Goal: Transaction & Acquisition: Purchase product/service

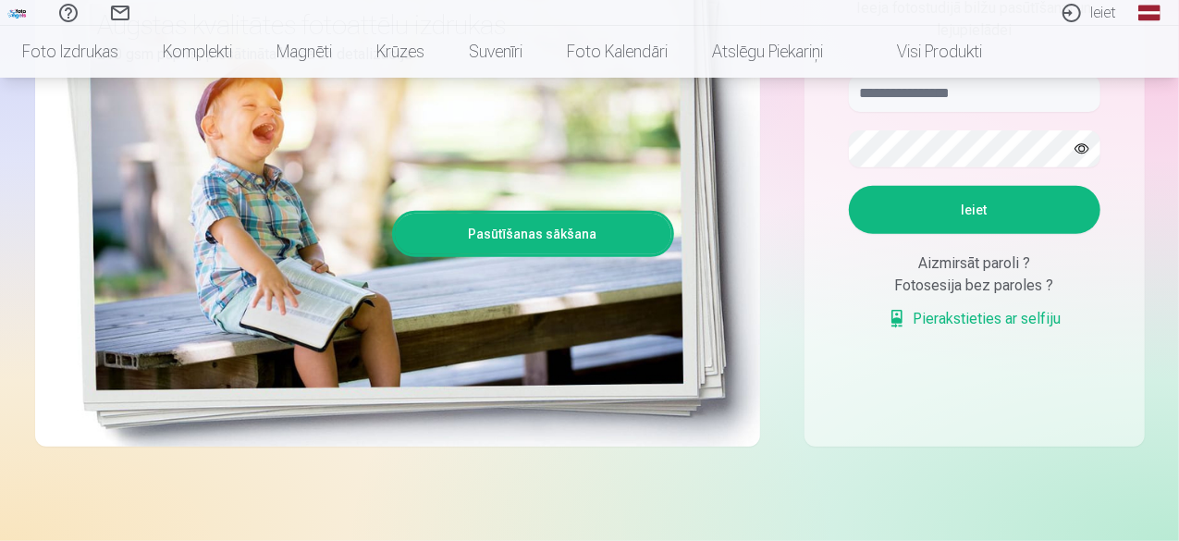
scroll to position [163, 0]
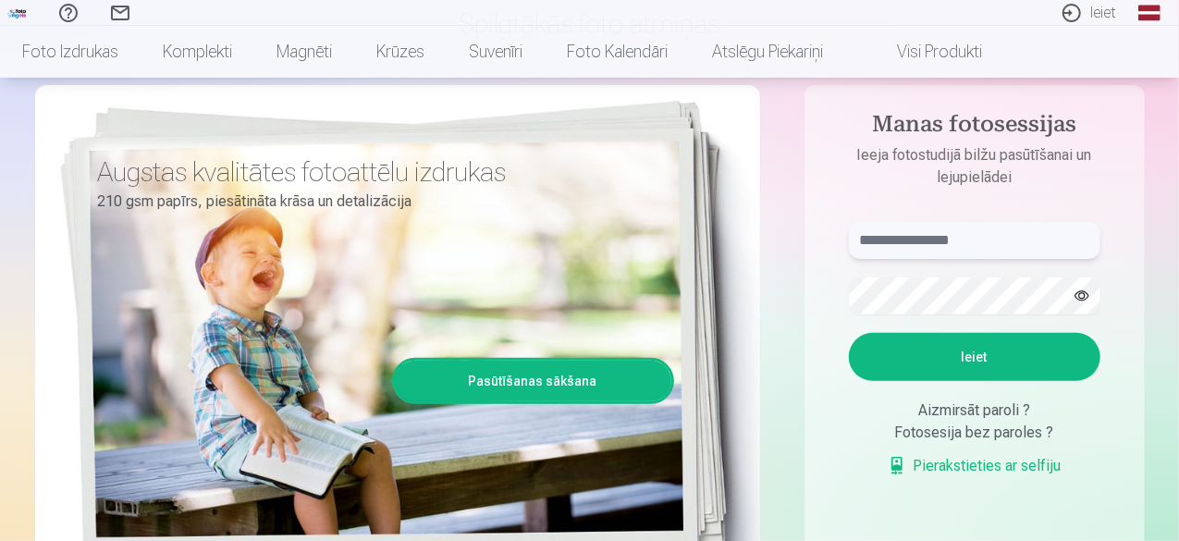
click at [959, 240] on input "text" at bounding box center [975, 240] width 252 height 37
type input "**********"
click at [951, 349] on button "Ieiet" at bounding box center [975, 357] width 252 height 48
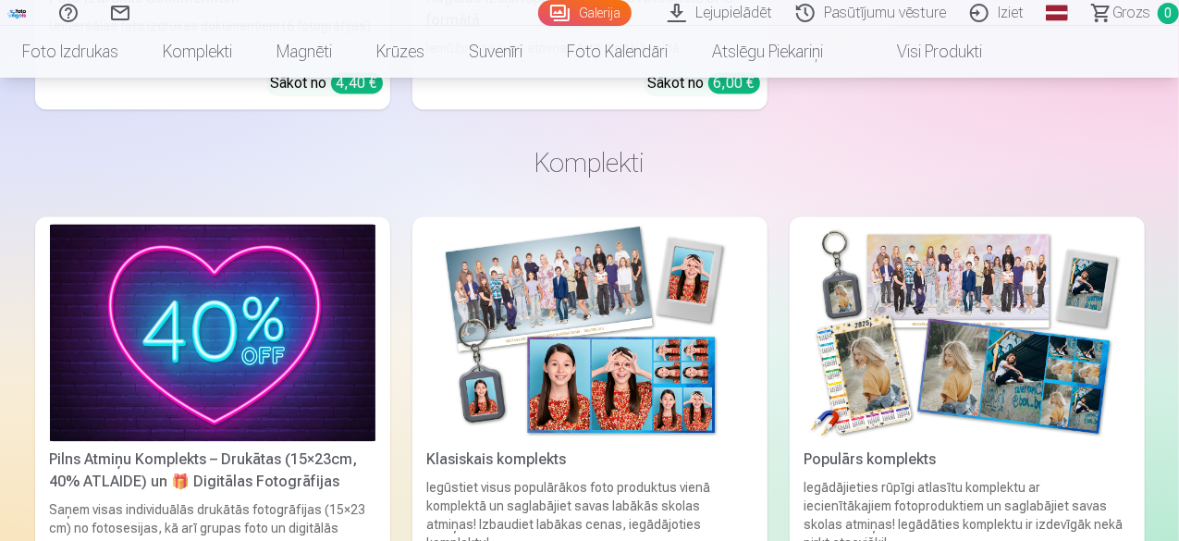
scroll to position [5065, 0]
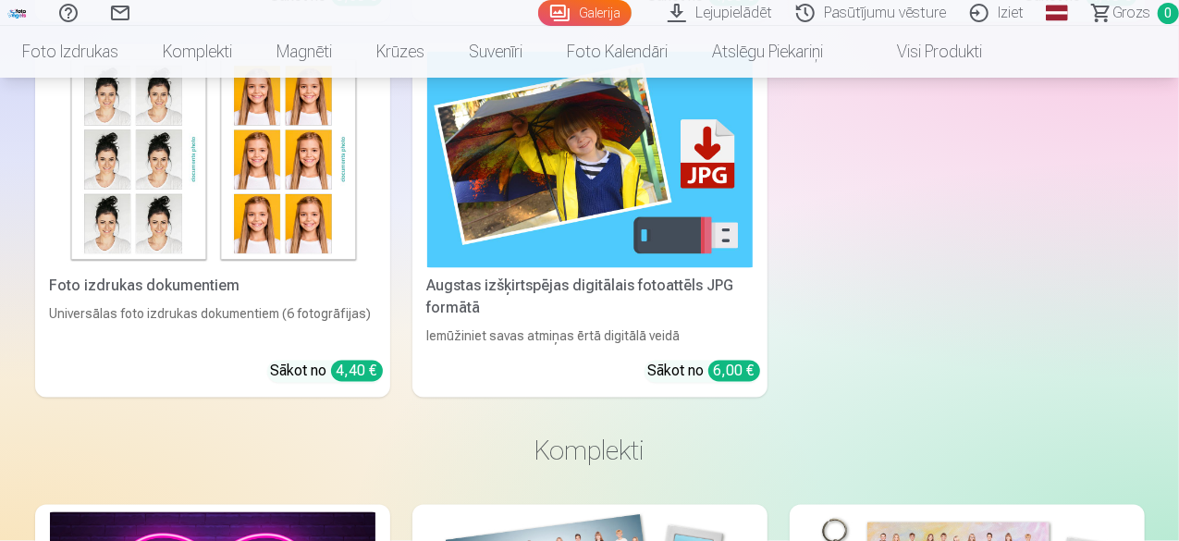
drag, startPoint x: 1178, startPoint y: 263, endPoint x: 1182, endPoint y: 240, distance: 23.4
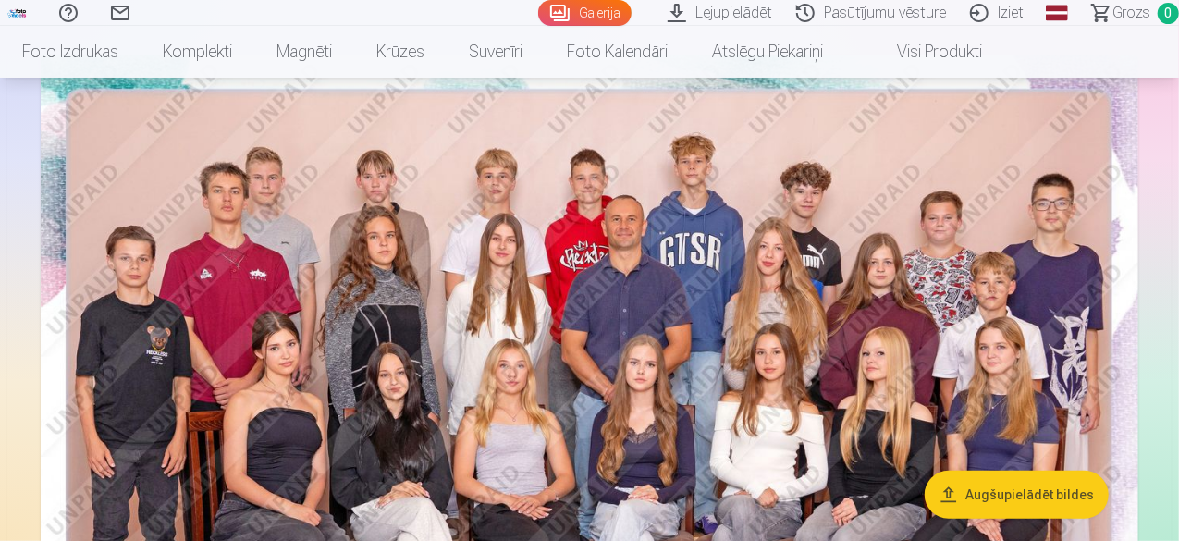
scroll to position [185, 0]
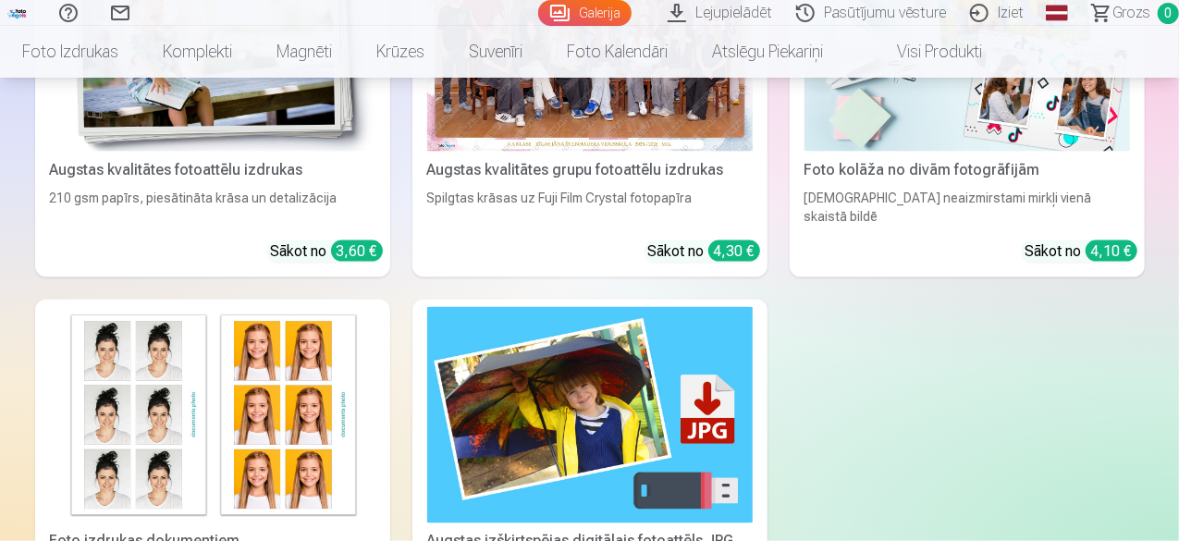
scroll to position [4773, 0]
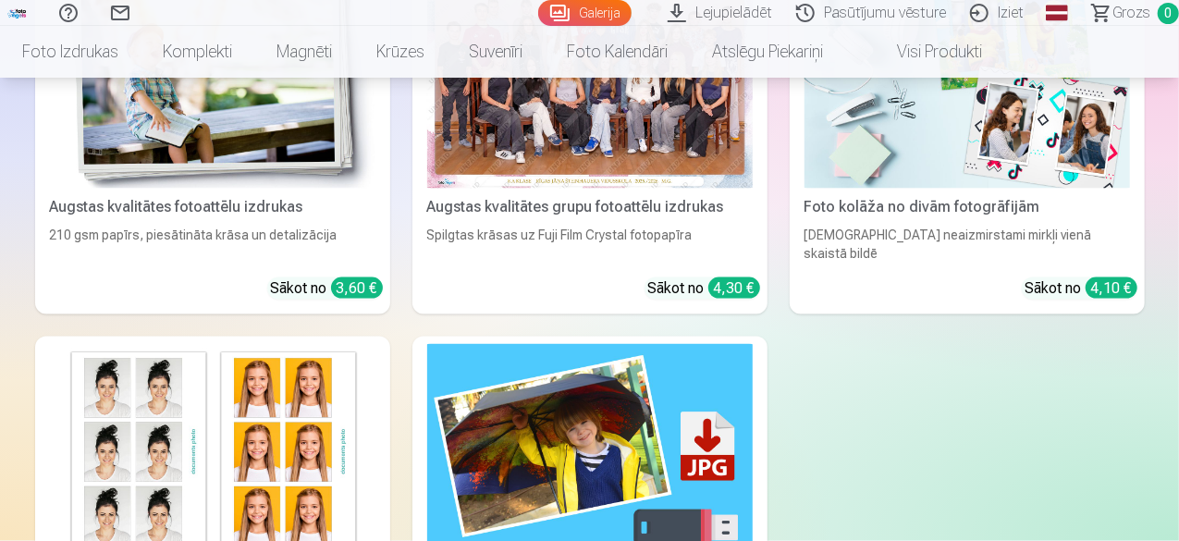
click at [538, 7] on link "Galerija" at bounding box center [584, 13] width 93 height 26
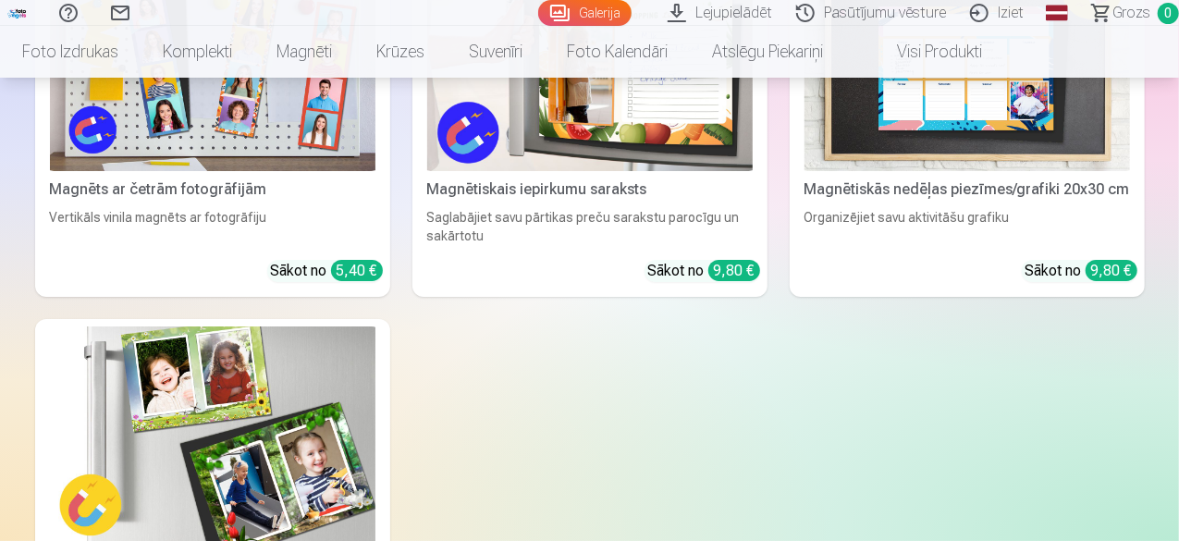
scroll to position [6845, 0]
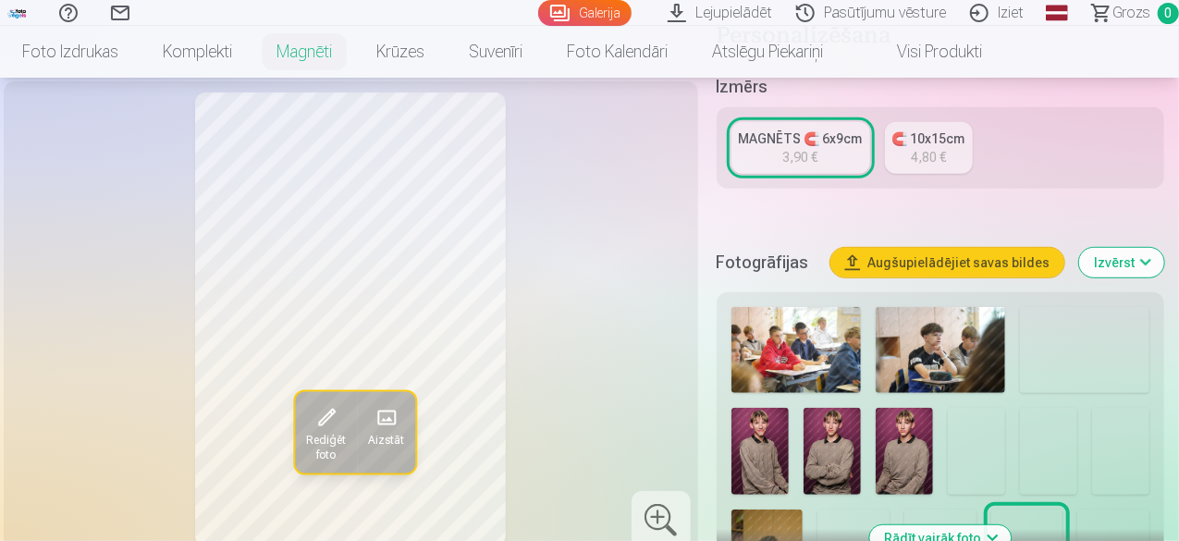
scroll to position [518, 0]
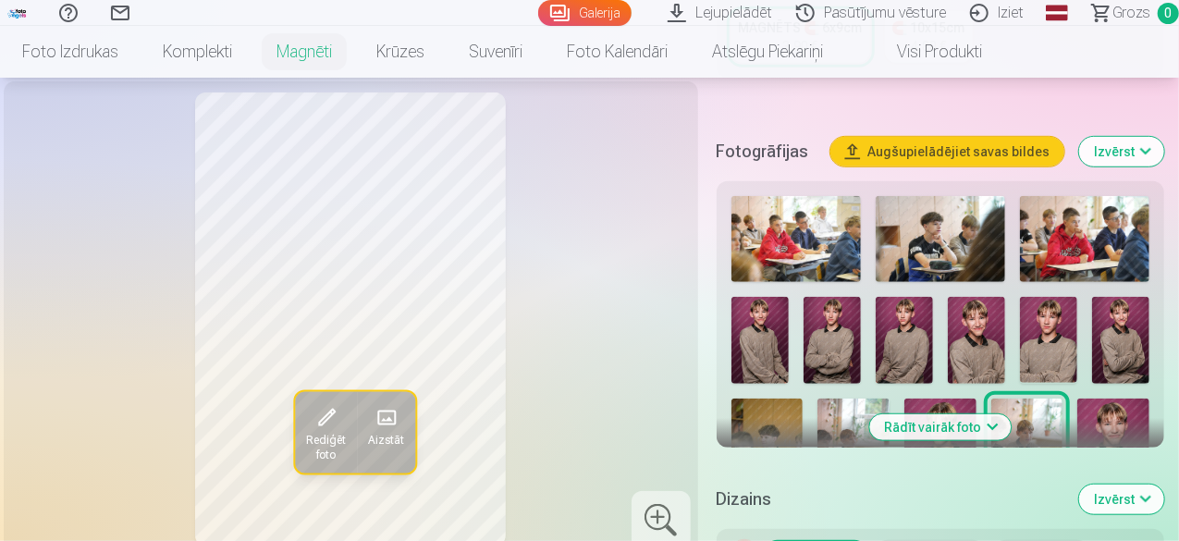
click at [784, 309] on img at bounding box center [760, 340] width 57 height 86
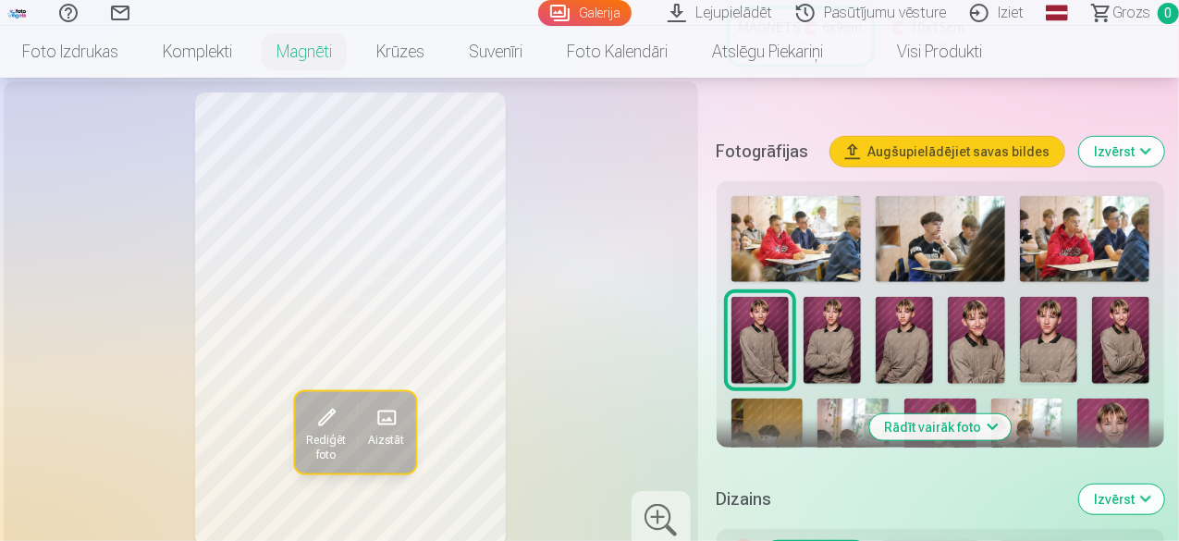
click at [842, 308] on img at bounding box center [832, 340] width 57 height 86
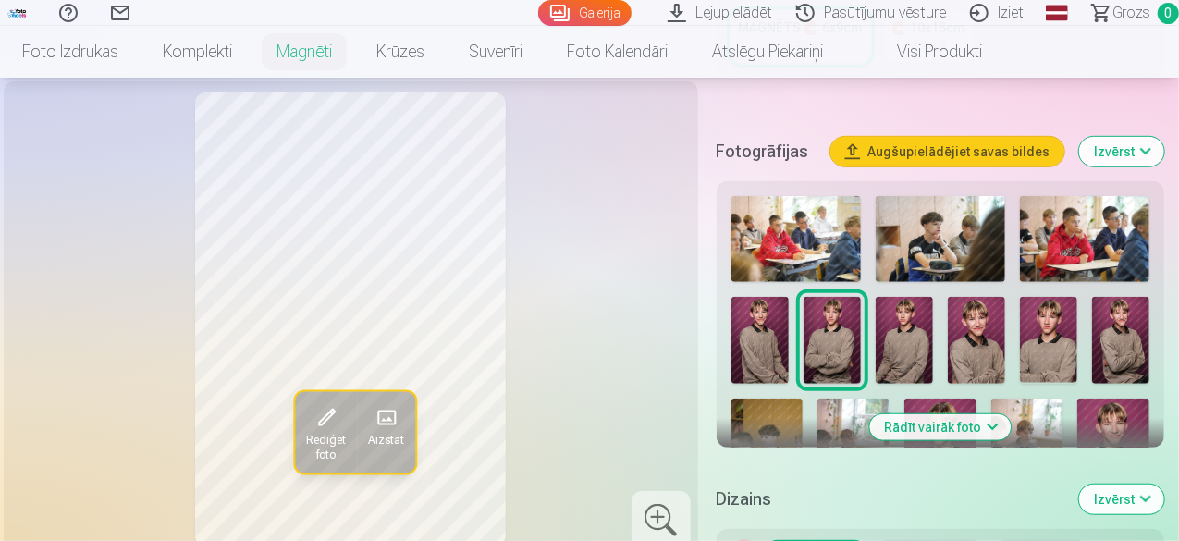
click at [919, 321] on img at bounding box center [904, 340] width 57 height 86
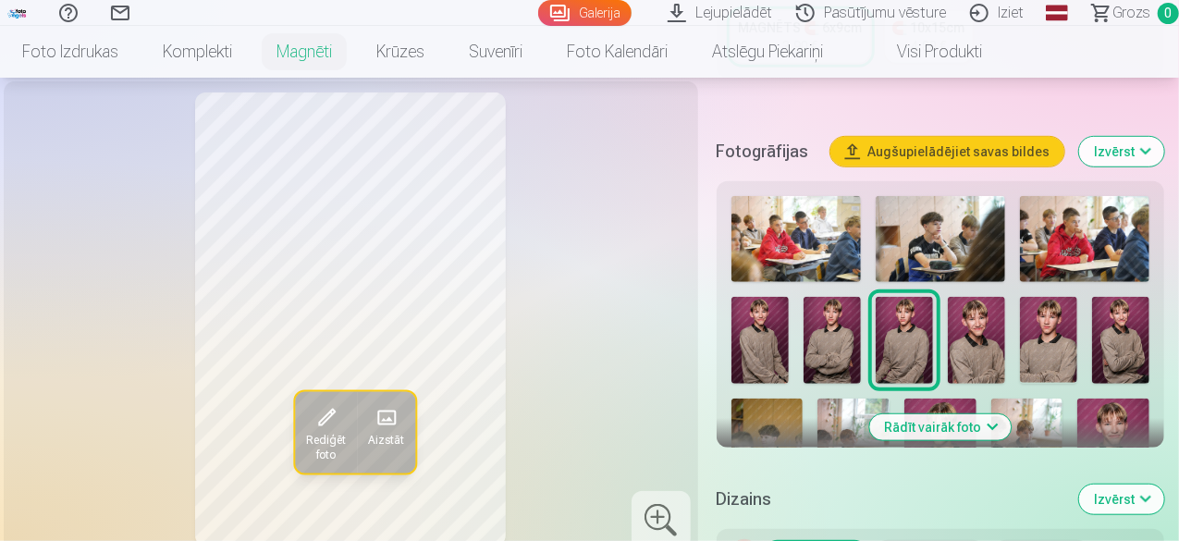
click at [999, 328] on img at bounding box center [976, 340] width 57 height 86
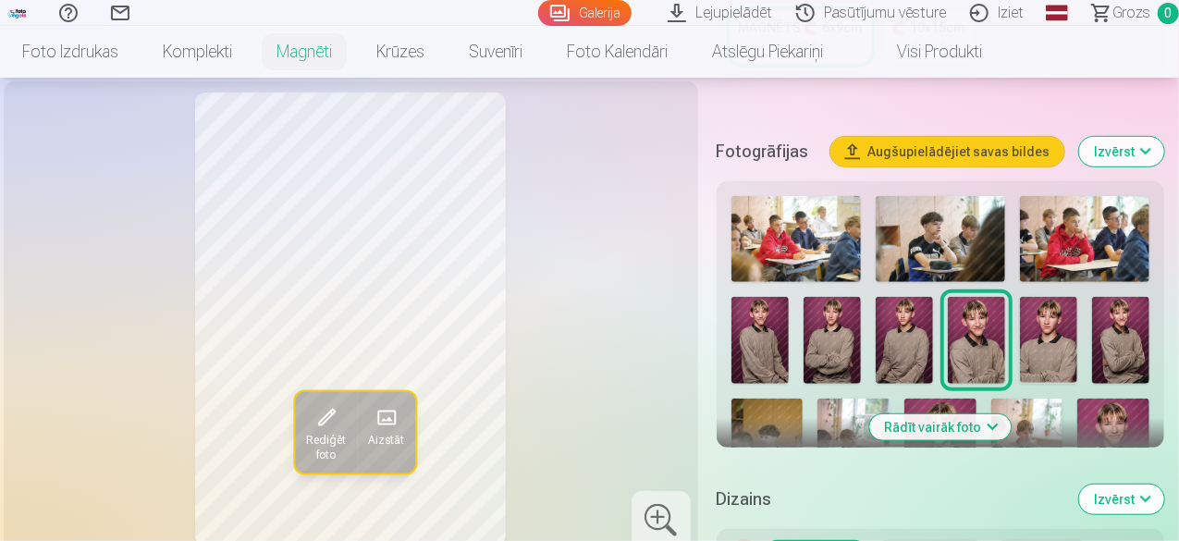
click at [1064, 324] on img at bounding box center [1048, 340] width 57 height 86
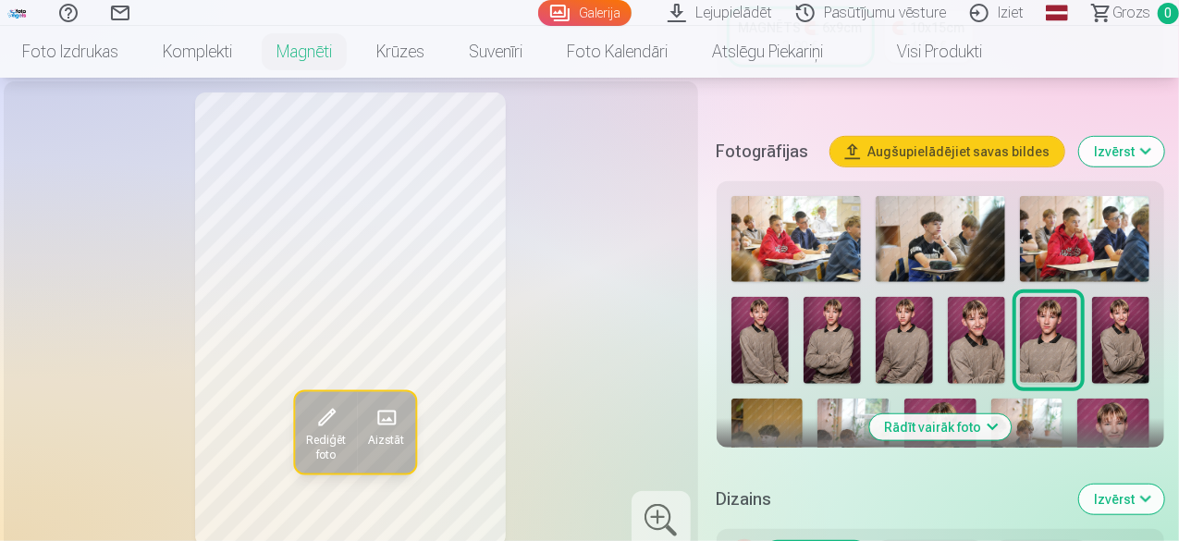
click at [1064, 324] on img at bounding box center [1048, 340] width 57 height 86
click at [1135, 319] on img at bounding box center [1120, 340] width 57 height 86
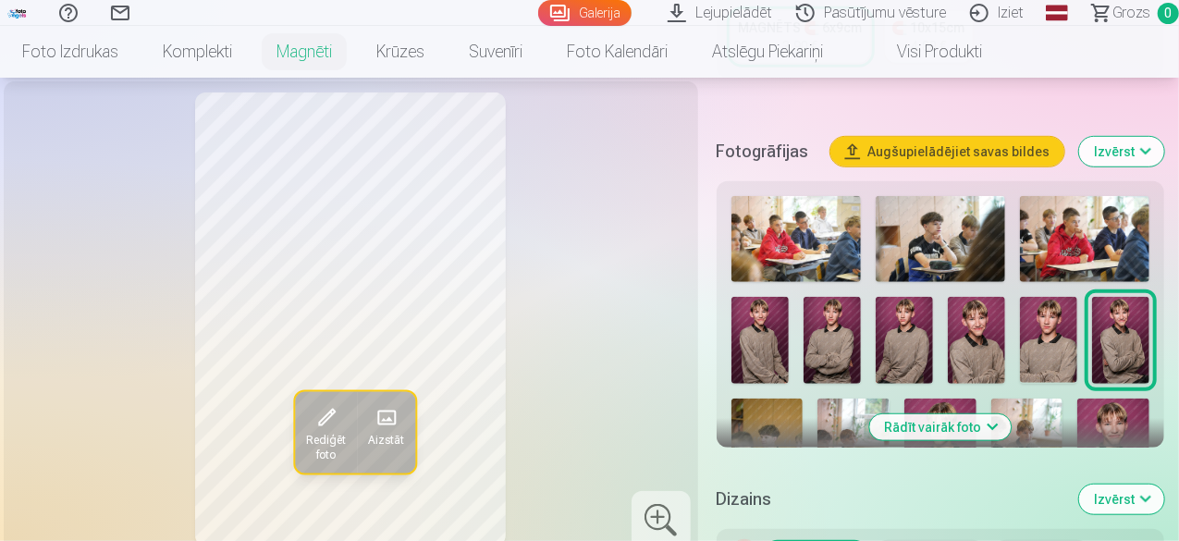
click at [538, 6] on link "Galerija" at bounding box center [584, 13] width 93 height 26
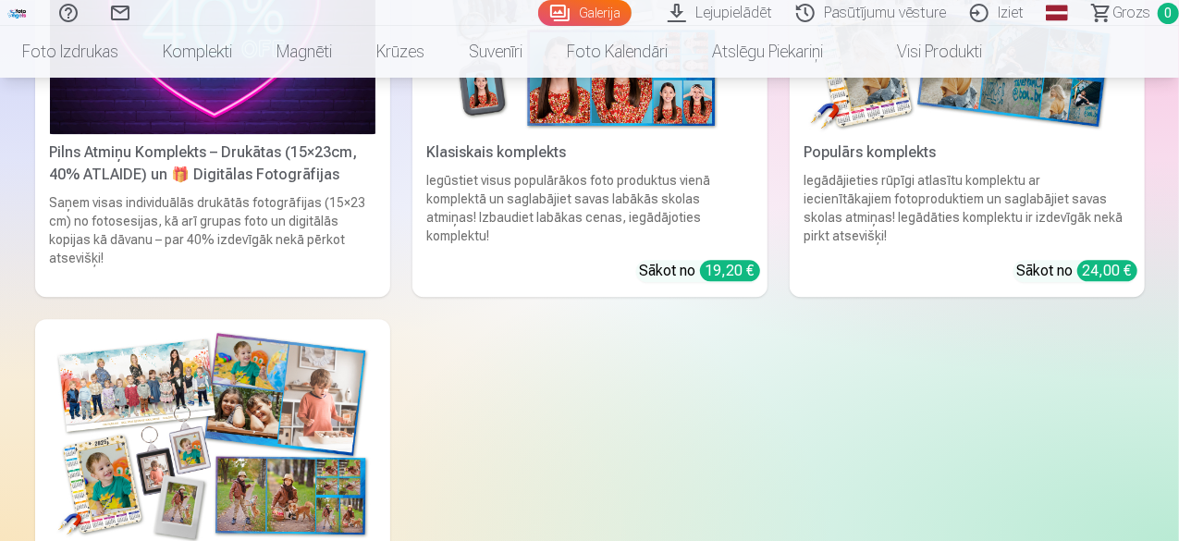
scroll to position [5698, 0]
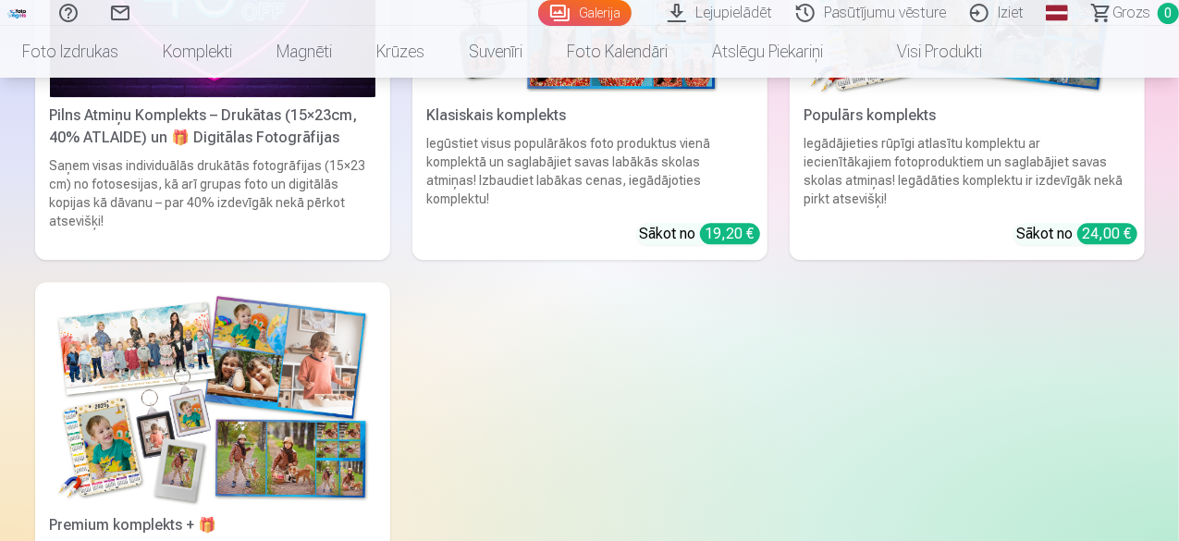
click at [1004, 51] on link "Visi produkti" at bounding box center [924, 52] width 159 height 52
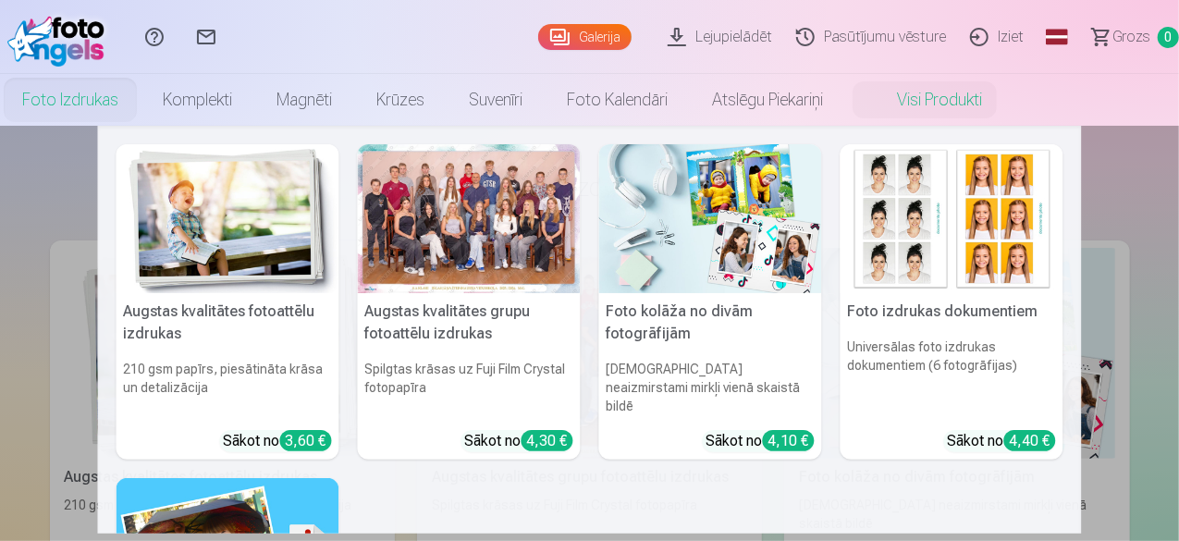
click at [535, 257] on div at bounding box center [469, 218] width 223 height 149
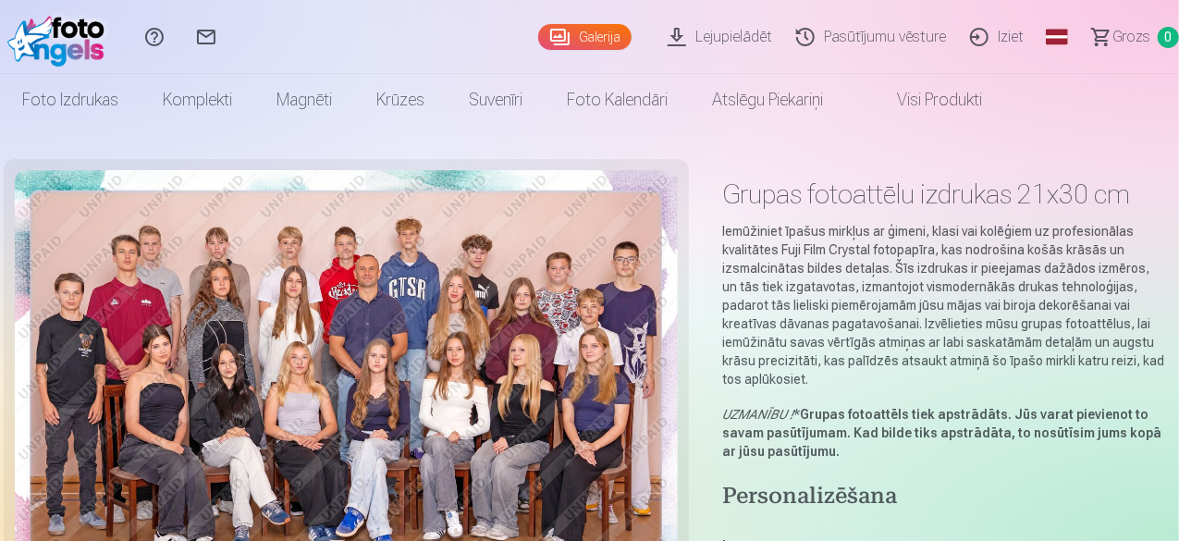
click at [739, 407] on em "UZMANĪBU !" at bounding box center [757, 414] width 71 height 15
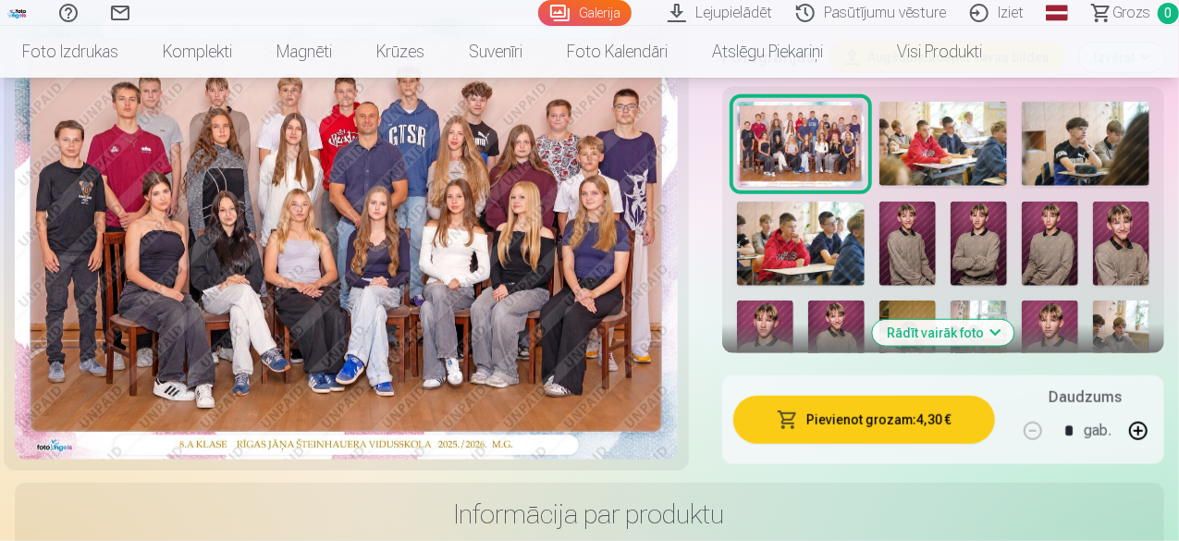
scroll to position [703, 0]
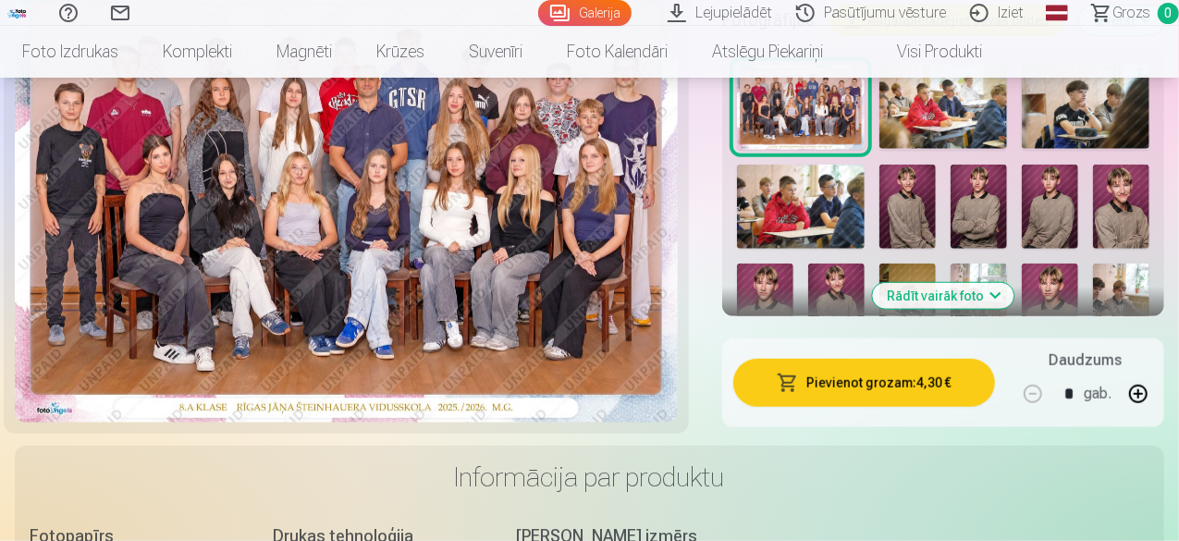
click at [871, 359] on button "Pievienot grozam : 4,30 €" at bounding box center [864, 383] width 262 height 48
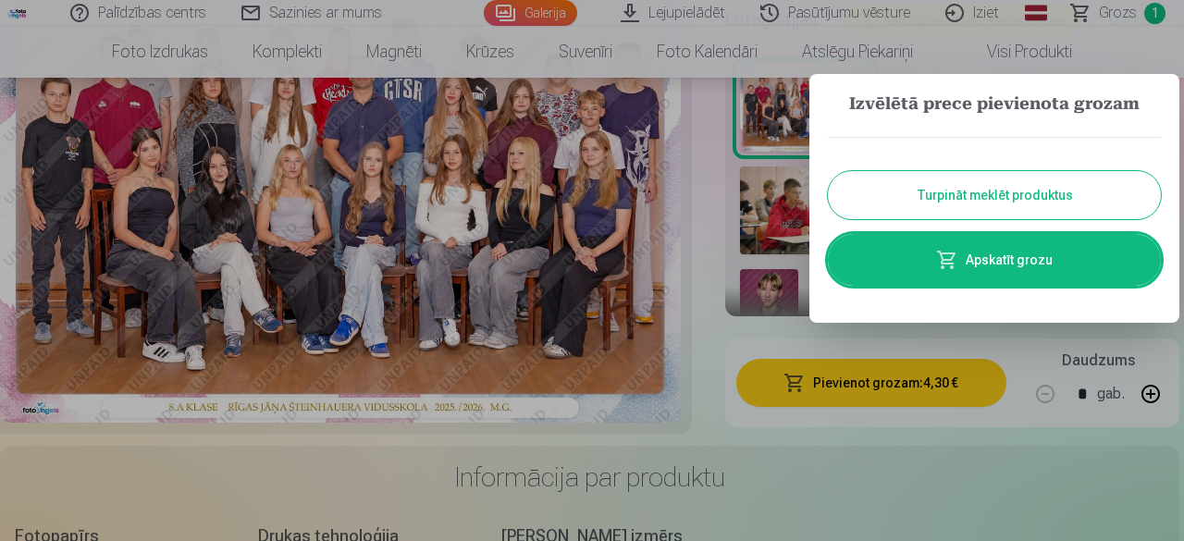
click at [995, 189] on button "Turpināt meklēt produktus" at bounding box center [994, 195] width 333 height 48
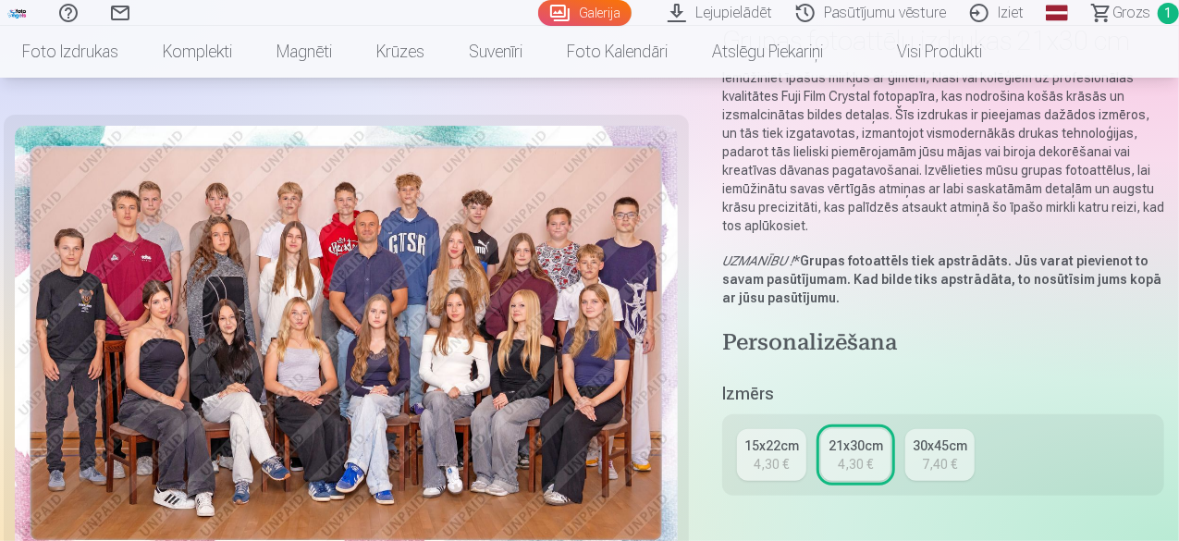
scroll to position [0, 0]
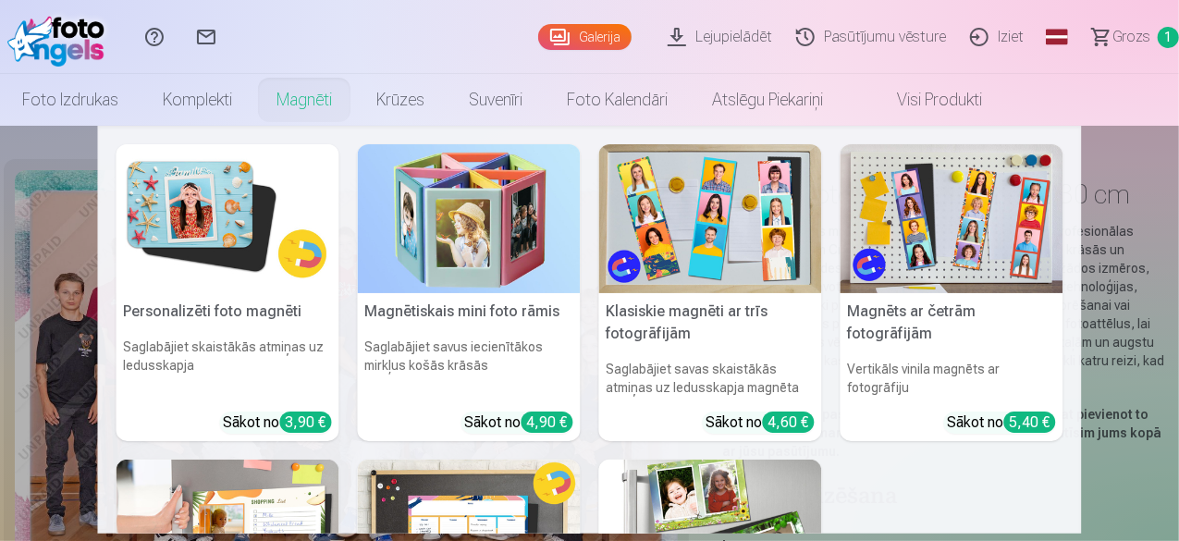
click at [354, 92] on link "Magnēti" at bounding box center [304, 100] width 100 height 52
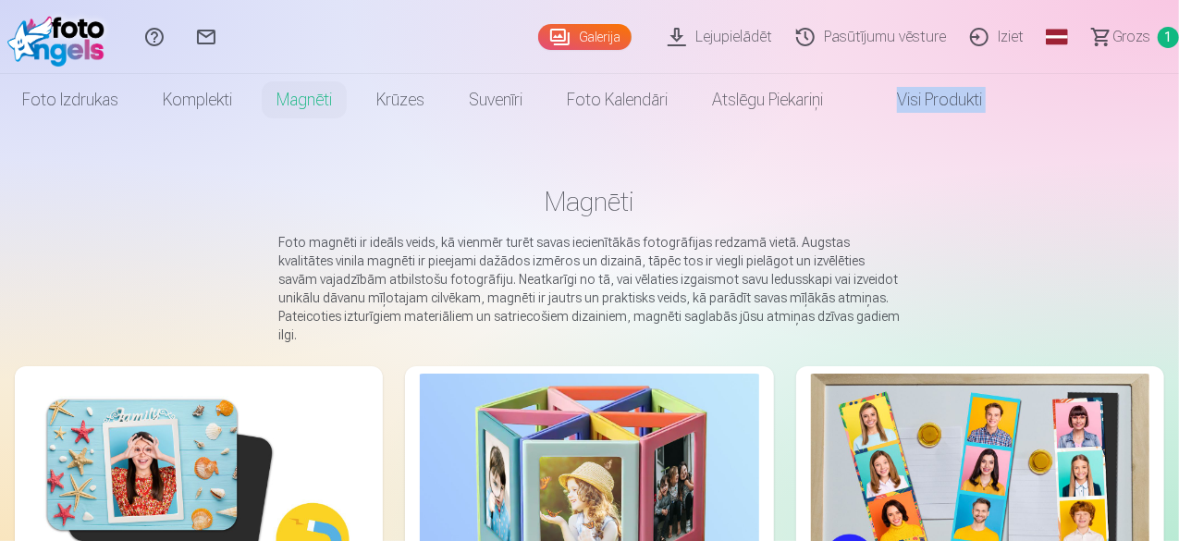
drag, startPoint x: 1177, startPoint y: 77, endPoint x: 1179, endPoint y: 92, distance: 16.0
click at [1178, 92] on html "Palīdzības centrs Sazinies ar mums Galerija Lejupielādēt Pasūtījumu vēsture Izi…" at bounding box center [589, 270] width 1179 height 541
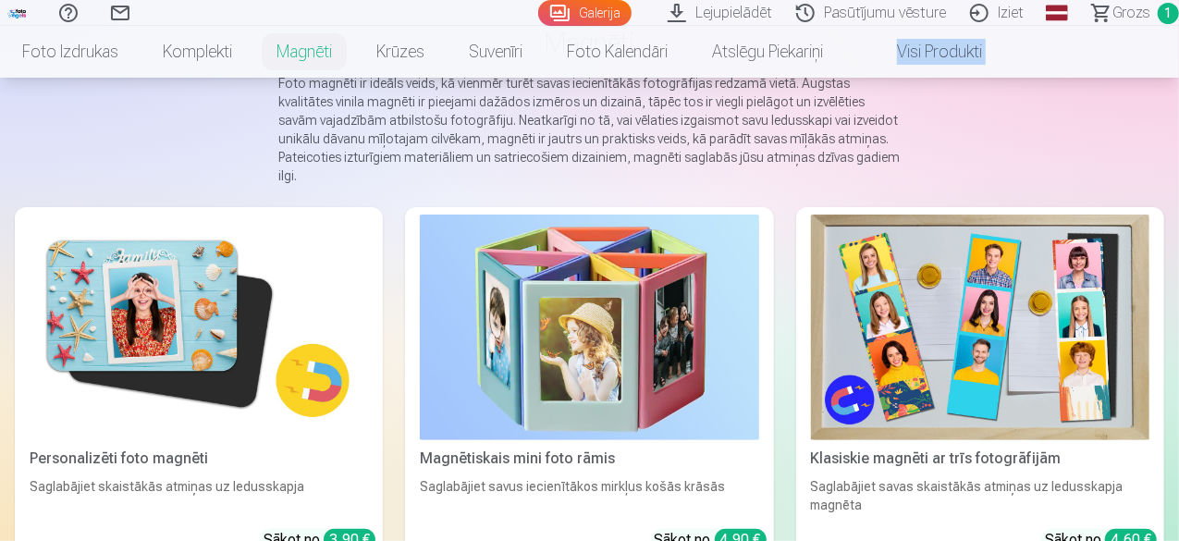
scroll to position [144, 0]
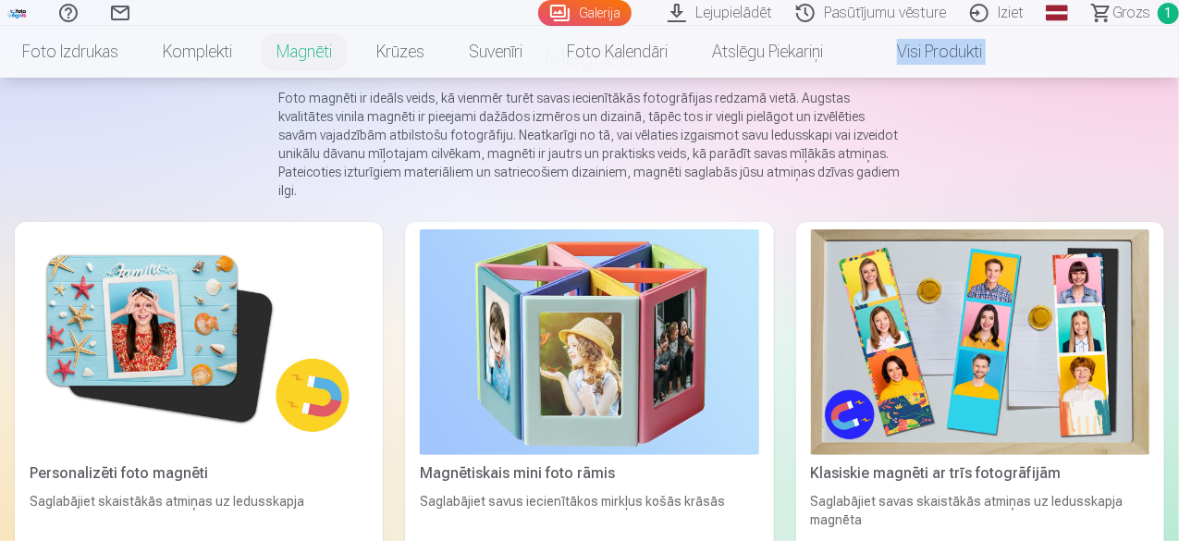
click at [159, 295] on img at bounding box center [199, 342] width 339 height 226
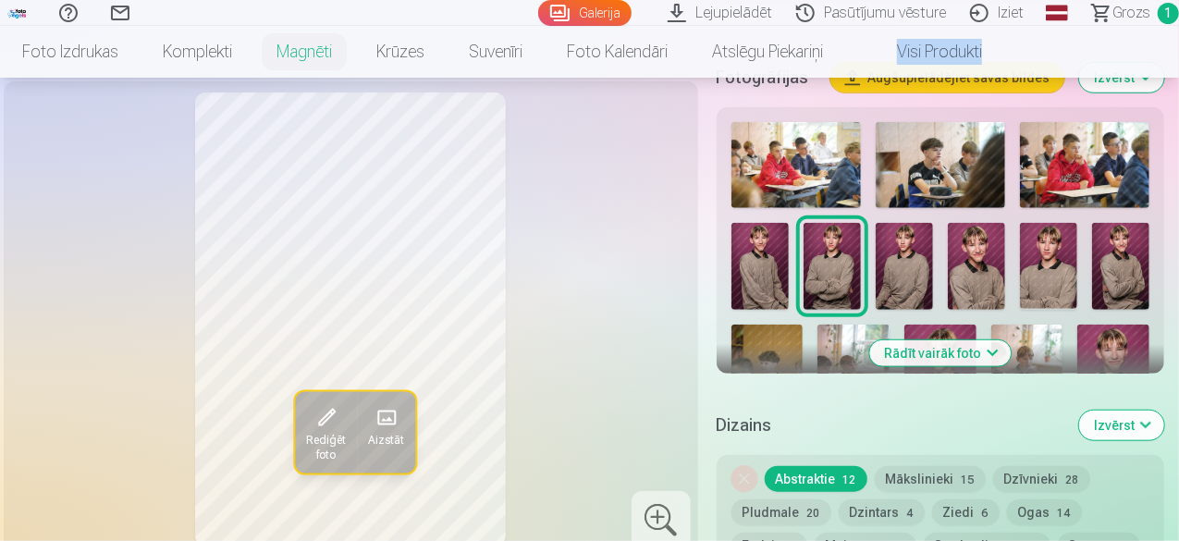
scroll to position [629, 0]
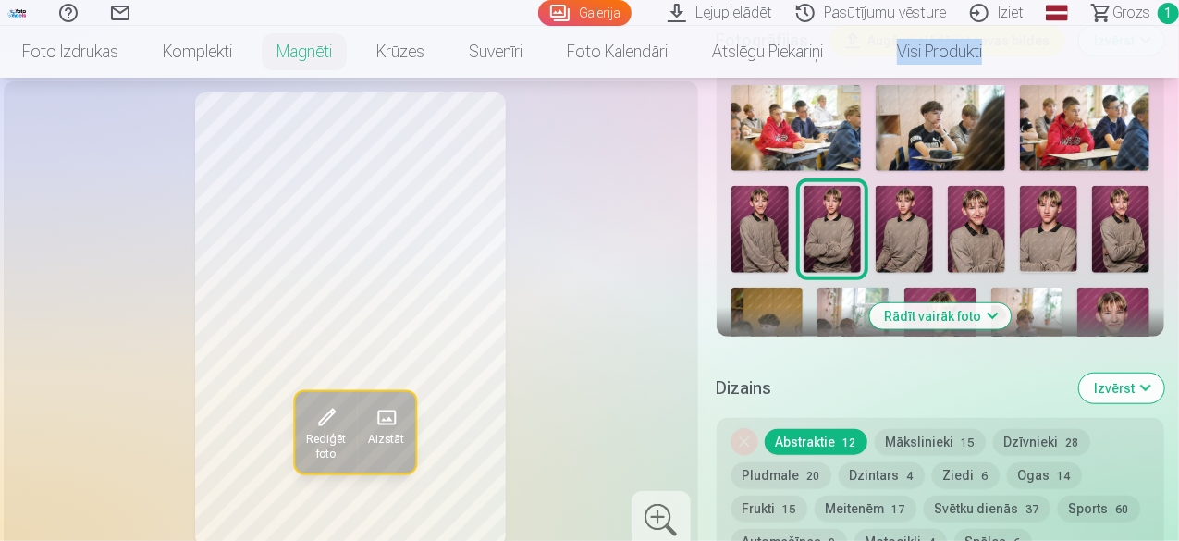
click at [944, 429] on button "Mākslinieki 15" at bounding box center [930, 442] width 111 height 26
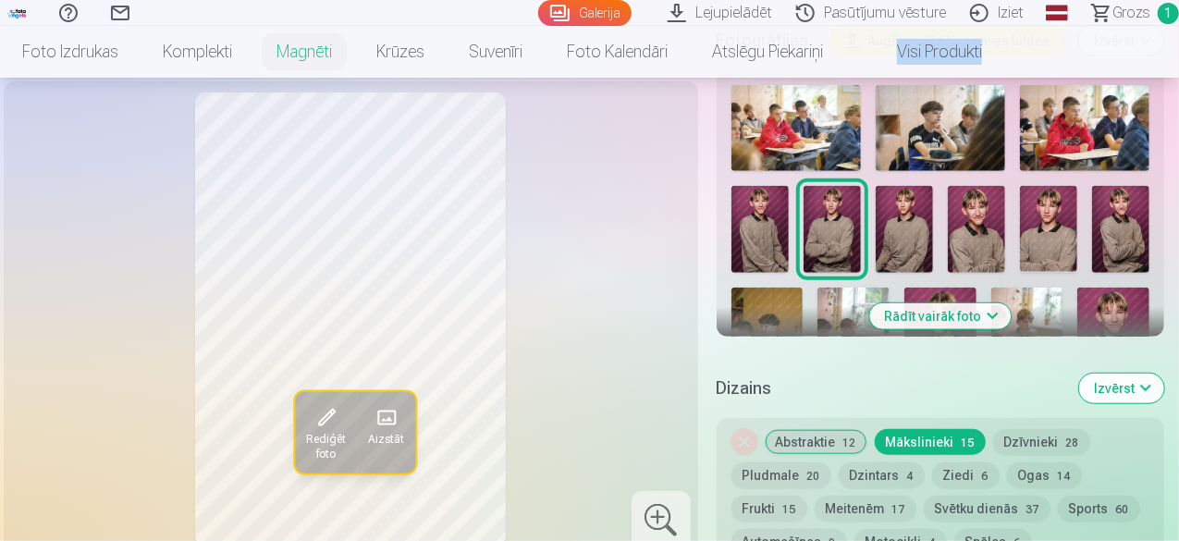
click at [737, 420] on div "Noņemiet dizainu Abstraktie 12 Mākslinieki 15 Dzīvnieki 28 Pludmale 20 Dzintars…" at bounding box center [941, 508] width 448 height 181
click at [935, 429] on button "Mākslinieki 15" at bounding box center [930, 442] width 111 height 26
click at [1054, 429] on button "Dzīvnieki 28" at bounding box center [1041, 442] width 97 height 26
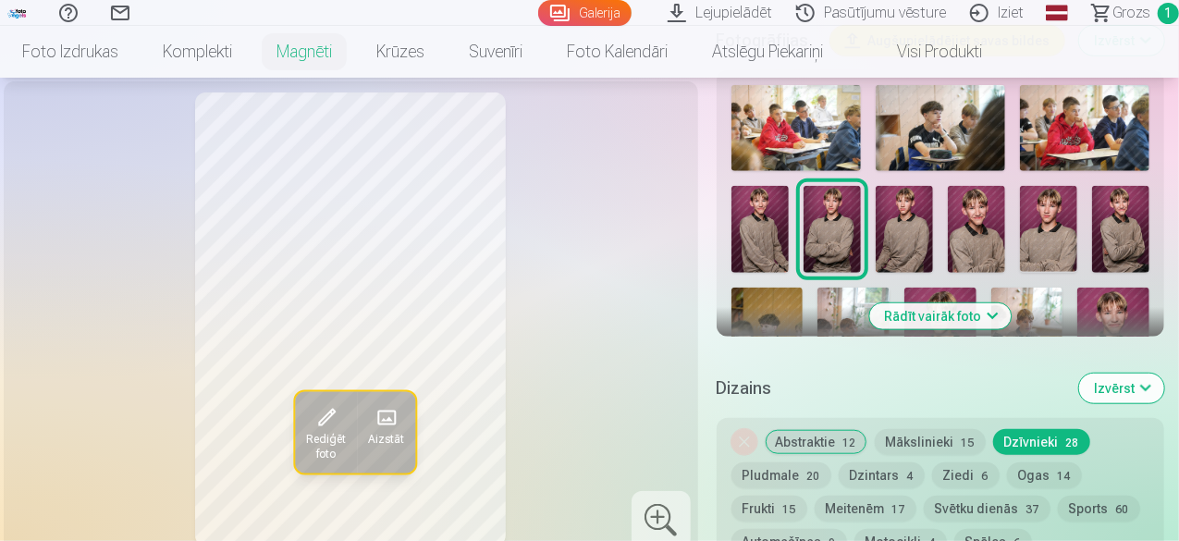
click at [782, 462] on button "Pludmale 20" at bounding box center [782, 475] width 100 height 26
click at [889, 462] on button "Dzintars 4" at bounding box center [882, 475] width 86 height 26
click at [825, 429] on button "Abstraktie 12" at bounding box center [816, 442] width 103 height 26
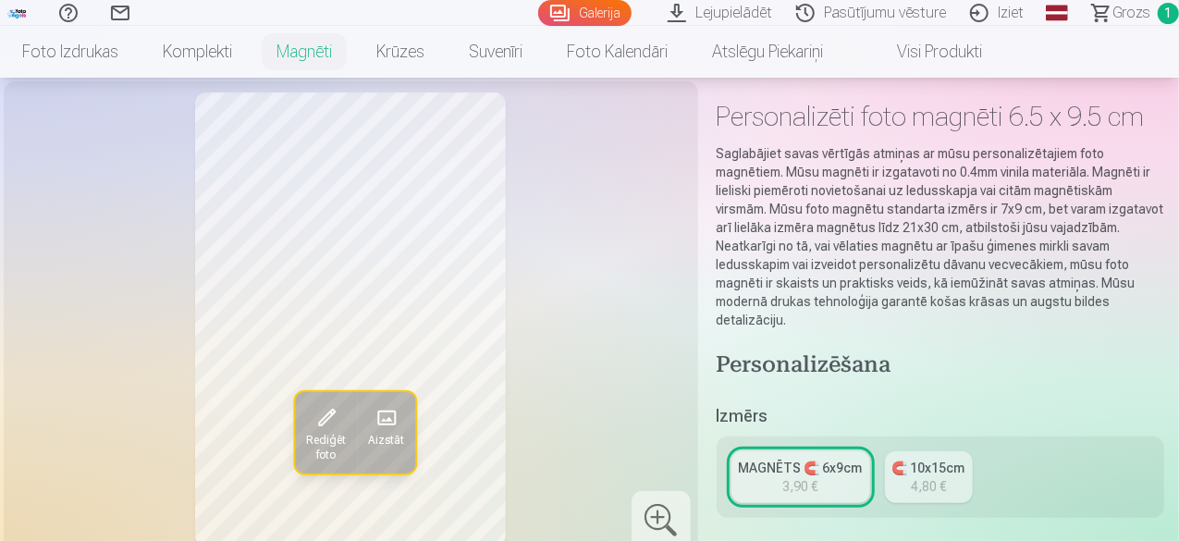
scroll to position [0, 0]
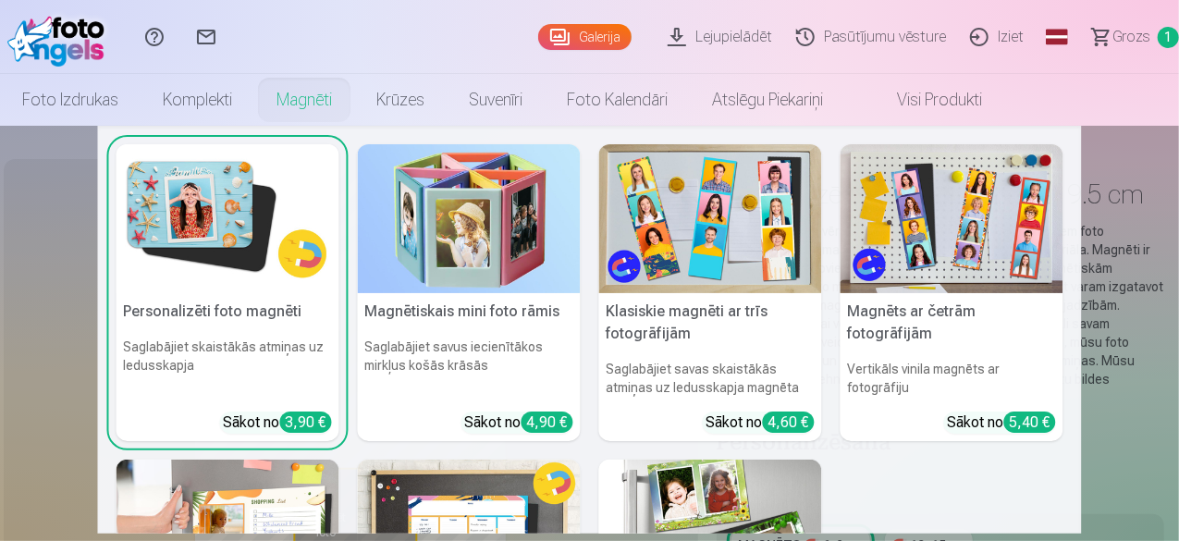
click at [436, 234] on img at bounding box center [469, 218] width 223 height 149
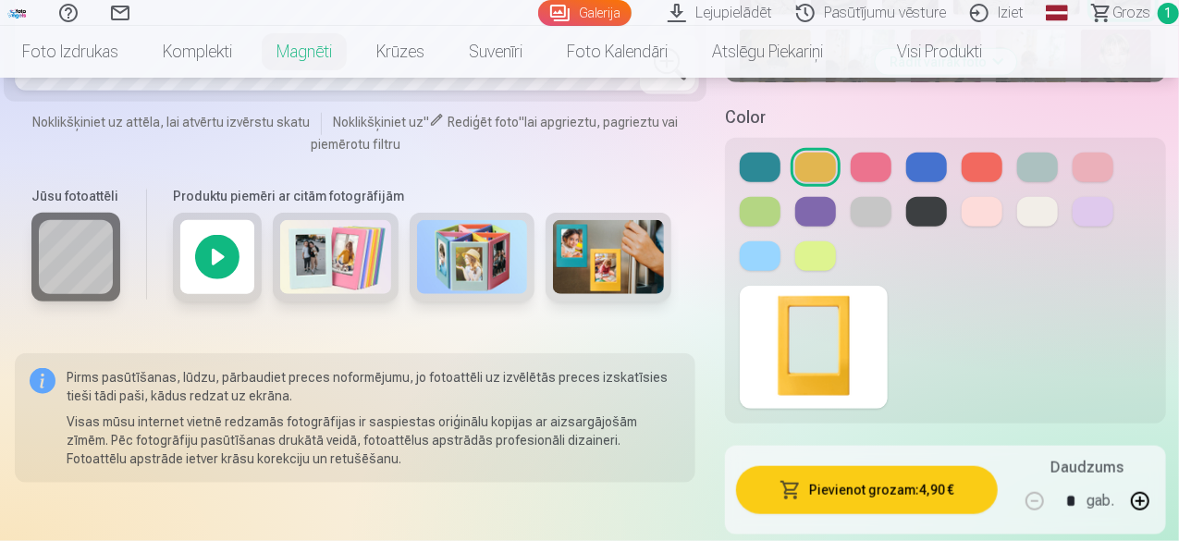
scroll to position [760, 0]
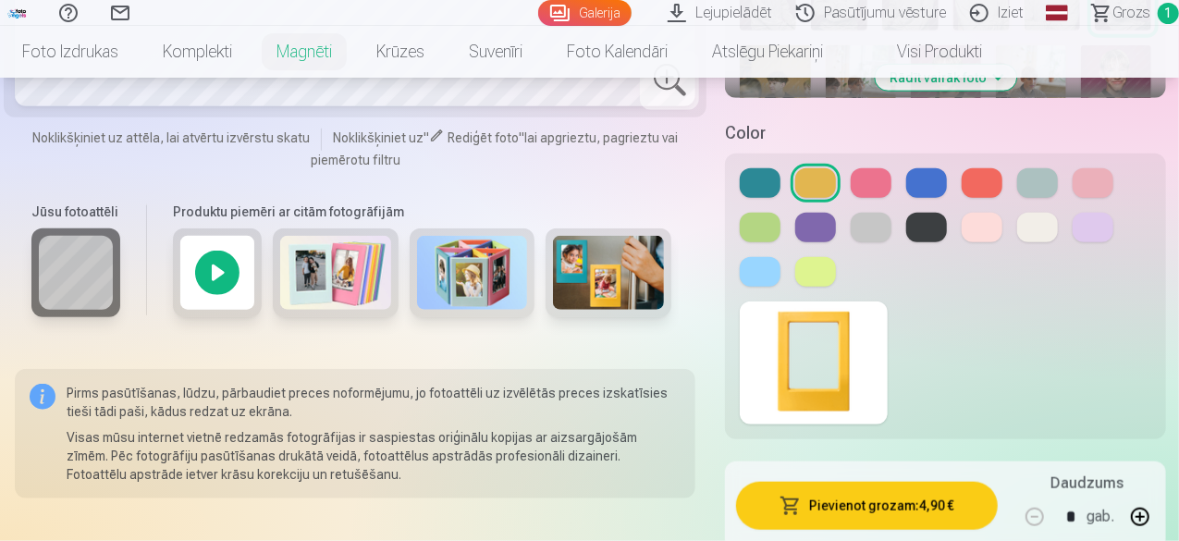
click at [874, 213] on button at bounding box center [871, 228] width 41 height 30
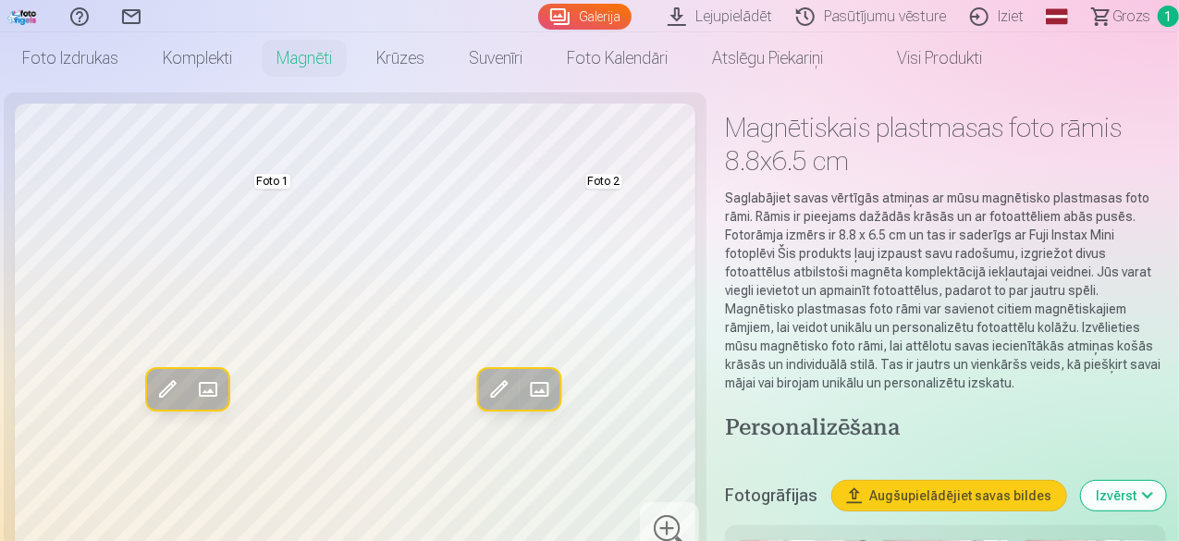
scroll to position [41, 0]
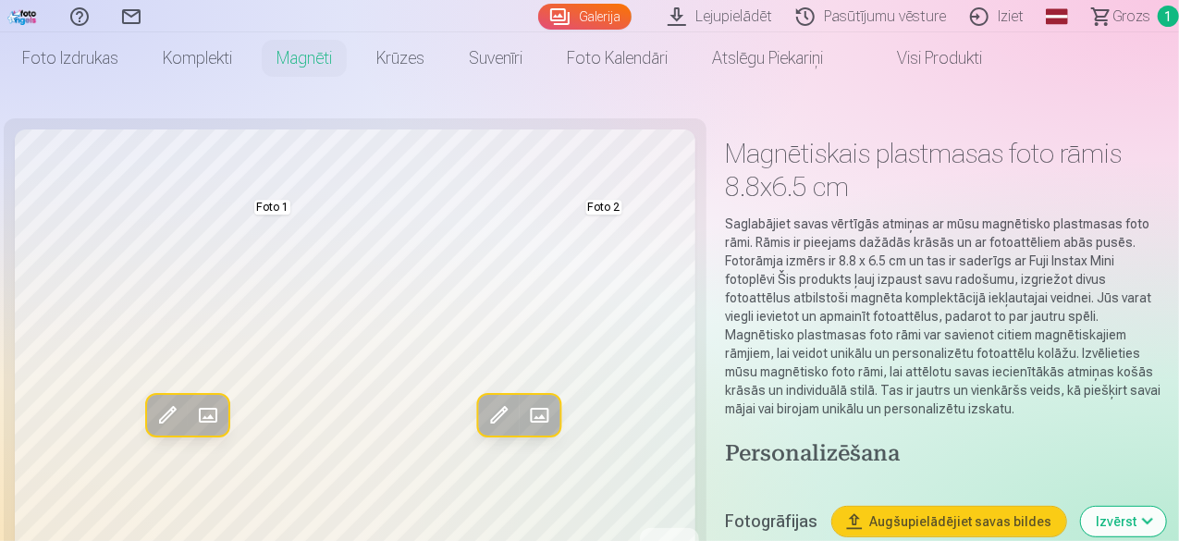
click at [193, 413] on span at bounding box center [208, 415] width 30 height 30
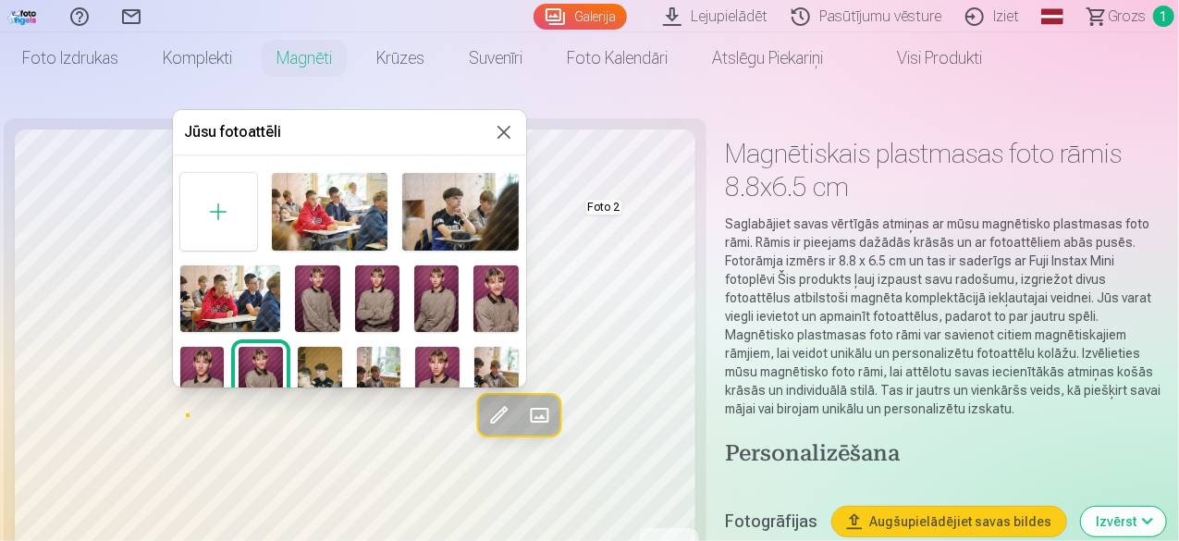
click at [192, 413] on div at bounding box center [589, 270] width 1179 height 541
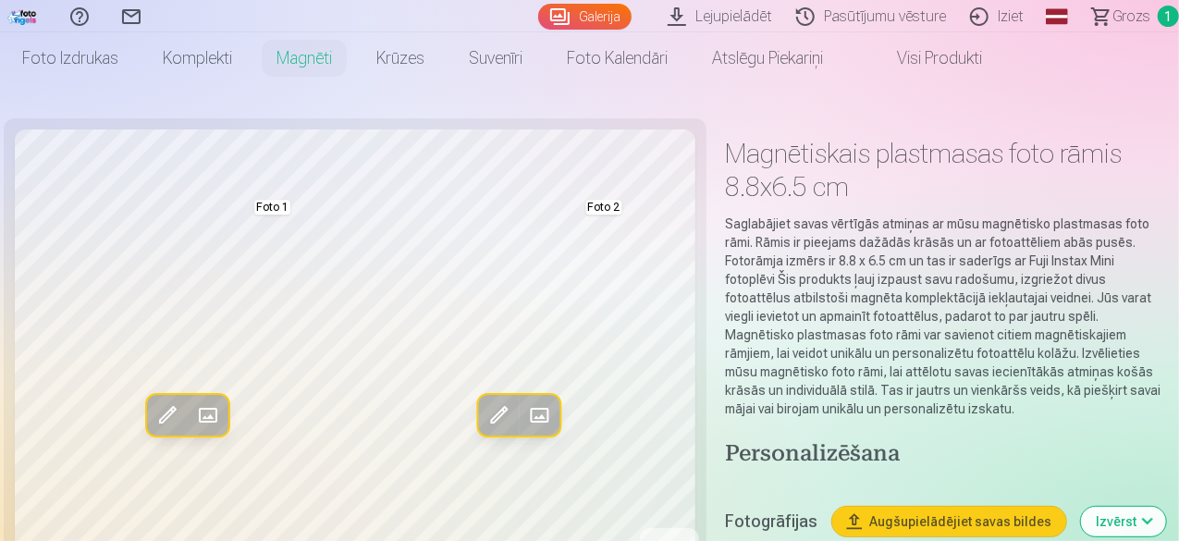
click at [193, 413] on span at bounding box center [208, 415] width 30 height 30
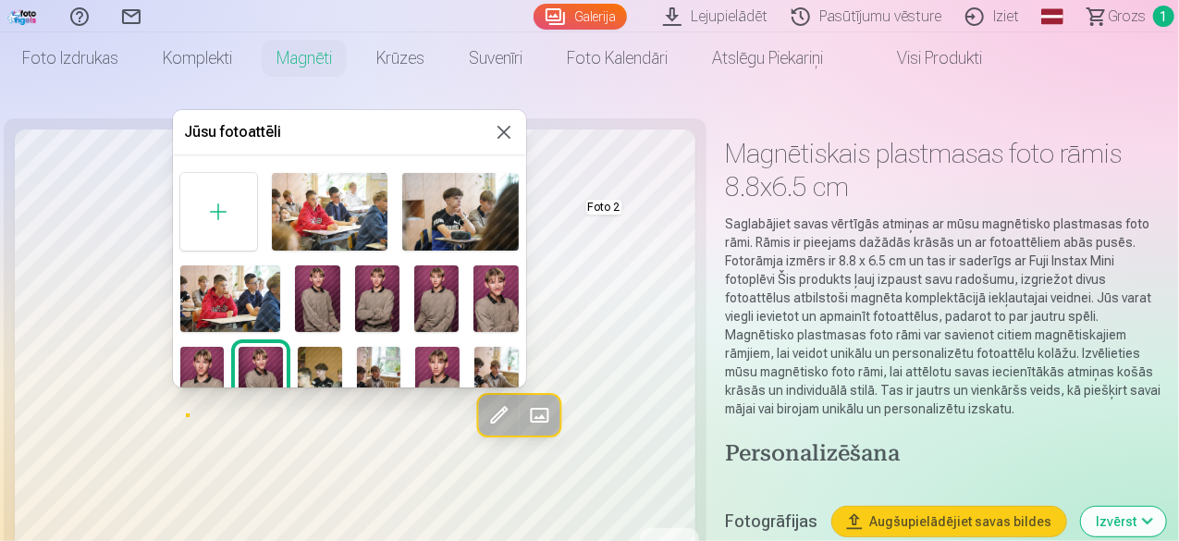
drag, startPoint x: 1180, startPoint y: 23, endPoint x: 1181, endPoint y: 85, distance: 62.0
click at [1178, 85] on div at bounding box center [589, 270] width 1179 height 541
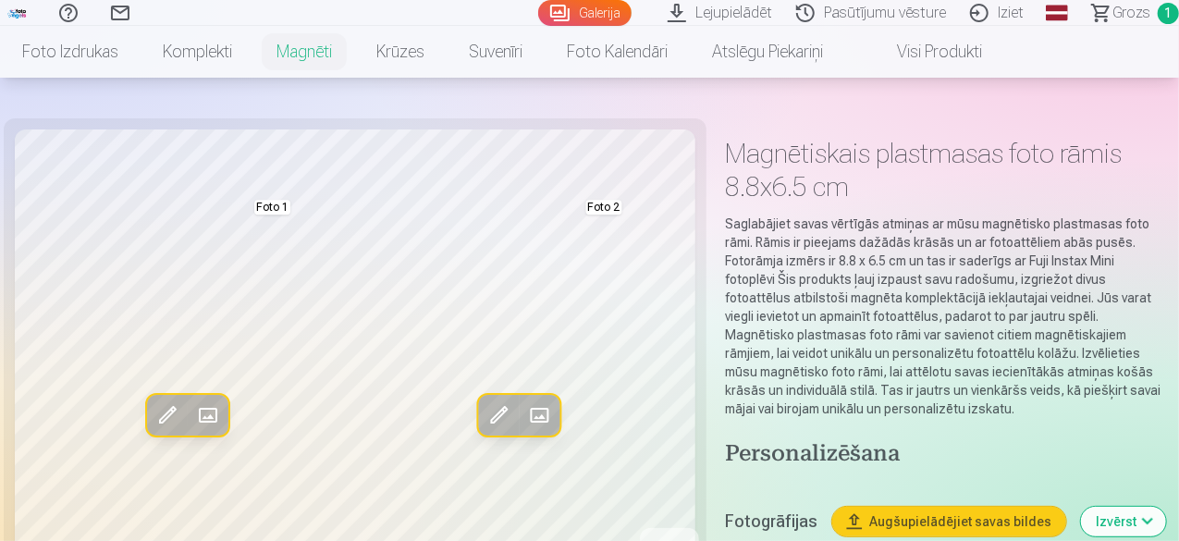
scroll to position [1411, 0]
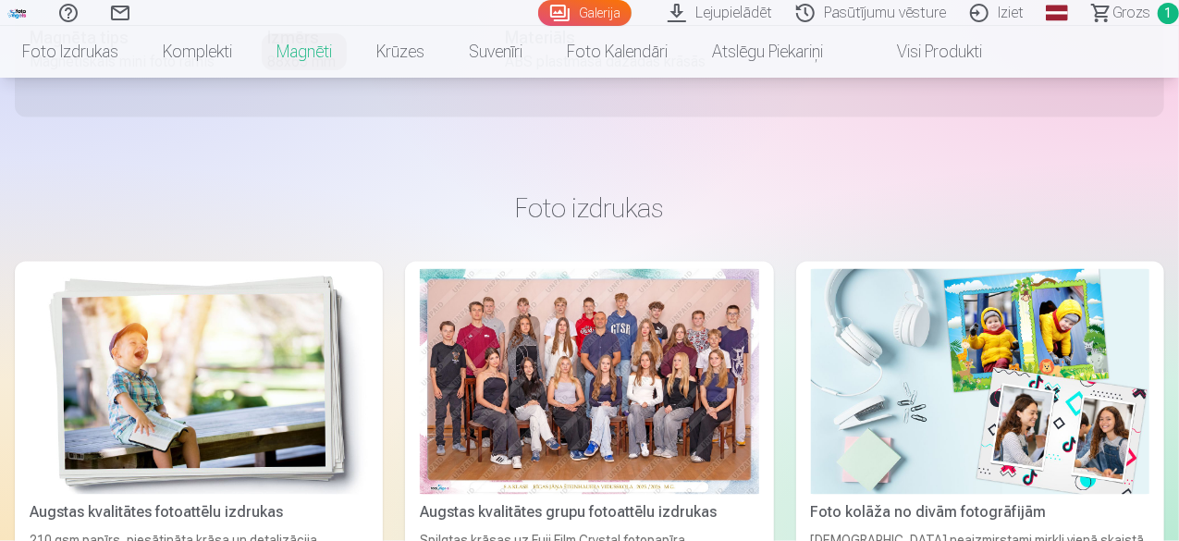
drag, startPoint x: 1179, startPoint y: 88, endPoint x: 1180, endPoint y: 47, distance: 40.7
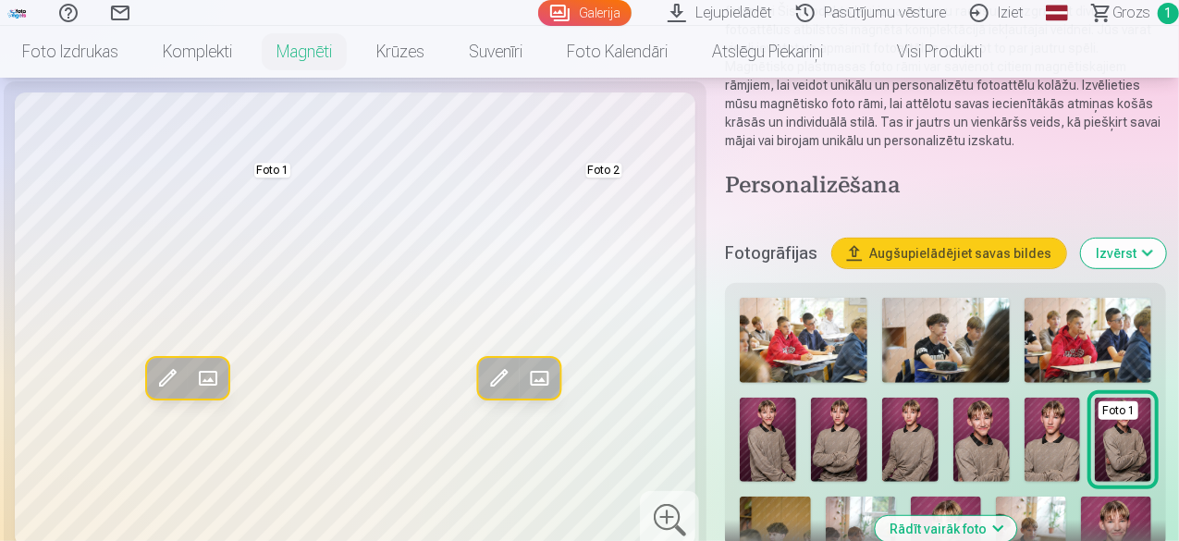
scroll to position [266, 0]
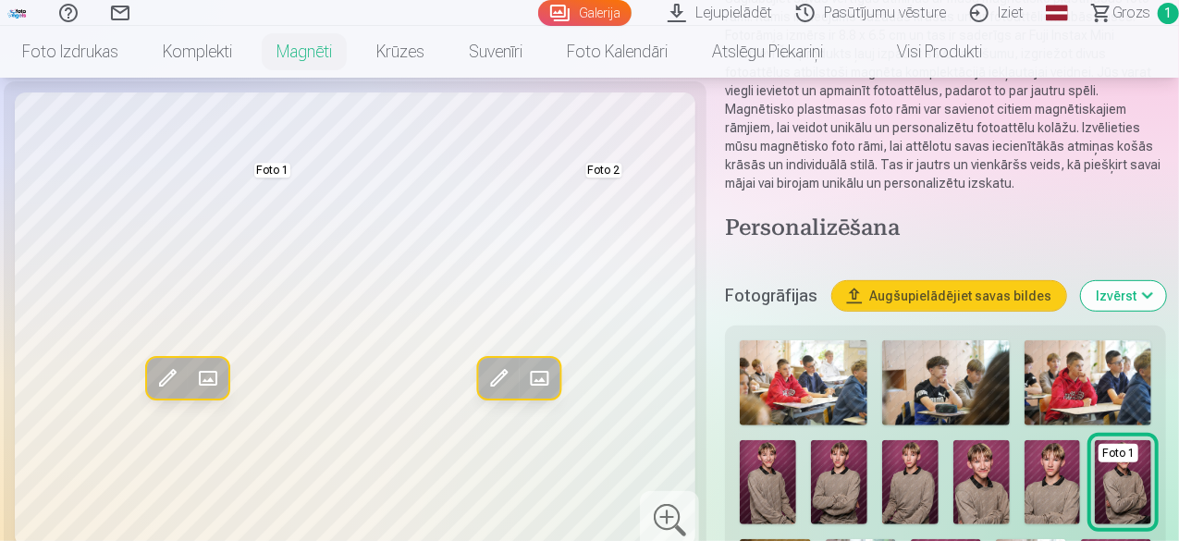
click at [782, 455] on img at bounding box center [768, 482] width 56 height 84
click at [846, 450] on img at bounding box center [839, 482] width 56 height 84
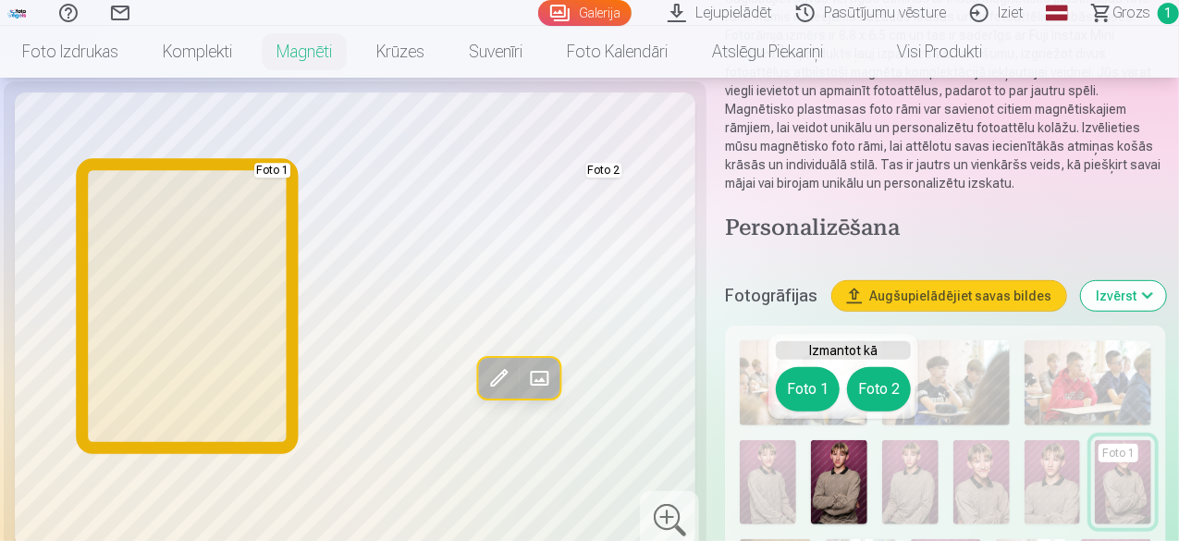
click at [815, 381] on button "Foto 1" at bounding box center [808, 389] width 64 height 44
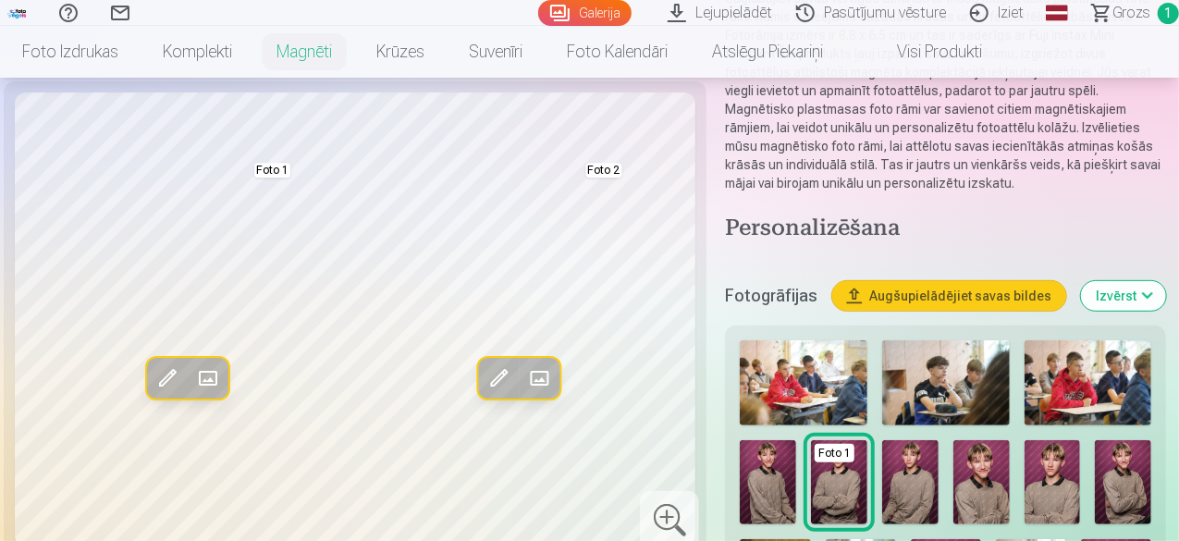
click at [914, 454] on img at bounding box center [910, 482] width 56 height 84
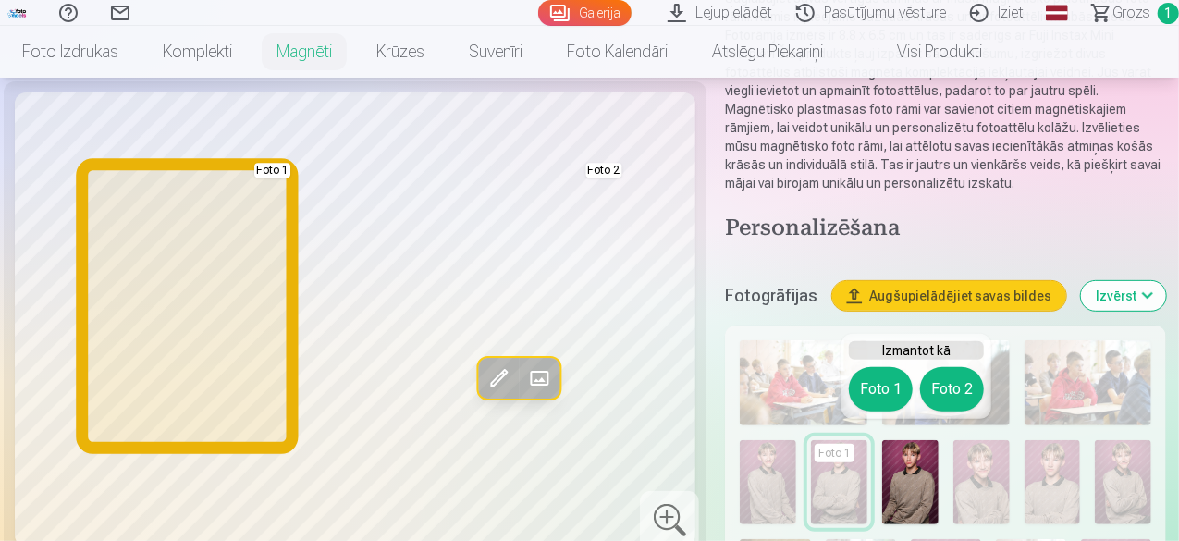
click at [875, 385] on button "Foto 1" at bounding box center [881, 389] width 64 height 44
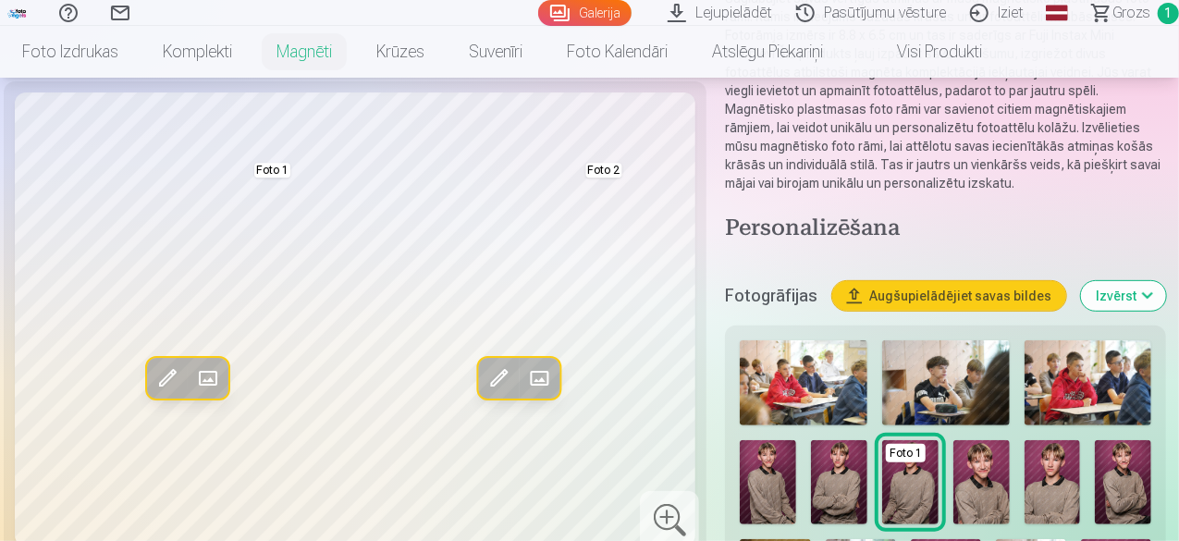
click at [988, 452] on img at bounding box center [982, 482] width 56 height 84
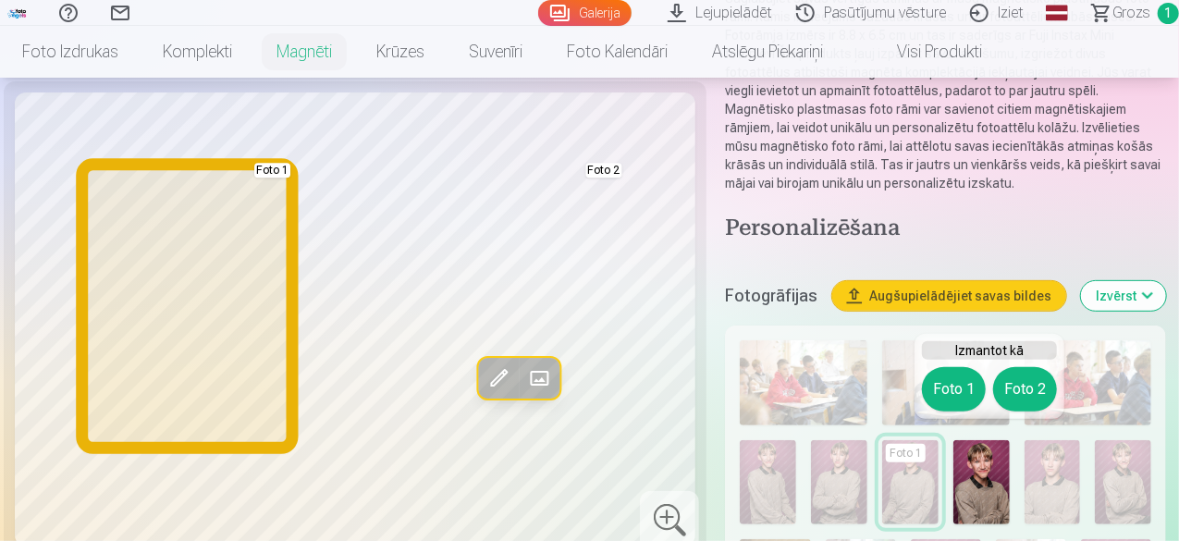
click at [960, 380] on button "Foto 1" at bounding box center [954, 389] width 64 height 44
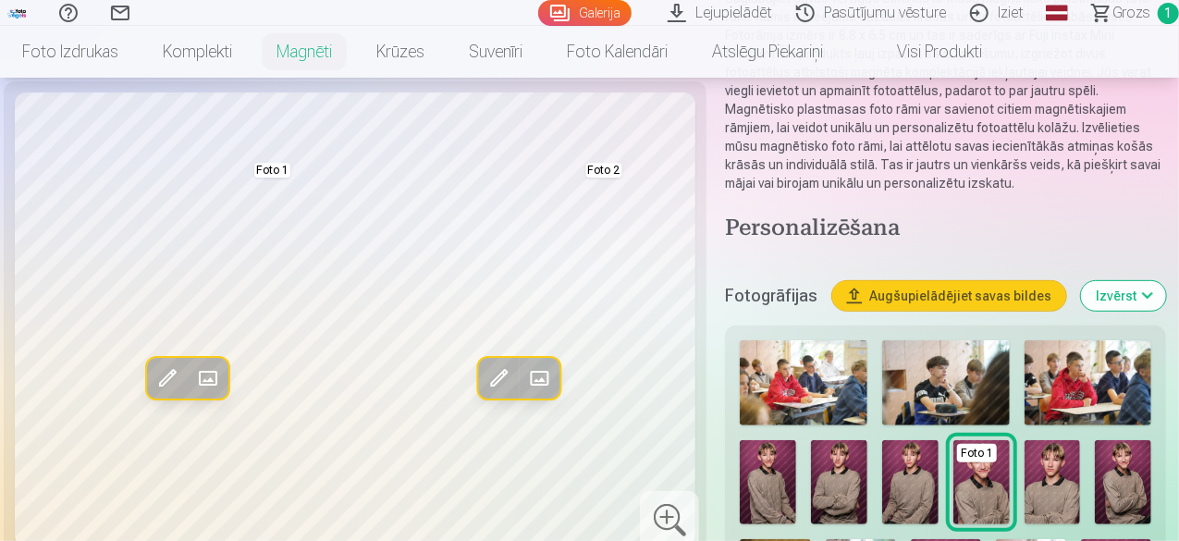
click at [1067, 462] on img at bounding box center [1053, 482] width 56 height 84
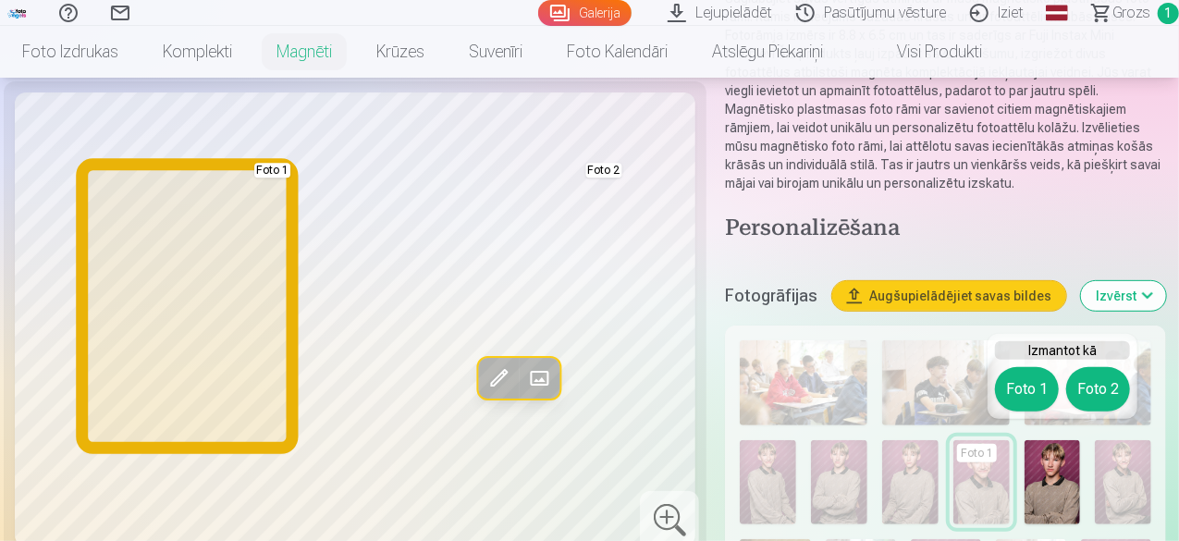
click at [1032, 377] on button "Foto 1" at bounding box center [1027, 389] width 64 height 44
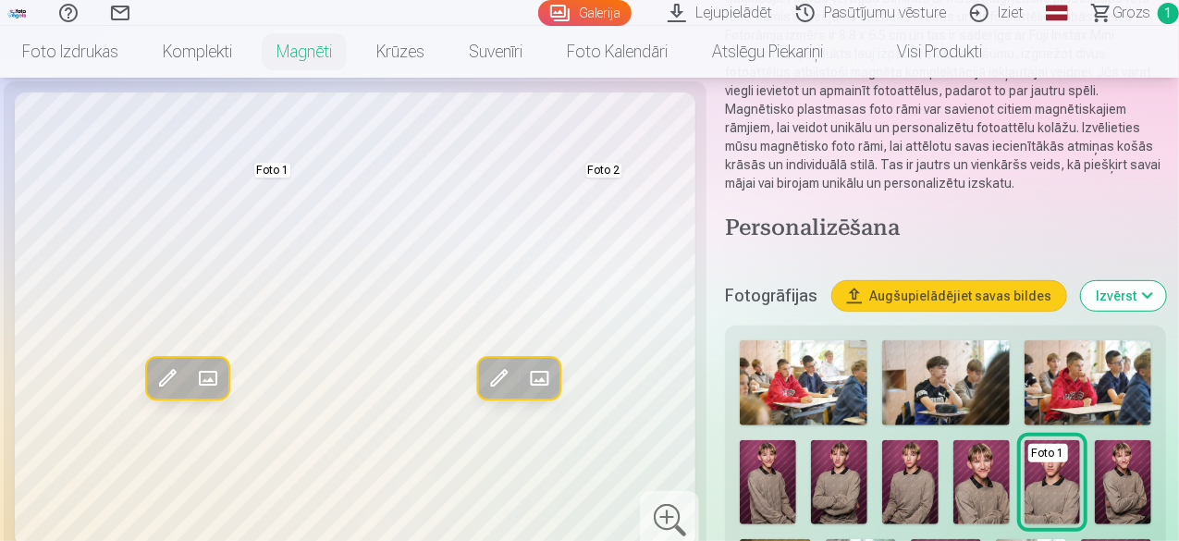
click at [1132, 454] on img at bounding box center [1123, 482] width 56 height 84
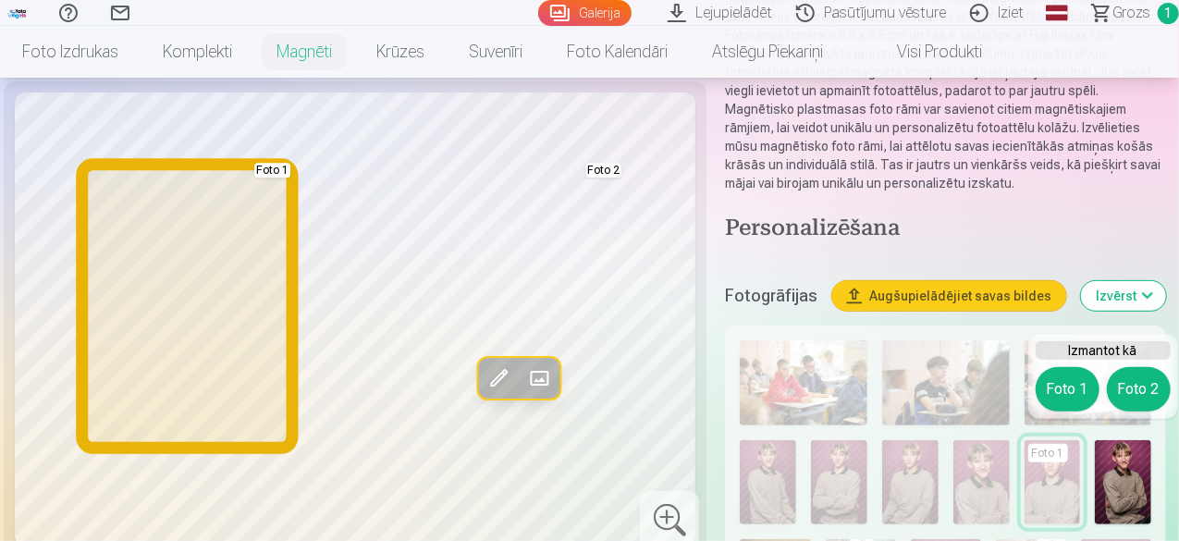
click at [1069, 380] on button "Foto 1" at bounding box center [1068, 389] width 64 height 44
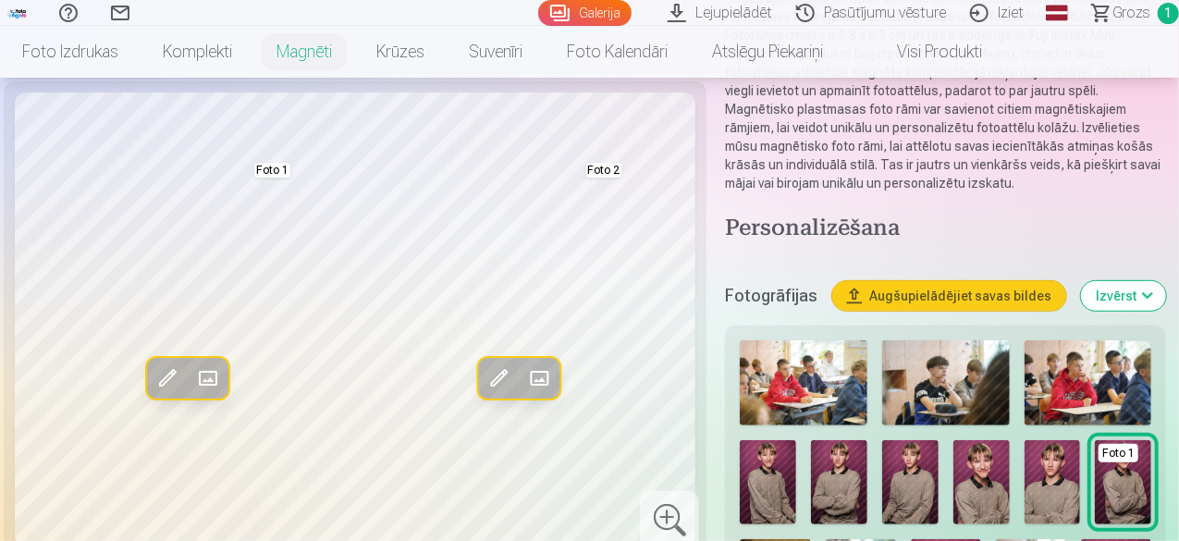
click at [770, 454] on img at bounding box center [768, 482] width 56 height 84
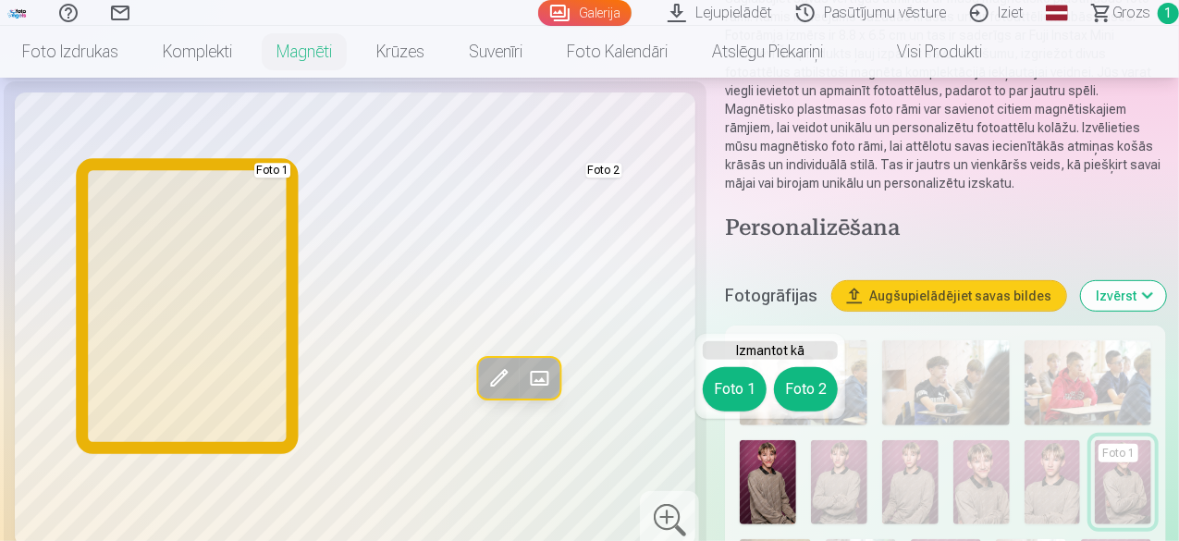
click at [723, 390] on button "Foto 1" at bounding box center [735, 389] width 64 height 44
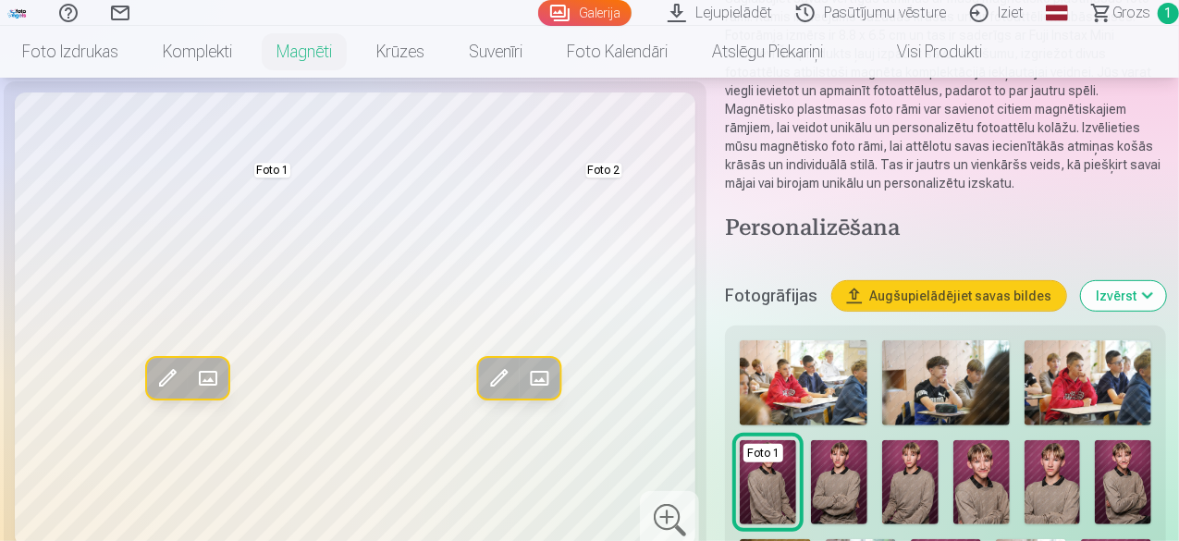
click at [961, 526] on div "Foto 1 Foto 2" at bounding box center [946, 537] width 426 height 408
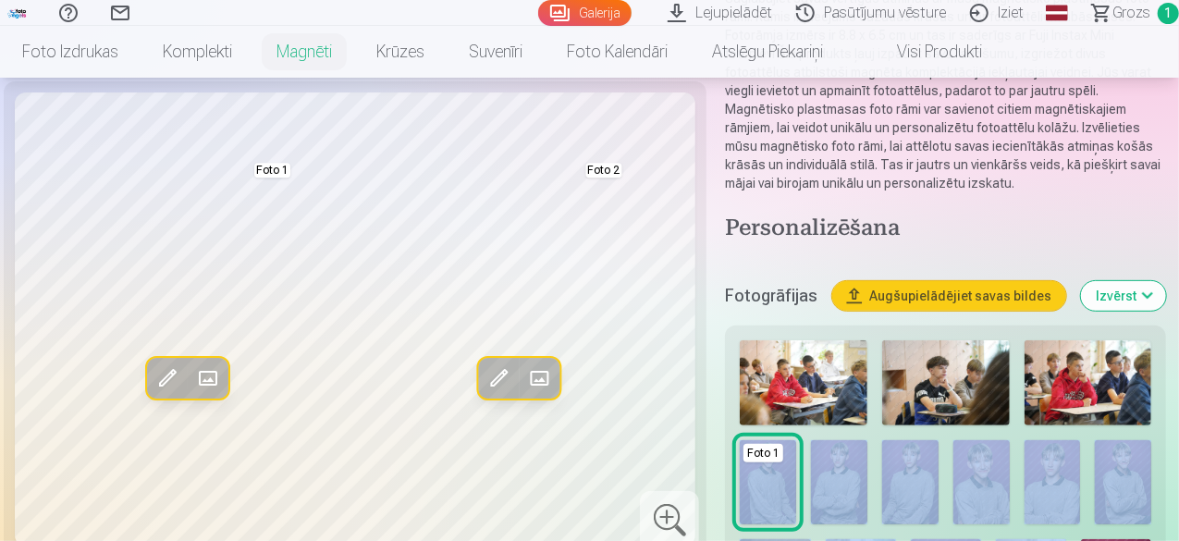
click at [961, 526] on div "Foto 1 Foto 2" at bounding box center [946, 537] width 426 height 408
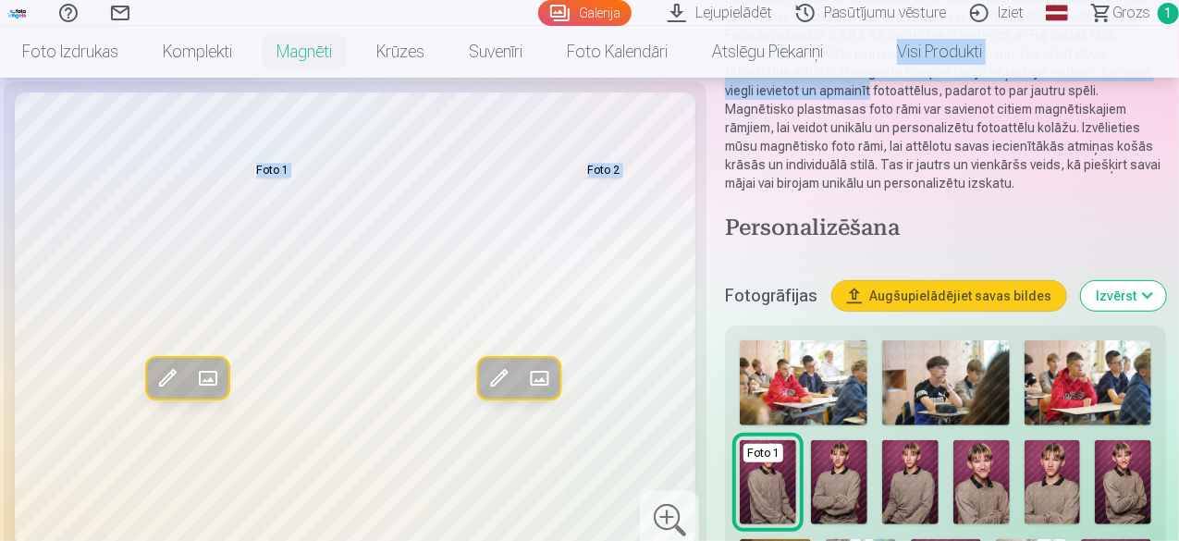
drag, startPoint x: 1178, startPoint y: 40, endPoint x: 1180, endPoint y: 73, distance: 33.3
click at [1178, 73] on html "Palīdzības centrs Sazinies ar mums Galerija Lejupielādēt Pasūtījumu vēsture Izi…" at bounding box center [589, 4] width 1179 height 541
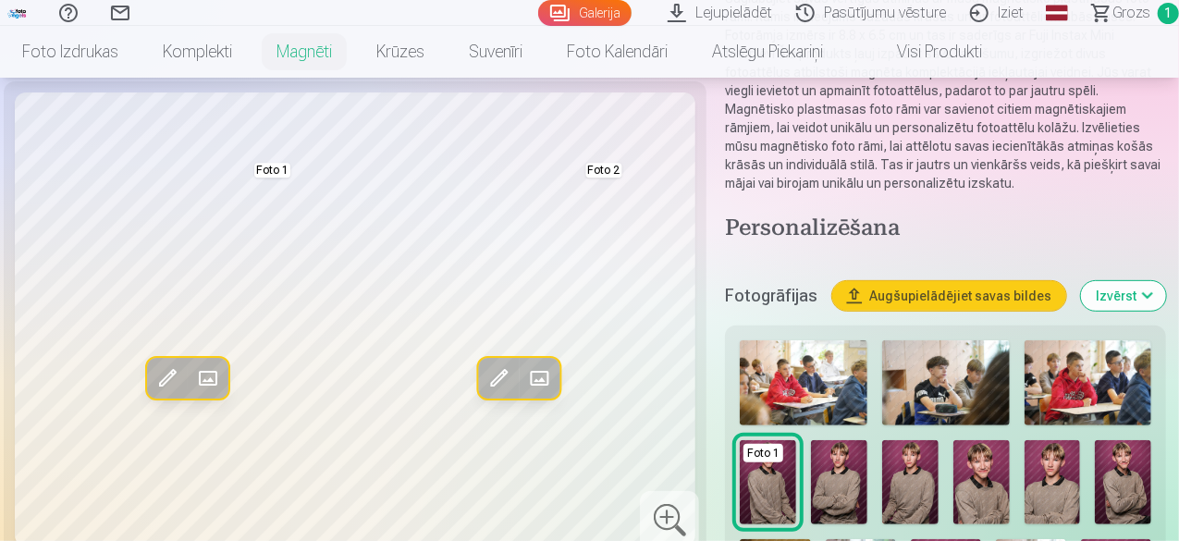
click at [1162, 87] on p "Saglabājiet savas vērtīgās atmiņas ar mūsu magnētisko plastmasas foto rāmi. Rām…" at bounding box center [945, 90] width 441 height 203
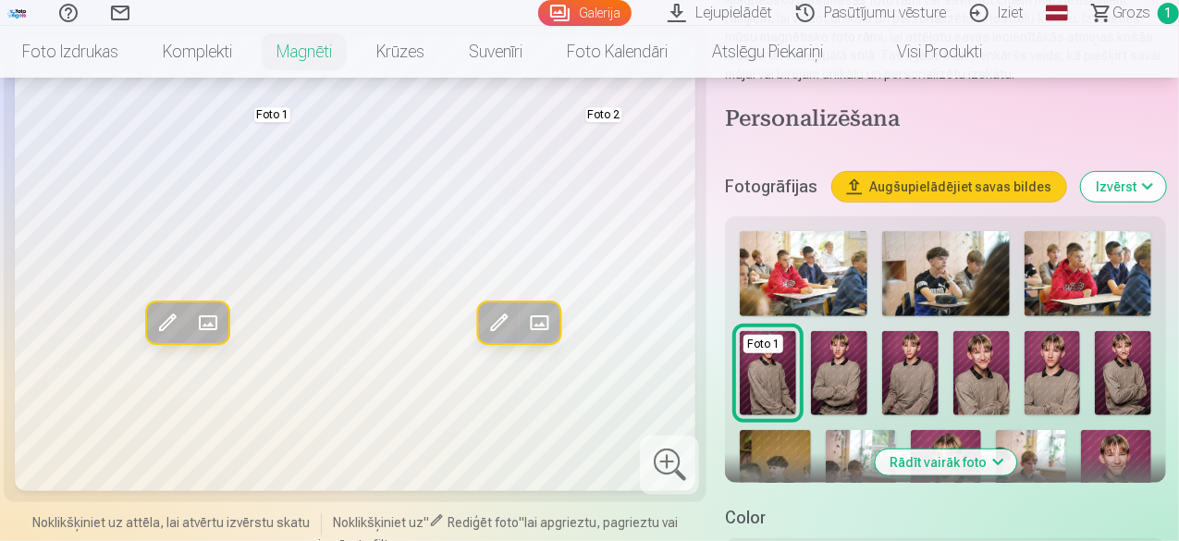
scroll to position [392, 0]
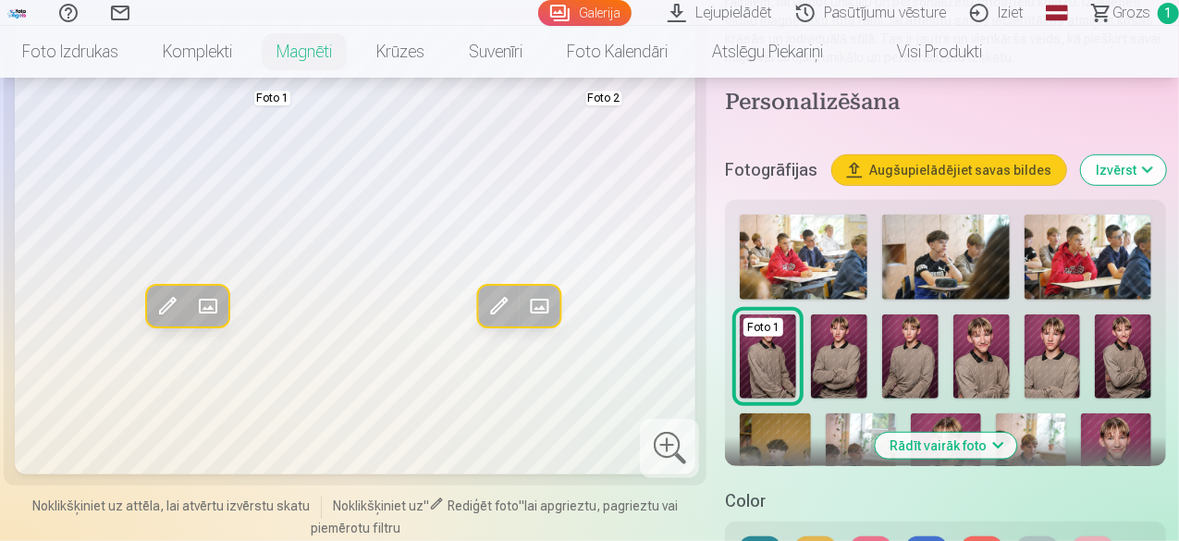
click at [988, 433] on button "Rādīt vairāk foto" at bounding box center [946, 446] width 142 height 26
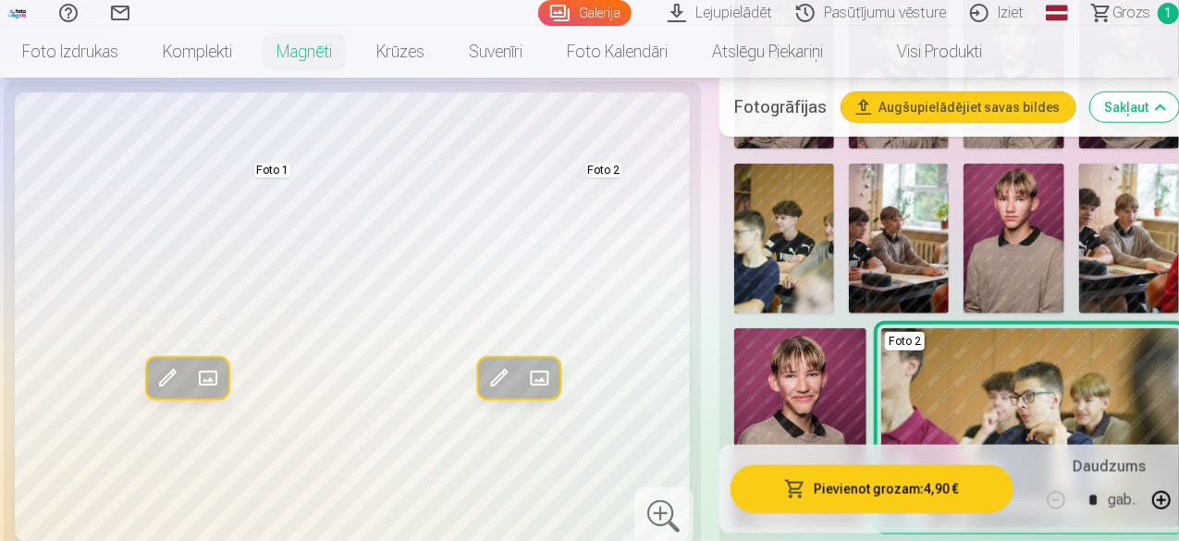
scroll to position [928, 0]
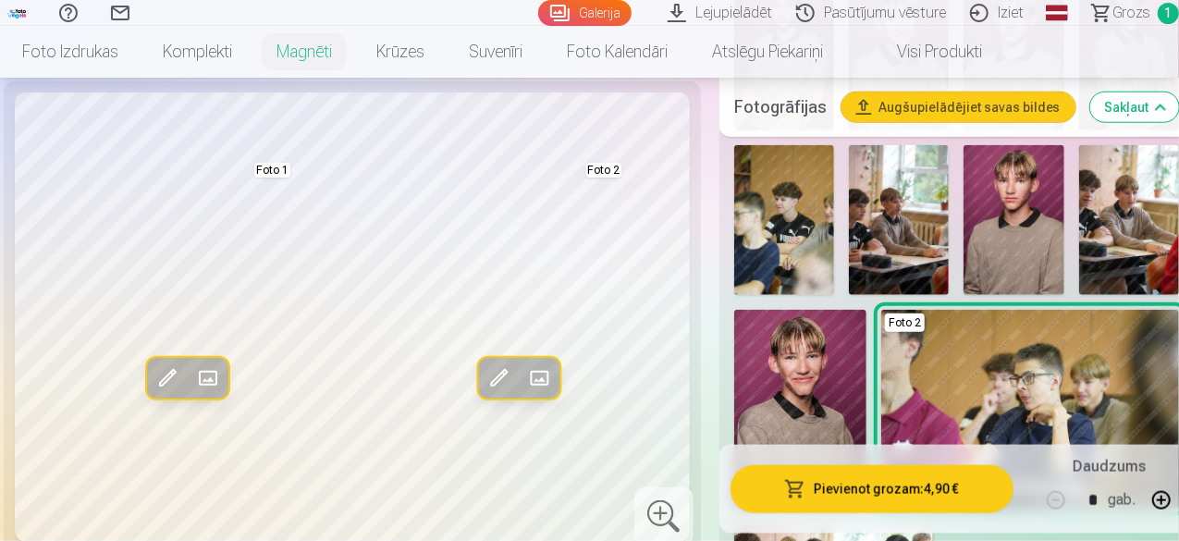
click at [986, 186] on img at bounding box center [1014, 220] width 100 height 150
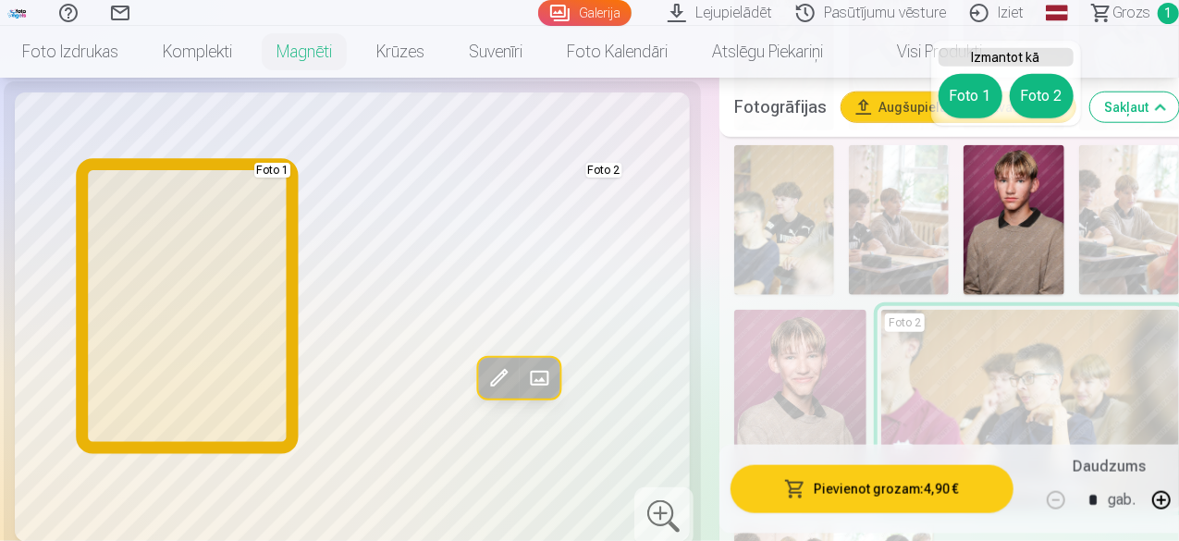
click at [974, 91] on button "Foto 1" at bounding box center [971, 96] width 64 height 44
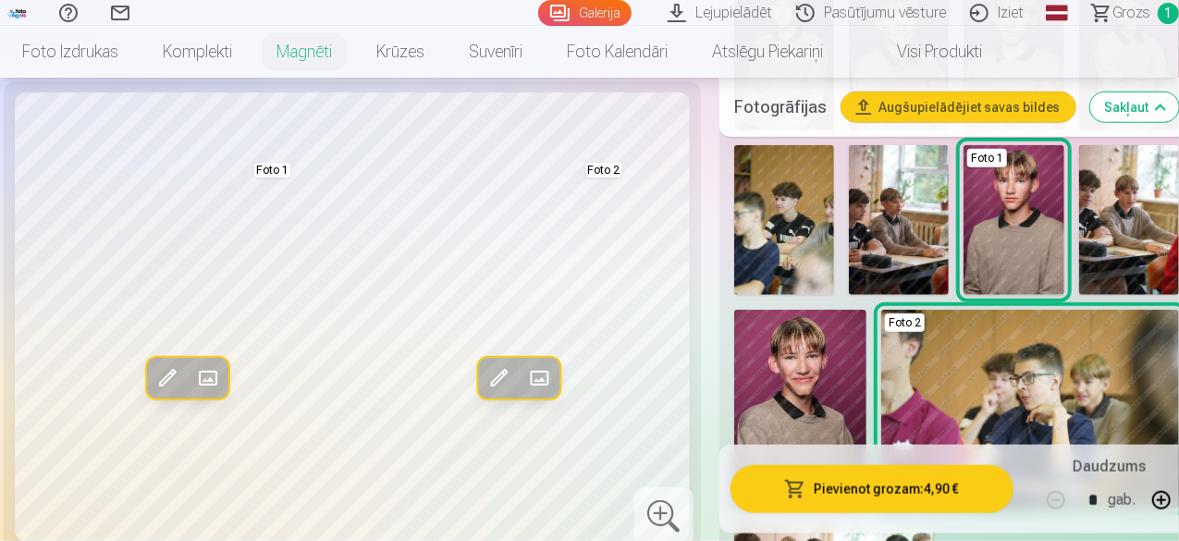
click at [799, 340] on img at bounding box center [800, 409] width 132 height 199
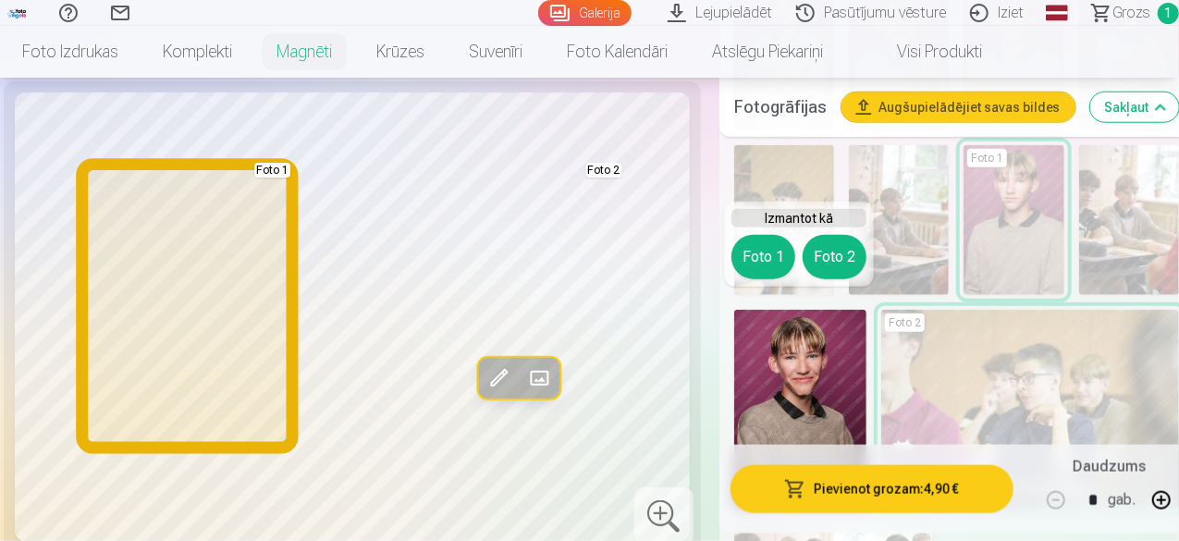
click at [764, 259] on button "Foto 1" at bounding box center [764, 257] width 64 height 44
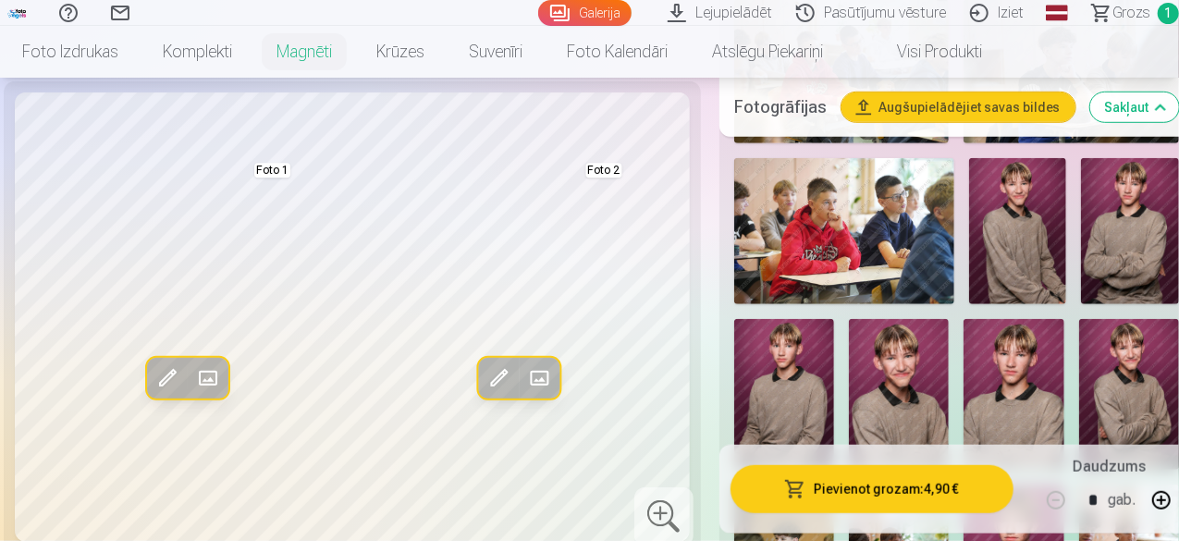
scroll to position [570, 0]
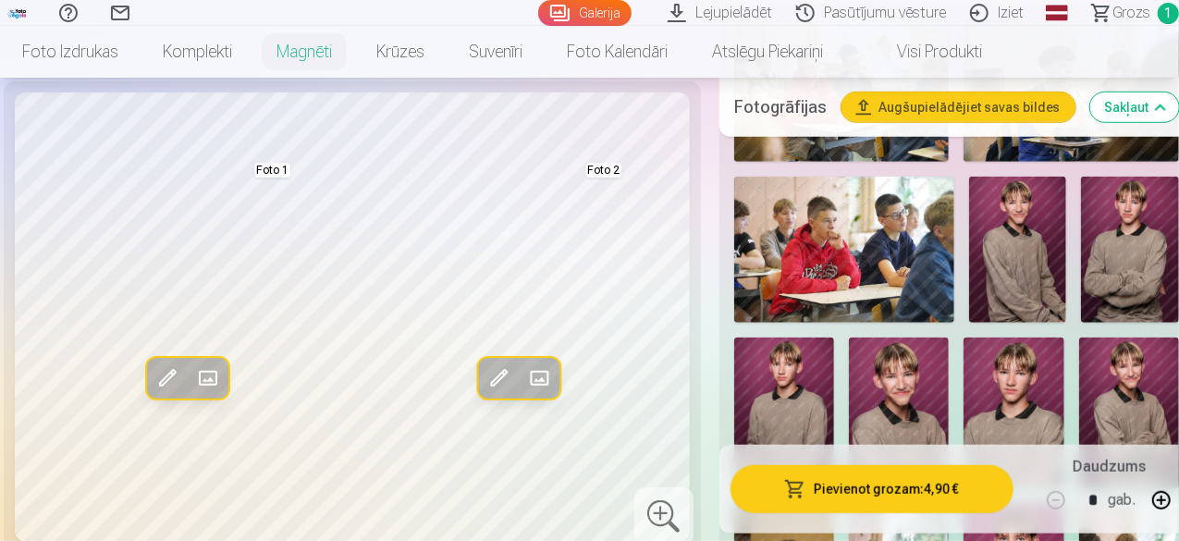
click at [1119, 201] on img at bounding box center [1130, 250] width 98 height 147
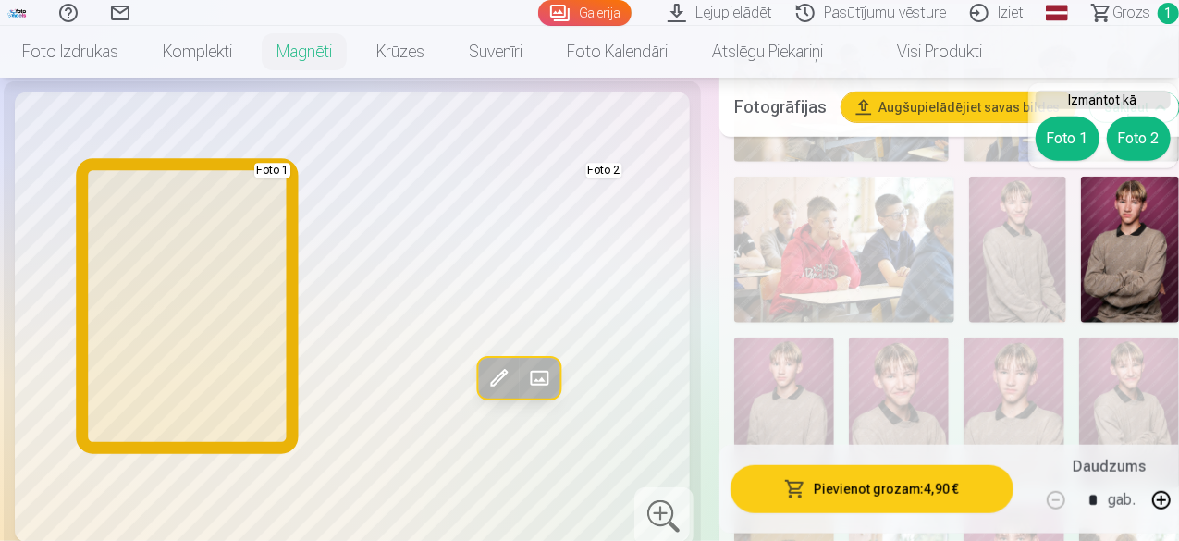
click at [1078, 126] on button "Foto 1" at bounding box center [1068, 139] width 64 height 44
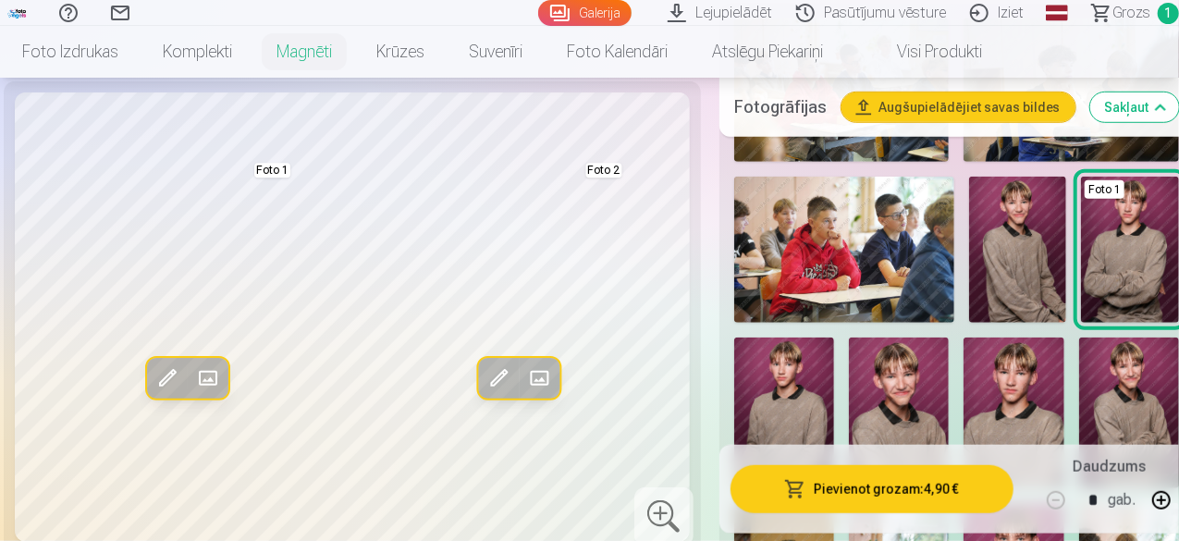
click at [1054, 399] on div "Foto 1 Foto 2" at bounding box center [957, 516] width 460 height 1011
click at [1023, 384] on img at bounding box center [1014, 413] width 100 height 150
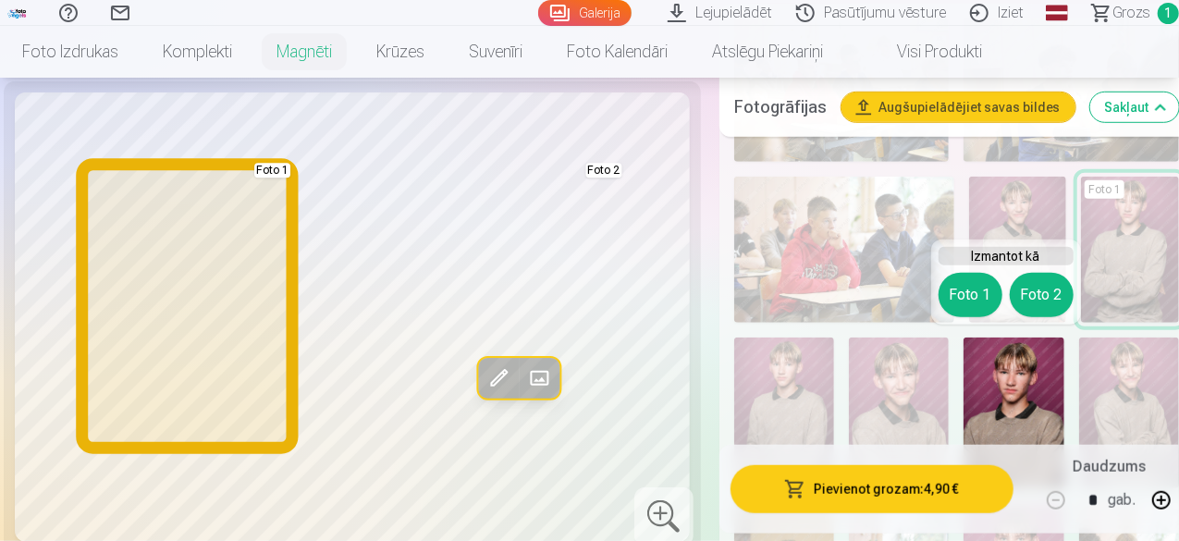
click at [962, 278] on button "Foto 1" at bounding box center [971, 295] width 64 height 44
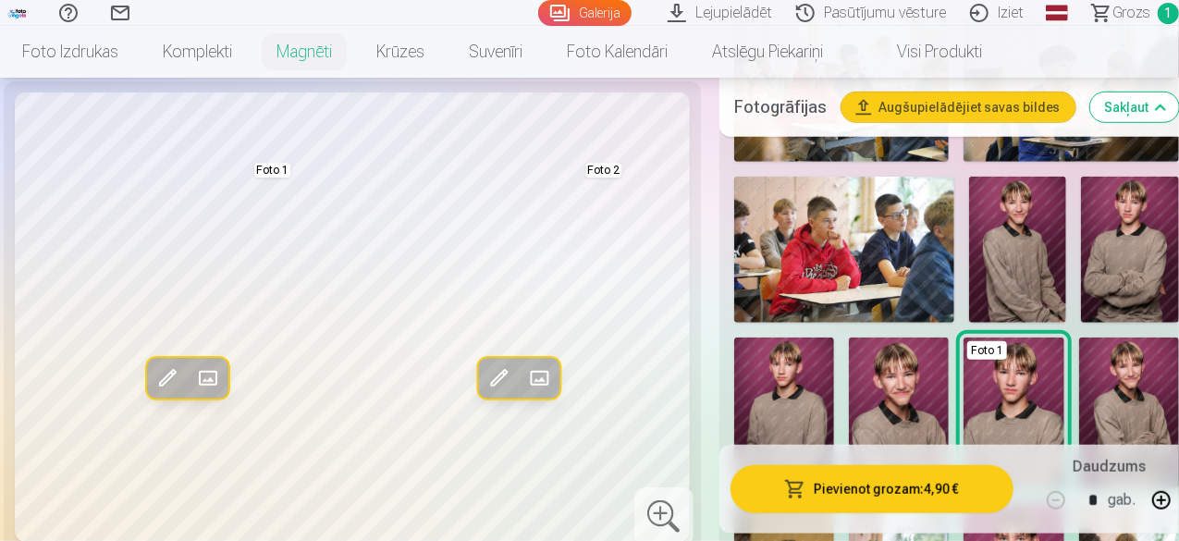
click at [1121, 233] on img at bounding box center [1130, 250] width 98 height 147
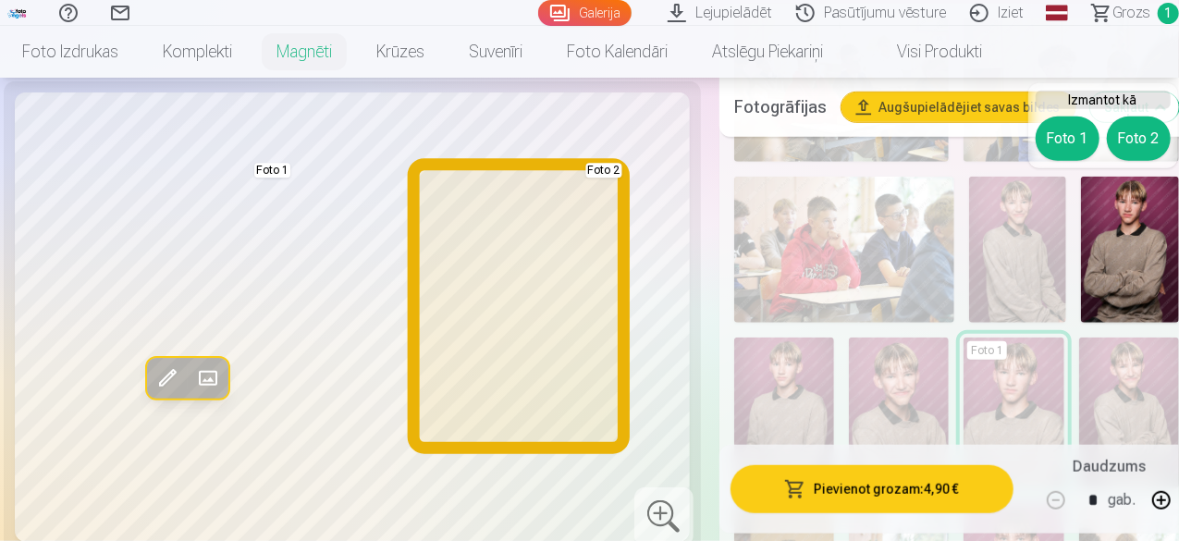
click at [1131, 134] on button "Foto 2" at bounding box center [1139, 139] width 64 height 44
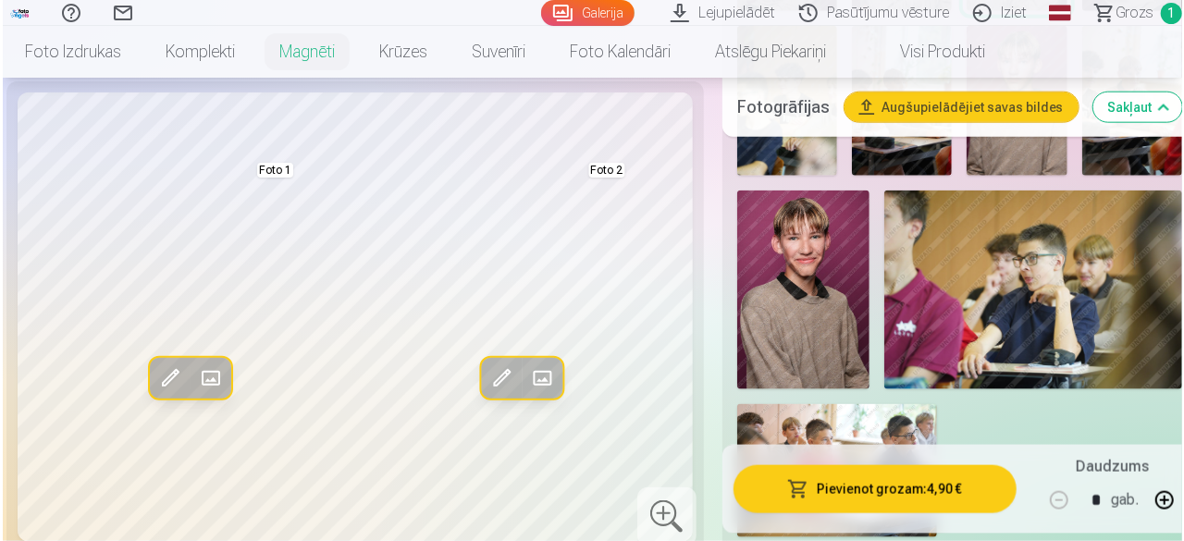
scroll to position [1093, 0]
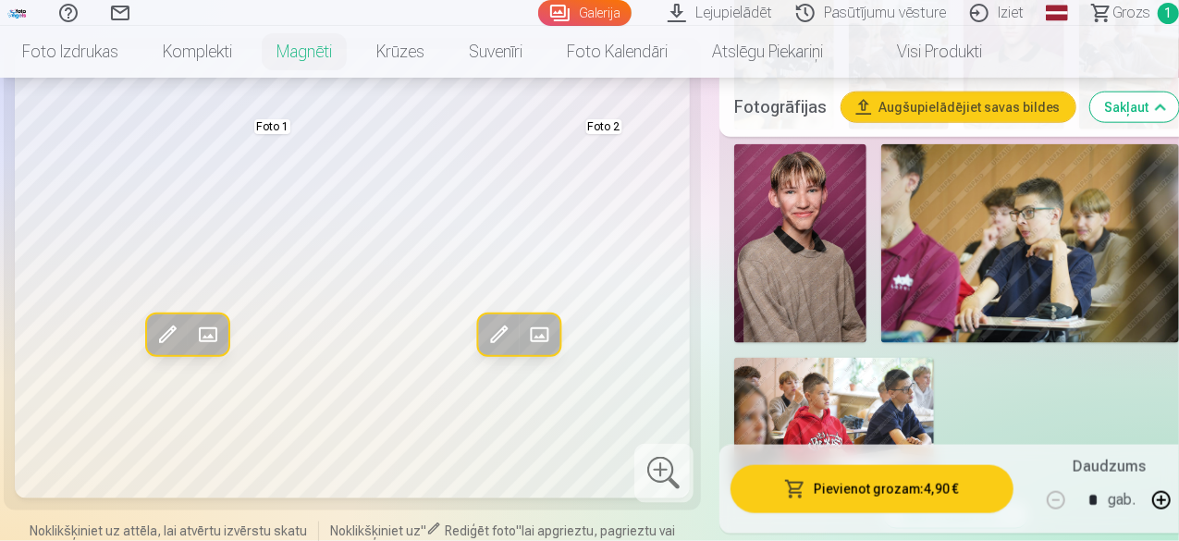
click at [862, 490] on button "Pievienot grozam : 4,90 €" at bounding box center [872, 489] width 283 height 48
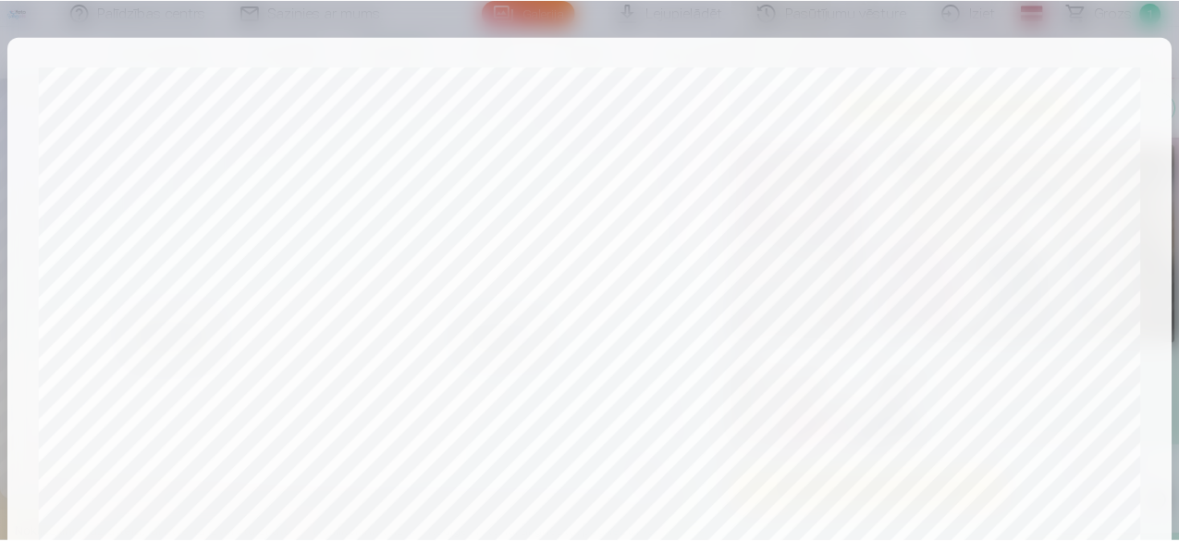
scroll to position [776, 0]
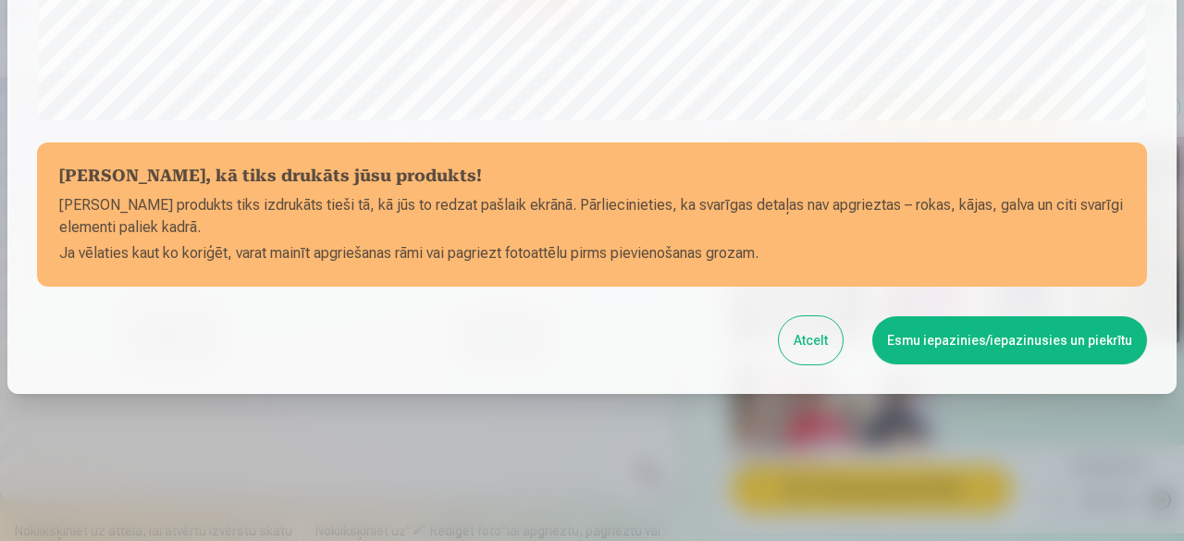
click at [982, 332] on button "Esmu iepazinies/iepazinusies un piekrītu" at bounding box center [1009, 340] width 275 height 48
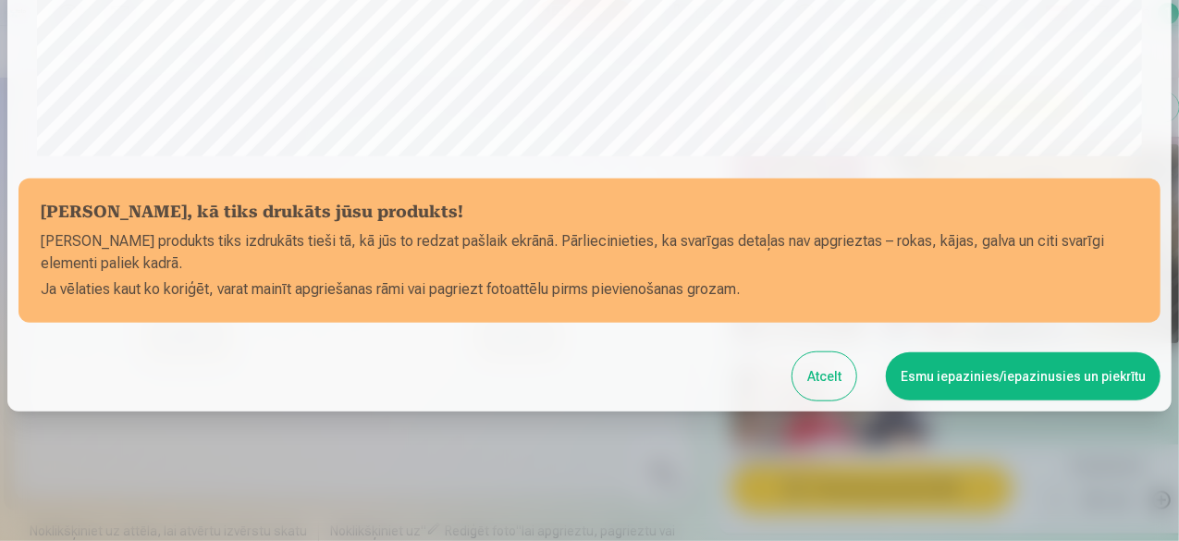
scroll to position [773, 0]
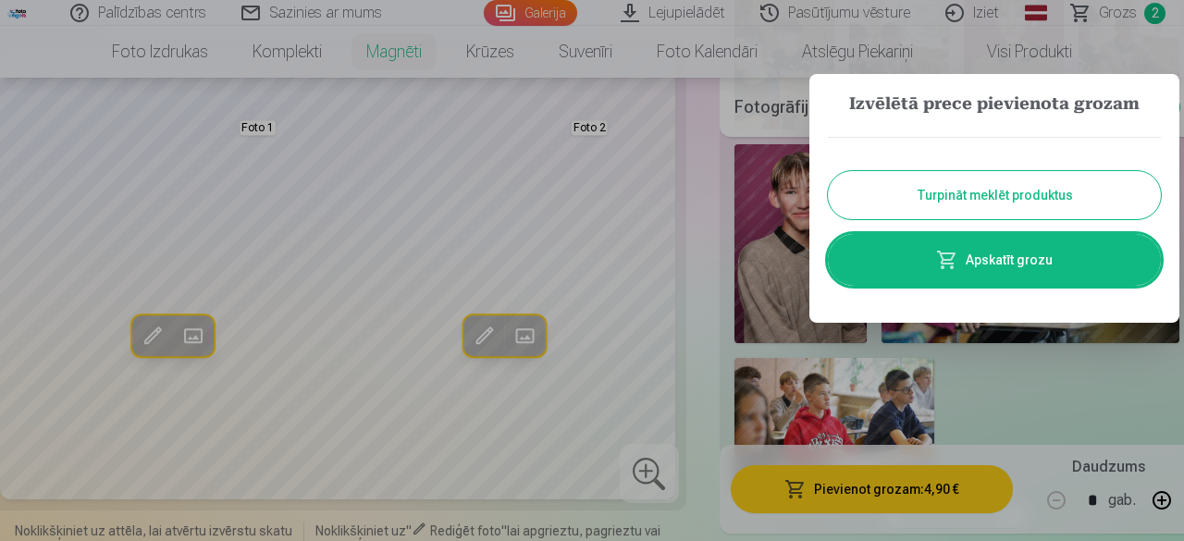
click at [1010, 259] on link "Apskatīt grozu" at bounding box center [994, 260] width 333 height 52
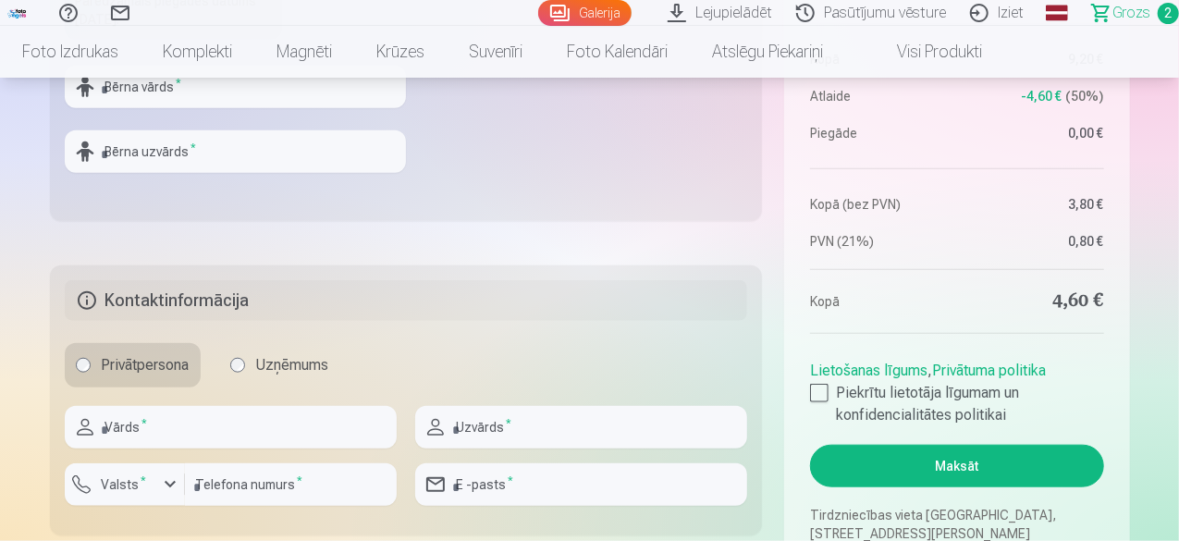
scroll to position [769, 0]
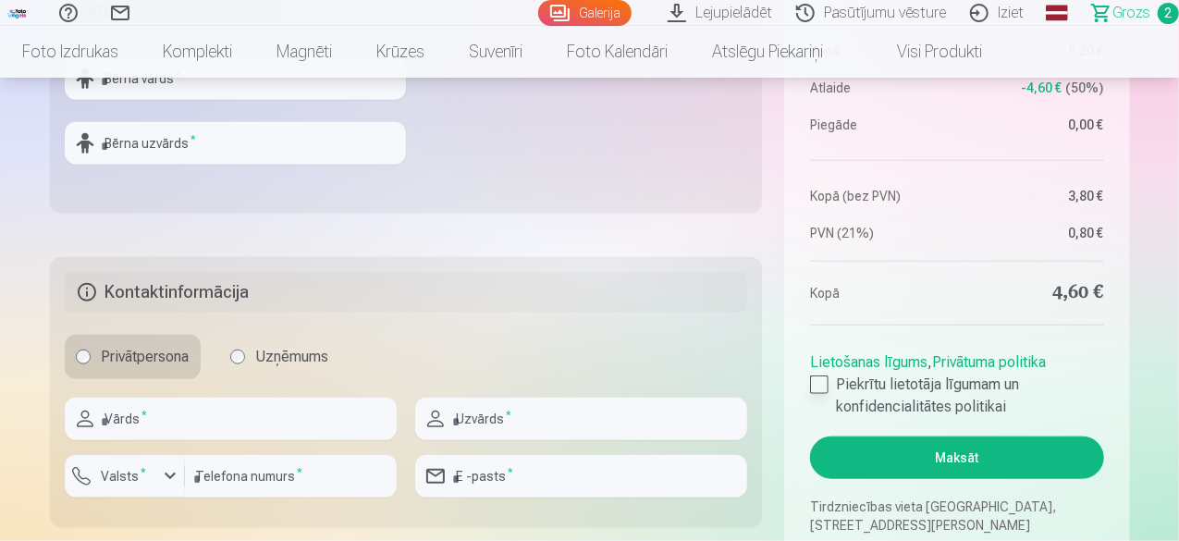
click at [814, 388] on div at bounding box center [819, 385] width 18 height 18
click at [203, 415] on input "text" at bounding box center [231, 419] width 332 height 43
type input "****"
click at [579, 410] on input "text" at bounding box center [581, 419] width 332 height 43
type input "*********"
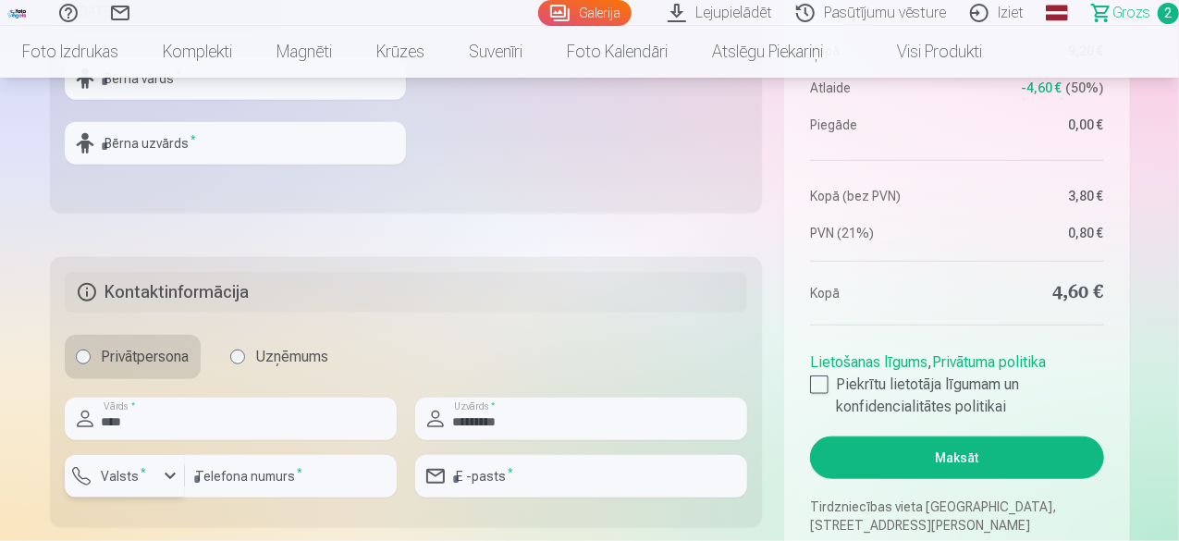
click at [172, 473] on div "button" at bounding box center [170, 476] width 22 height 22
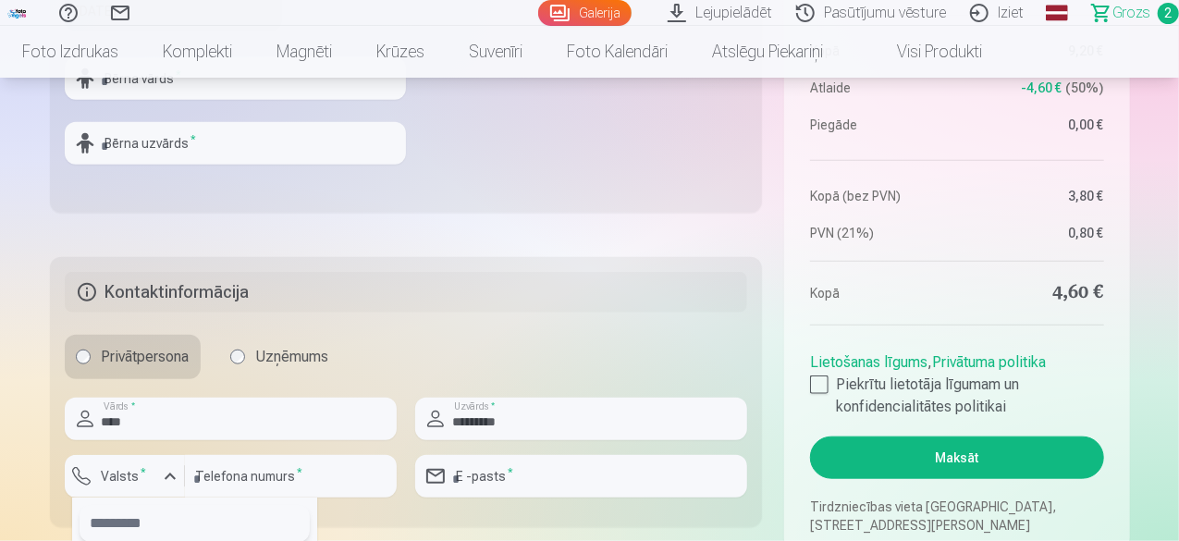
scroll to position [773, 0]
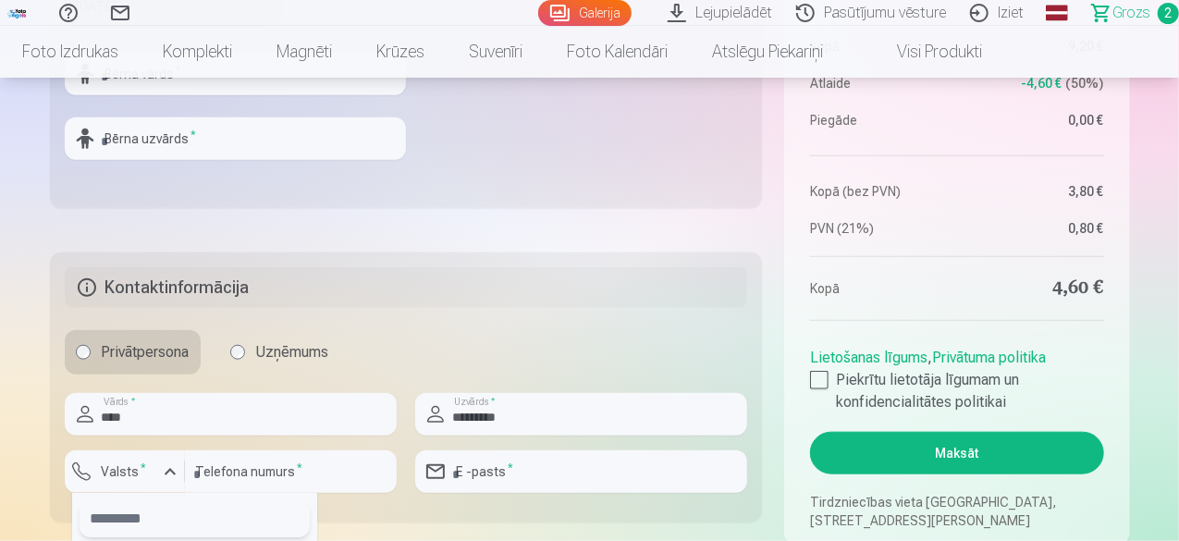
click at [133, 521] on input "text" at bounding box center [195, 518] width 230 height 37
type input "**"
click at [273, 469] on input "number" at bounding box center [291, 471] width 212 height 43
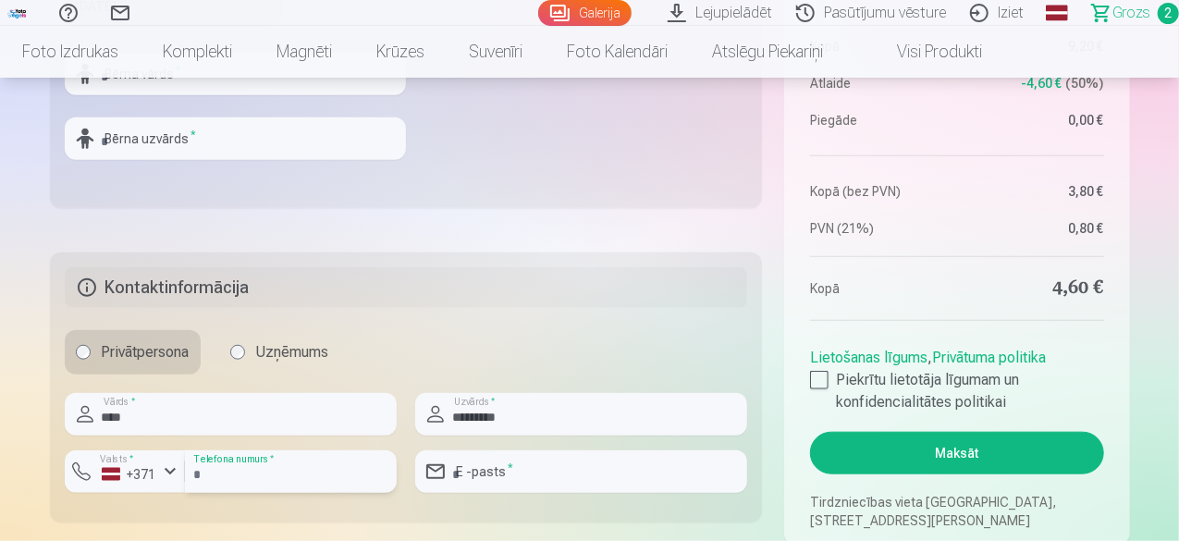
type input "********"
click at [525, 464] on input "email" at bounding box center [581, 471] width 332 height 43
type input "**********"
drag, startPoint x: 1178, startPoint y: 92, endPoint x: 1183, endPoint y: 177, distance: 84.3
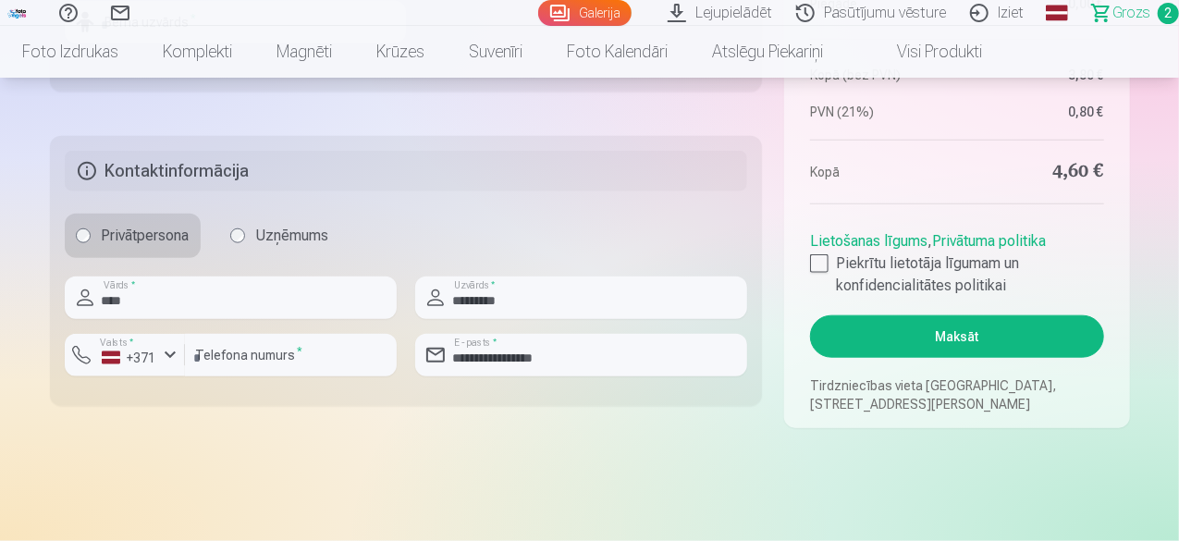
scroll to position [825, 0]
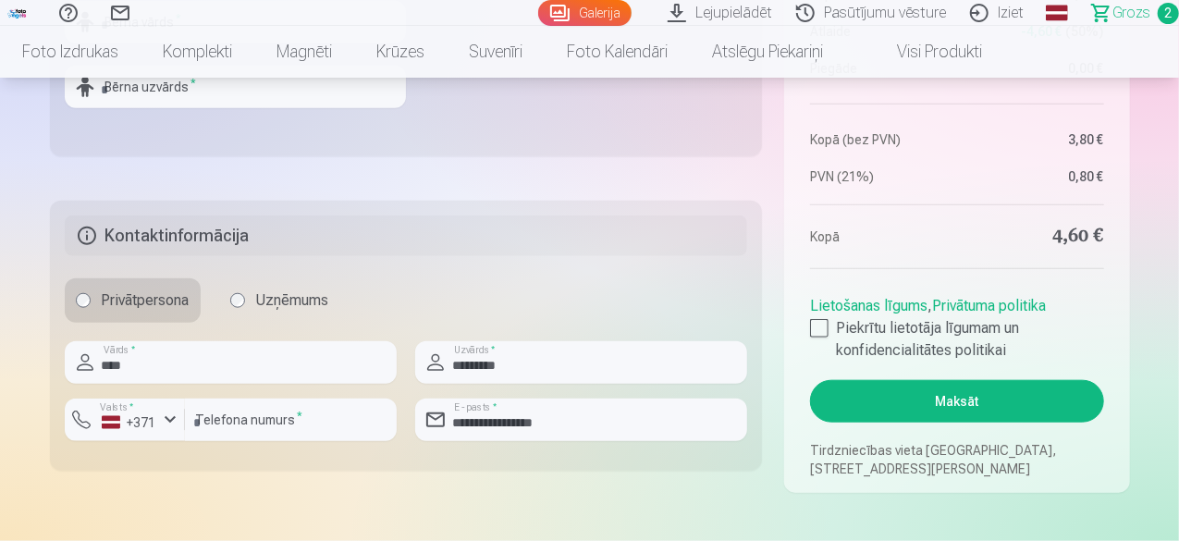
click at [962, 398] on button "Maksāt" at bounding box center [956, 401] width 293 height 43
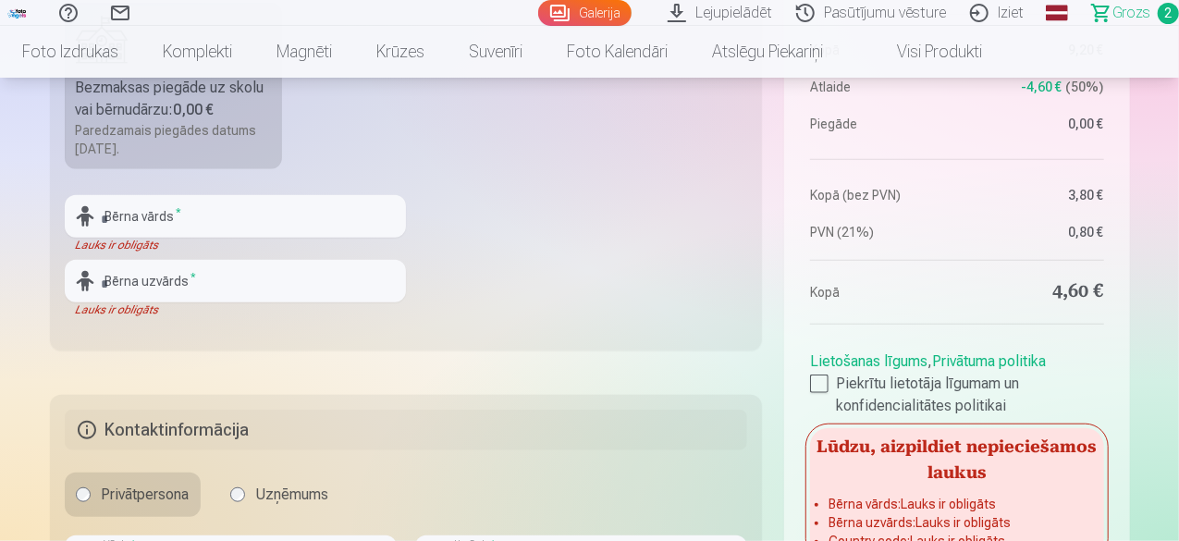
scroll to position [614, 0]
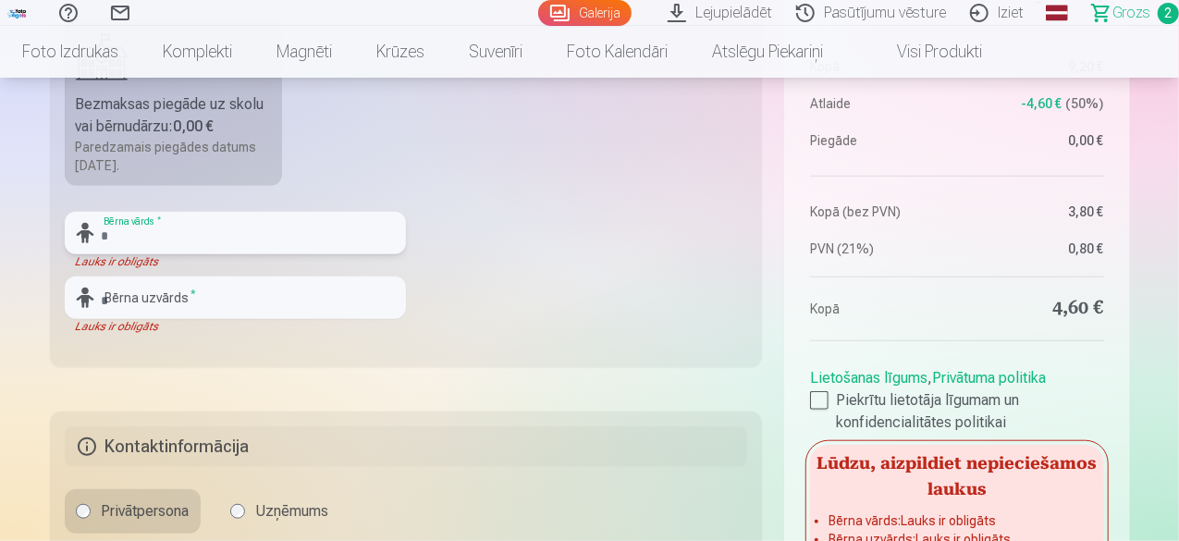
click at [172, 232] on input "text" at bounding box center [235, 233] width 341 height 43
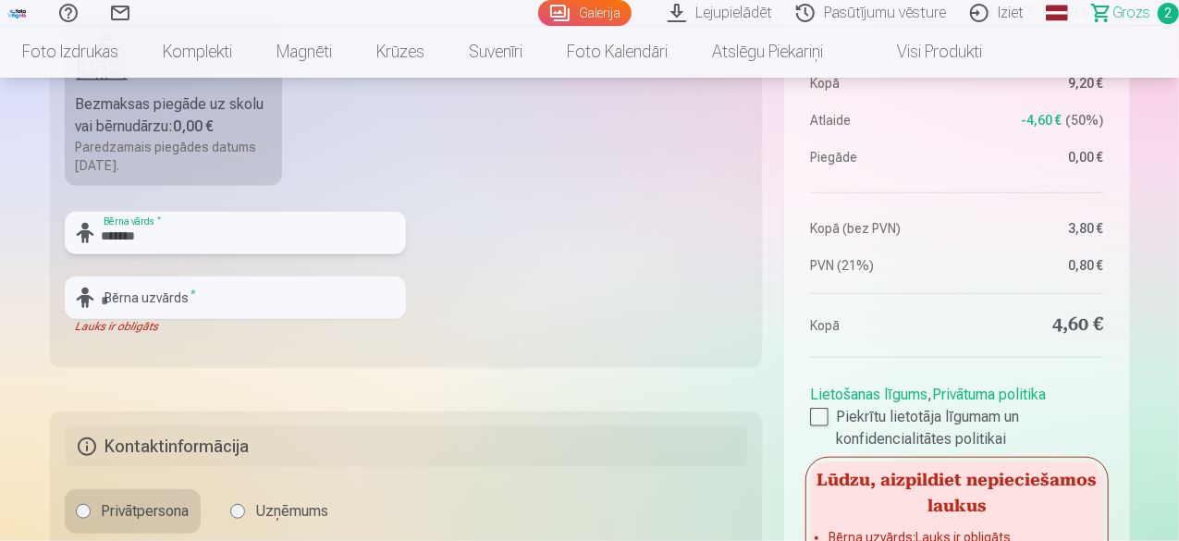
type input "*******"
click at [155, 286] on input "text" at bounding box center [235, 298] width 341 height 43
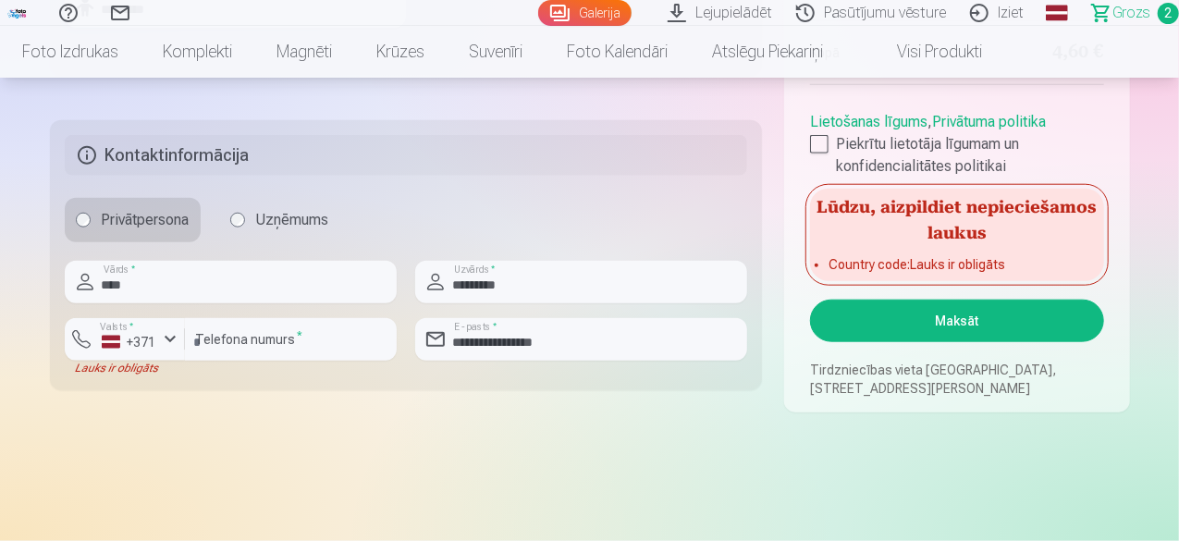
scroll to position [946, 0]
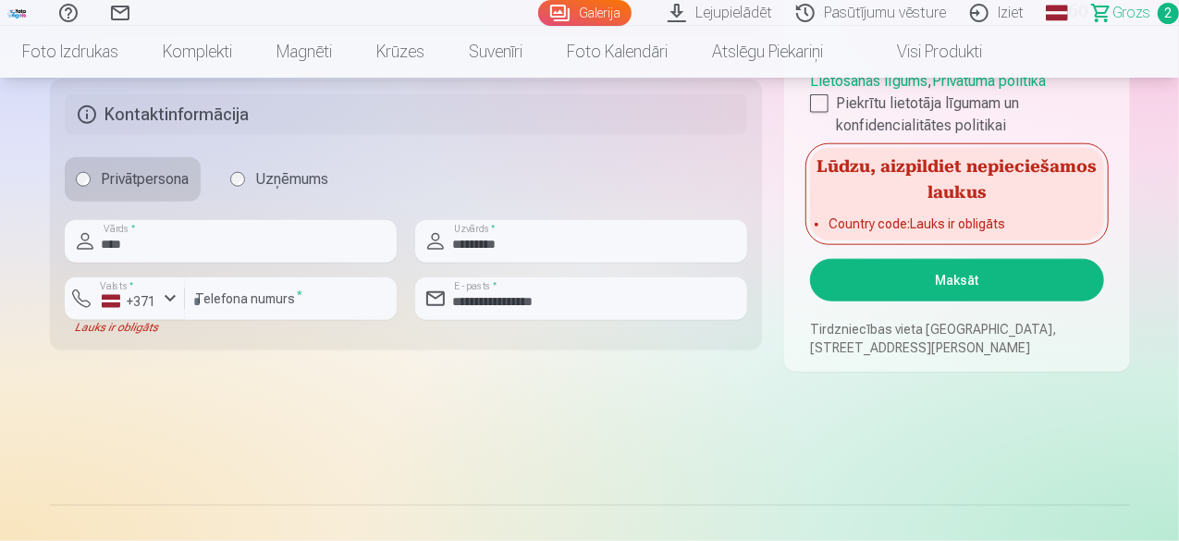
type input "*********"
click at [929, 276] on button "Maksāt" at bounding box center [956, 280] width 293 height 43
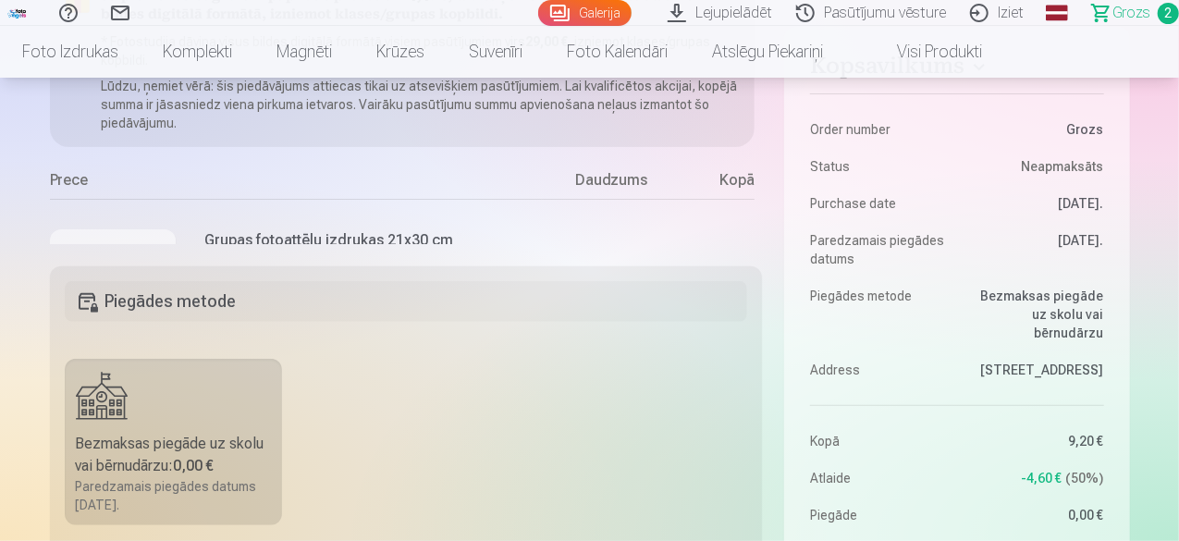
scroll to position [339, 0]
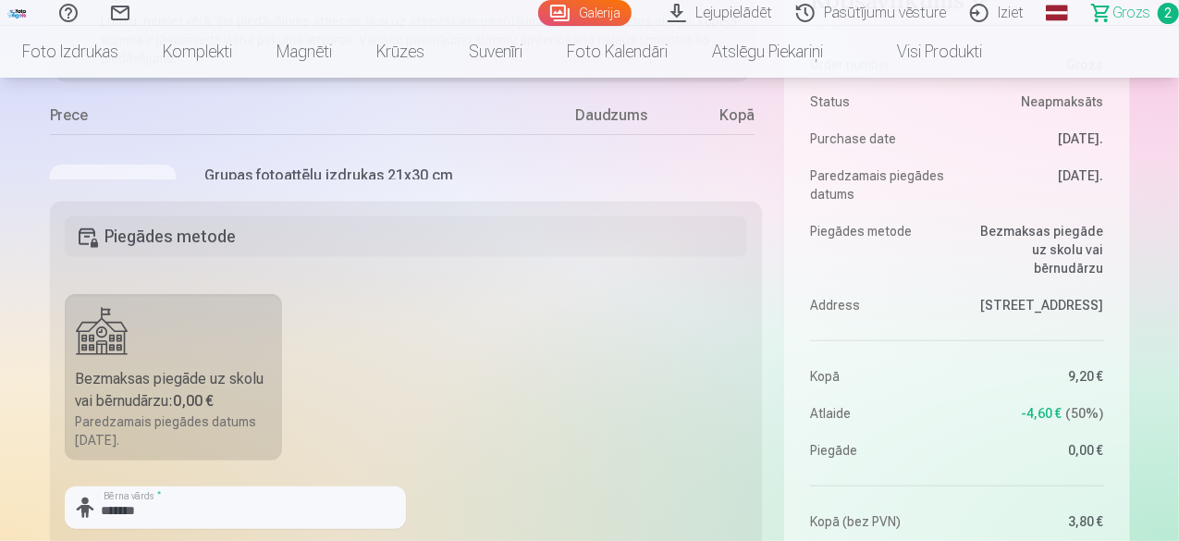
click at [165, 305] on label "Bezmaksas piegāde uz skolu vai bērnudārzu : 0,00 € Paredzamais piegādes datums …" at bounding box center [174, 377] width 218 height 166
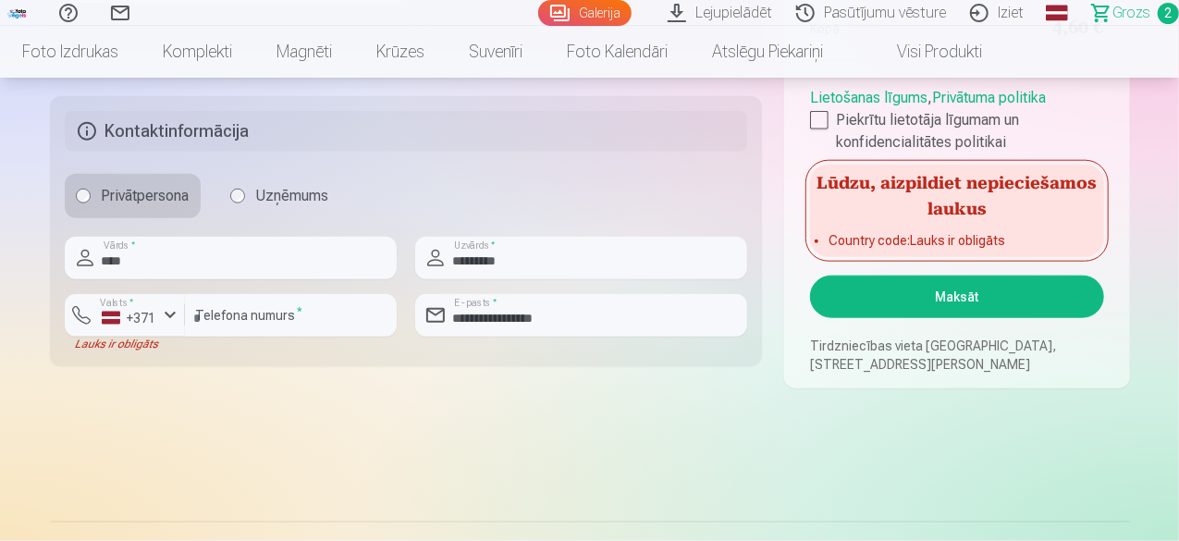
scroll to position [946, 0]
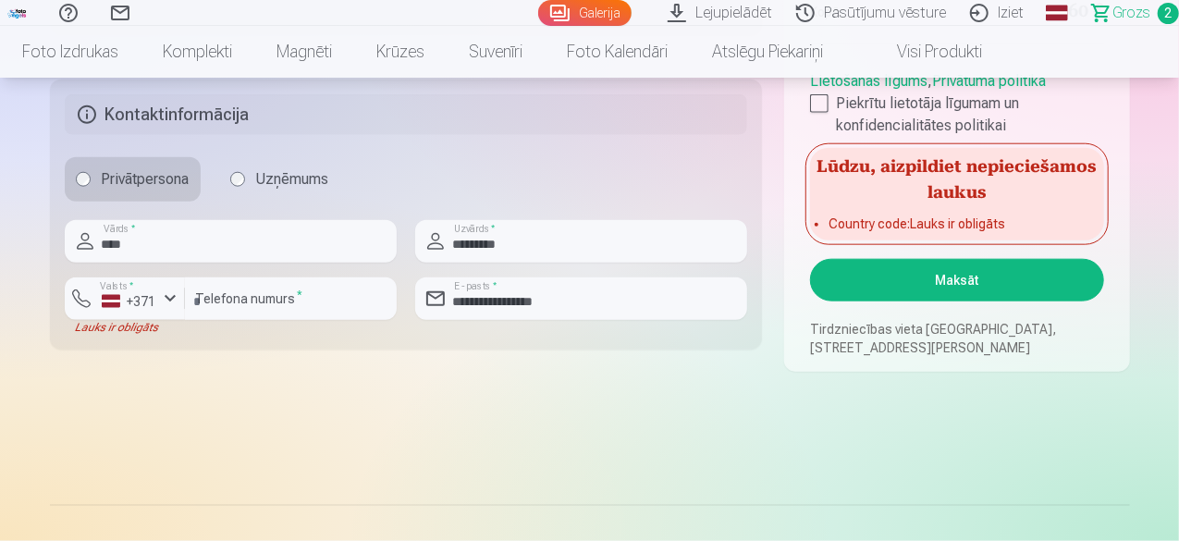
click at [112, 166] on label "Privātpersona" at bounding box center [133, 179] width 136 height 44
click at [911, 277] on button "Maksāt" at bounding box center [956, 280] width 293 height 43
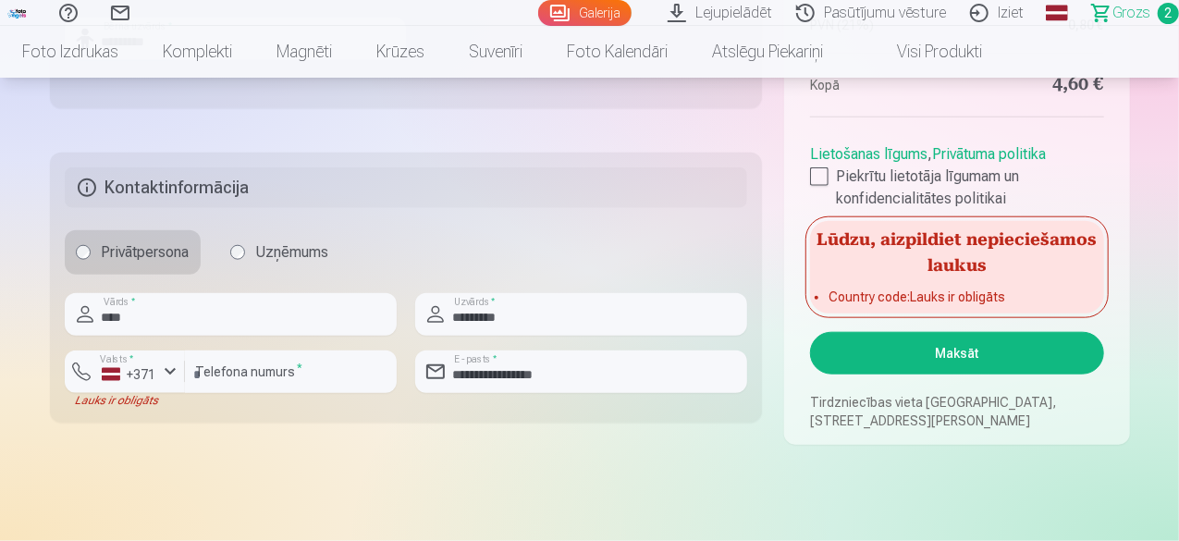
scroll to position [881, 0]
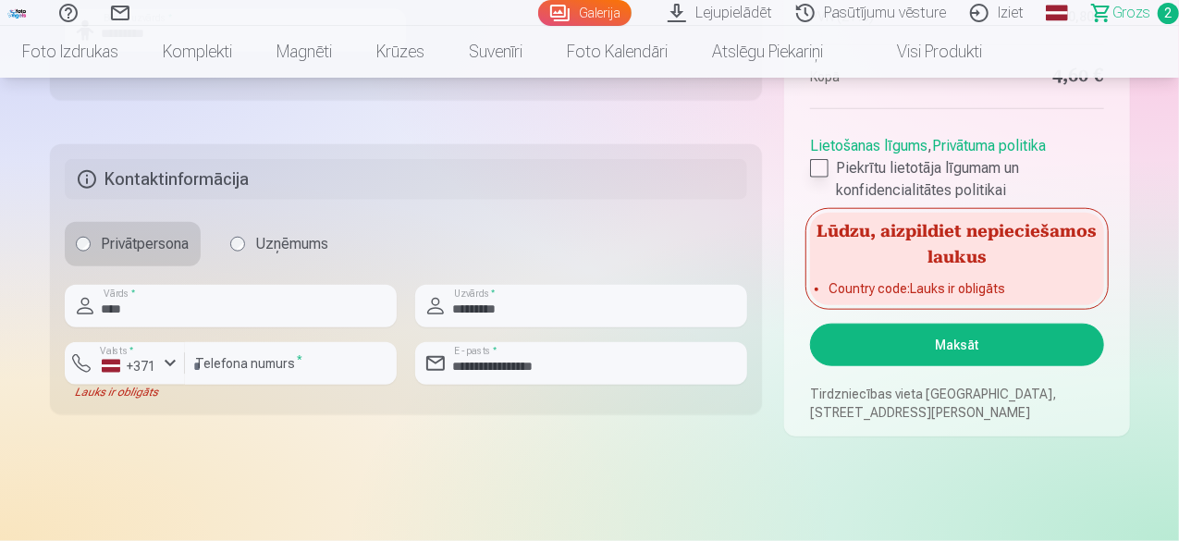
click at [820, 167] on div at bounding box center [819, 168] width 18 height 18
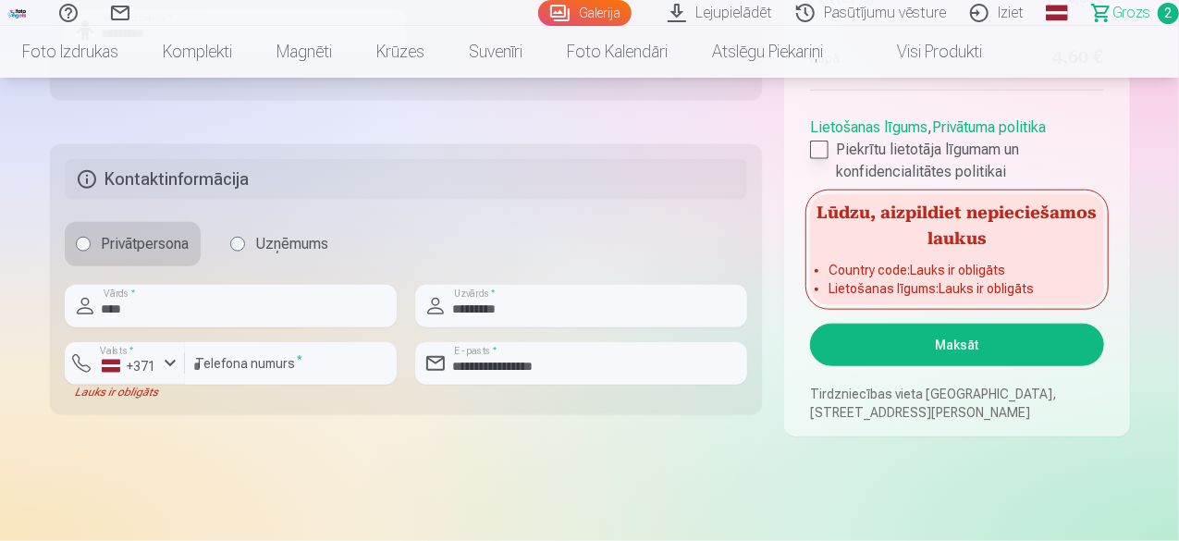
click at [819, 146] on div at bounding box center [819, 150] width 18 height 18
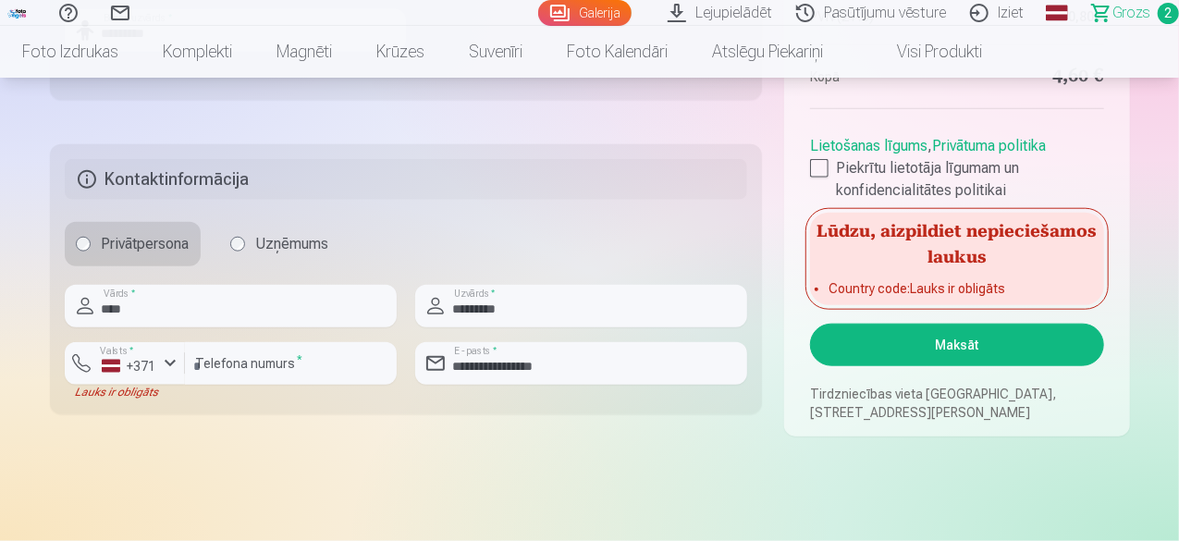
click at [932, 342] on button "Maksāt" at bounding box center [956, 345] width 293 height 43
click at [931, 342] on button "Maksāt" at bounding box center [956, 345] width 293 height 43
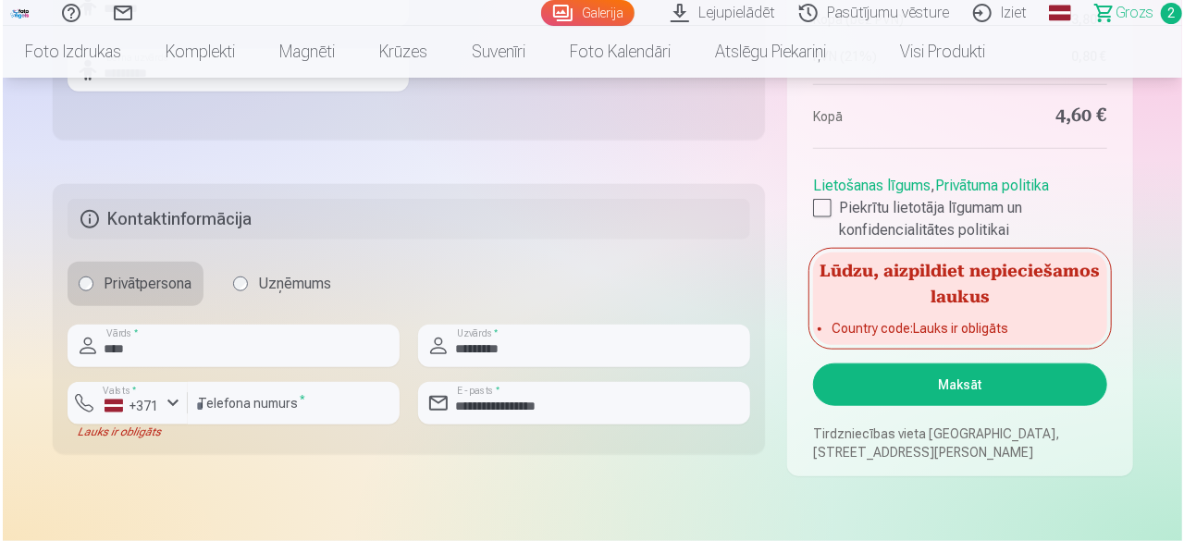
scroll to position [857, 0]
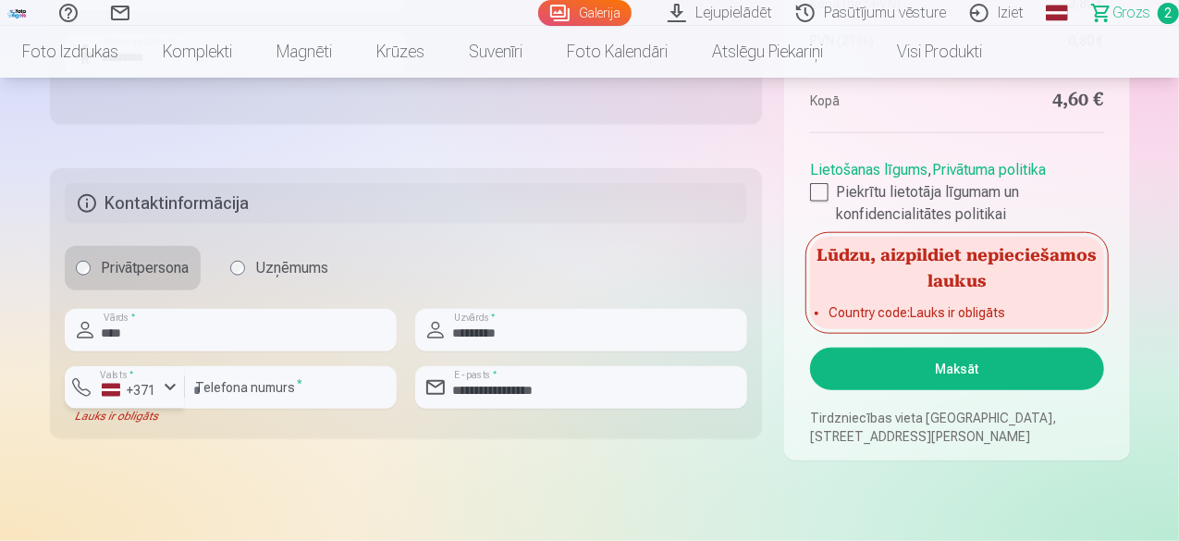
click at [172, 380] on div "button" at bounding box center [170, 387] width 22 height 22
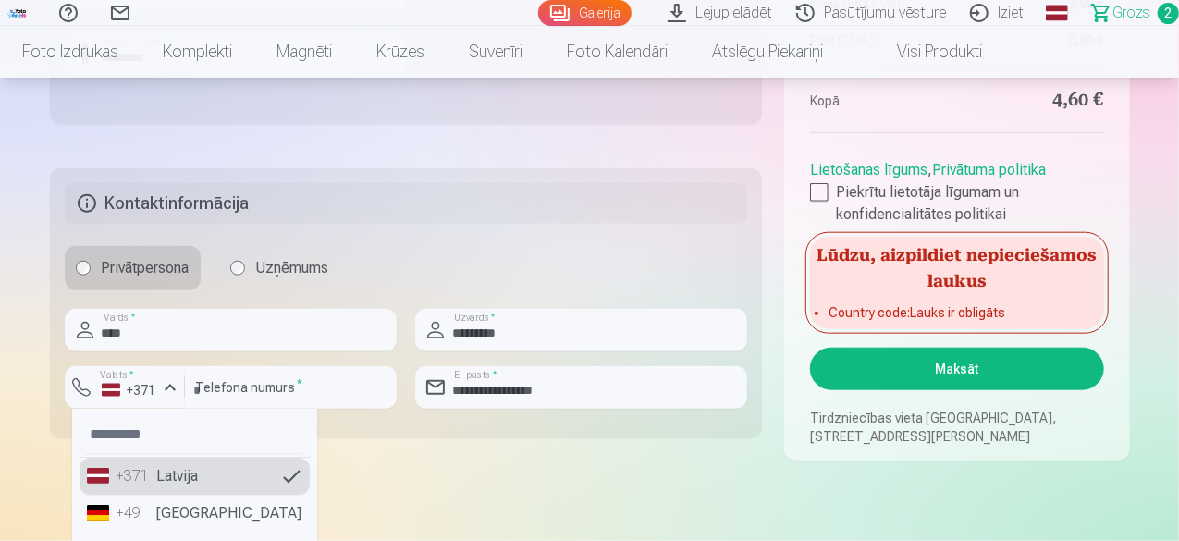
click at [178, 474] on li "+371 Latvija" at bounding box center [195, 476] width 230 height 37
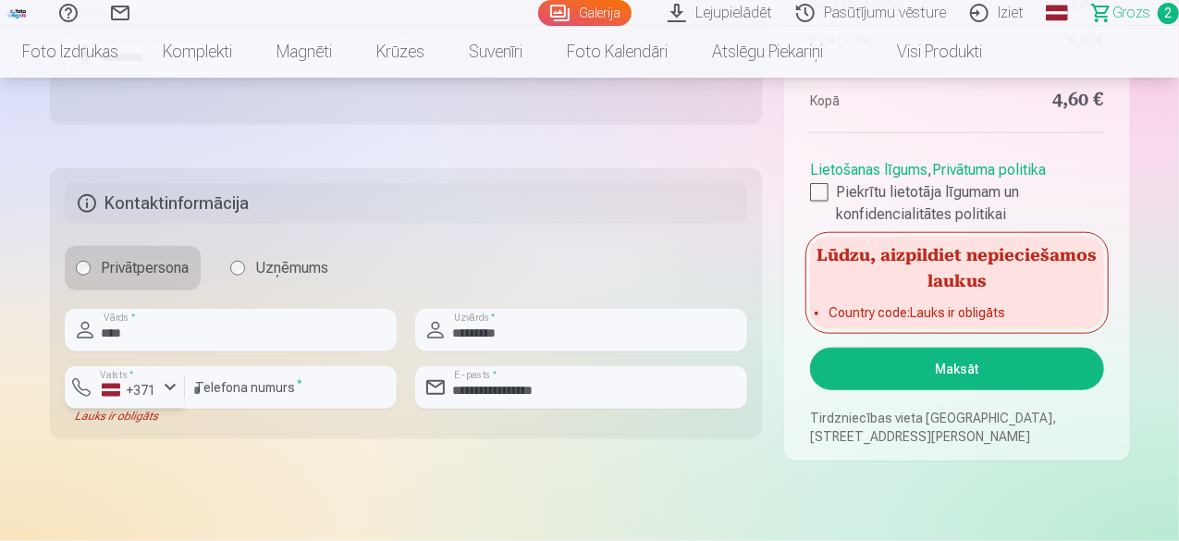
click at [165, 388] on div "button" at bounding box center [170, 387] width 22 height 22
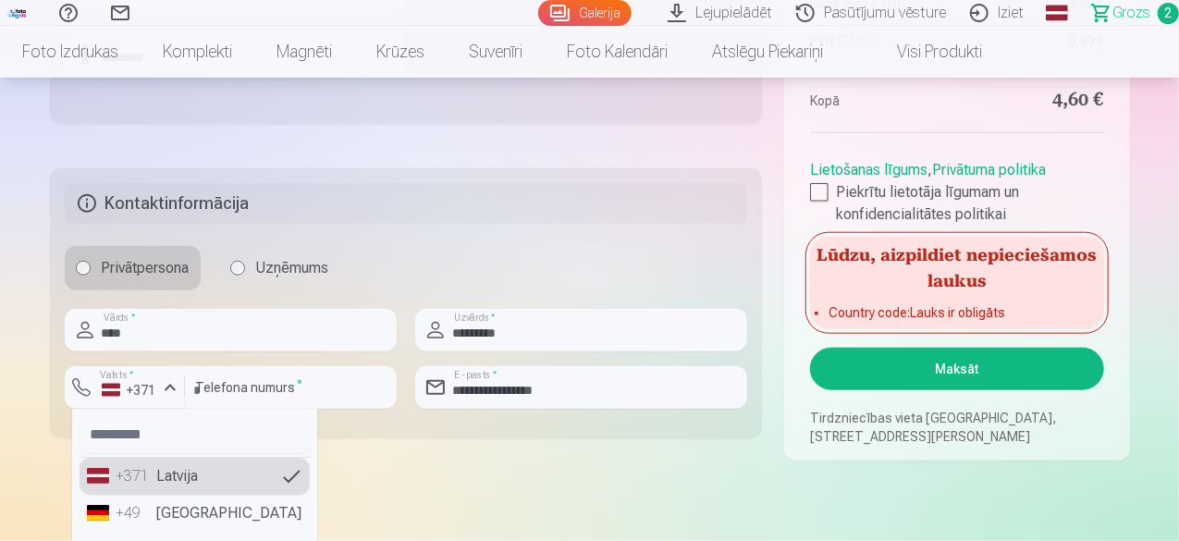
click at [198, 463] on li "+371 Latvija" at bounding box center [195, 476] width 230 height 37
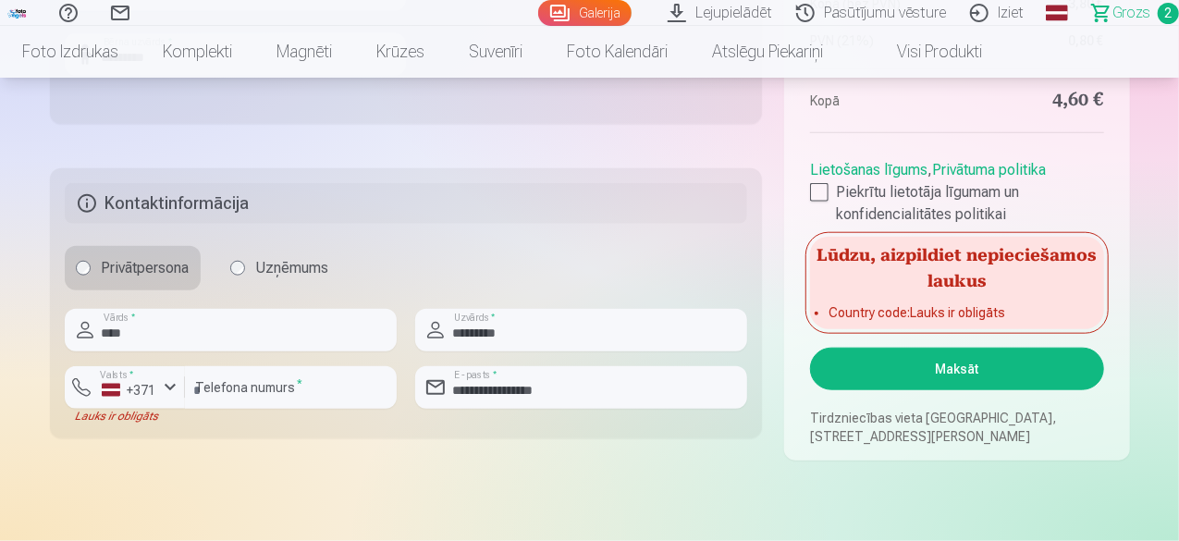
click at [960, 365] on button "Maksāt" at bounding box center [956, 369] width 293 height 43
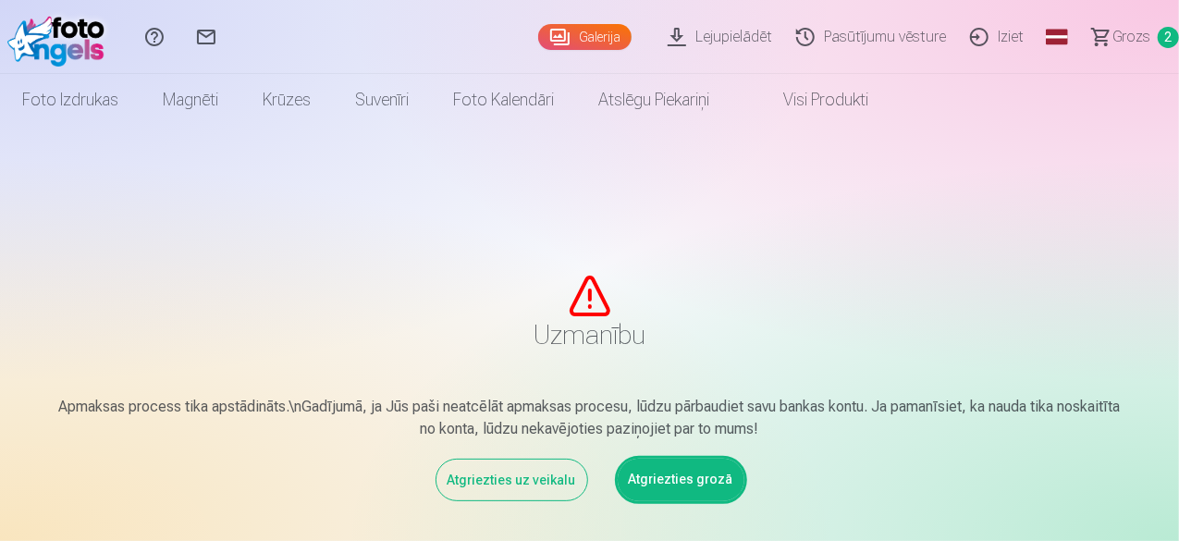
click at [524, 471] on div "Atgriezties uz veikalu" at bounding box center [512, 480] width 153 height 43
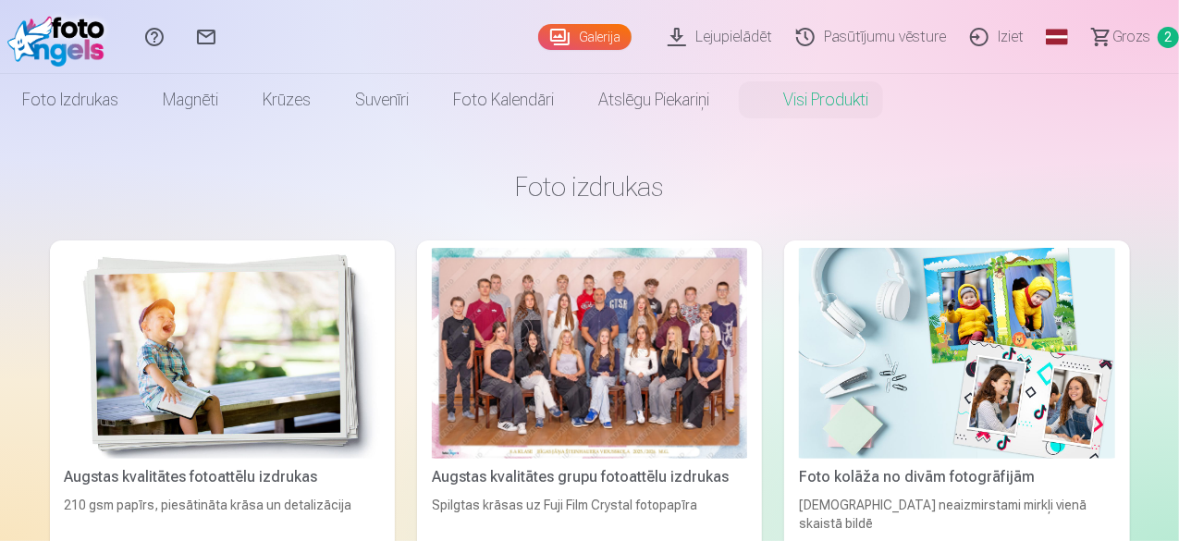
click at [1113, 40] on span "Grozs" at bounding box center [1132, 37] width 38 height 22
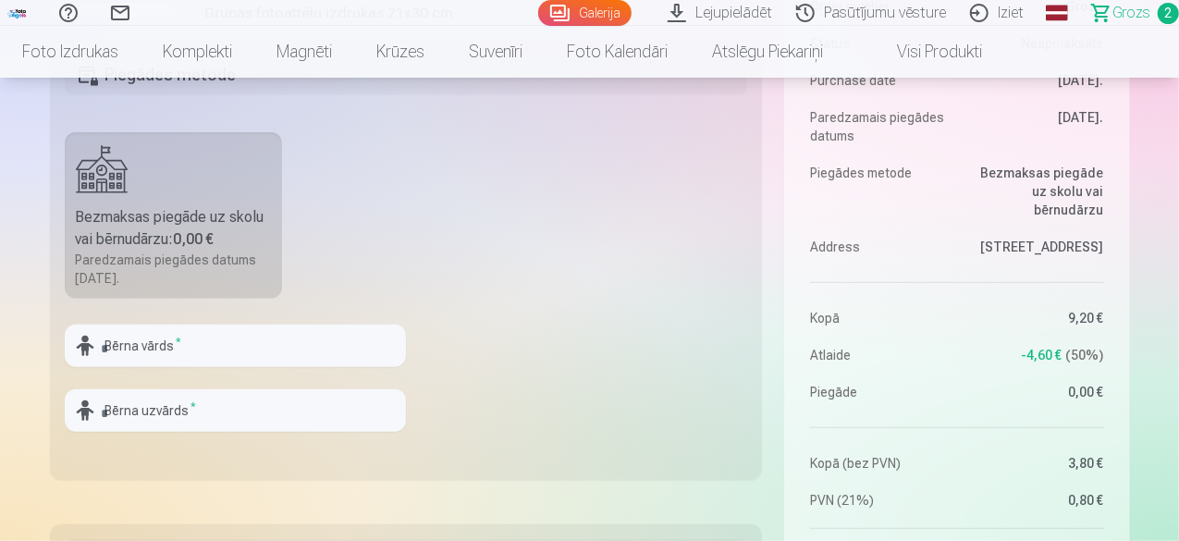
scroll to position [452, 0]
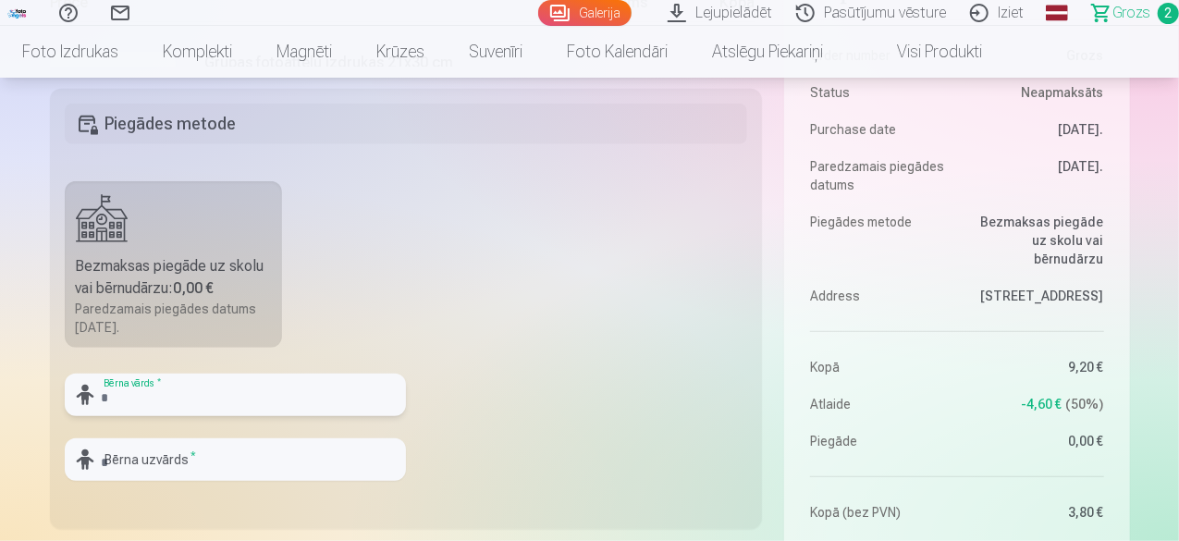
click at [217, 393] on input "text" at bounding box center [235, 395] width 341 height 43
type input "*******"
click at [192, 476] on input "text" at bounding box center [235, 459] width 341 height 43
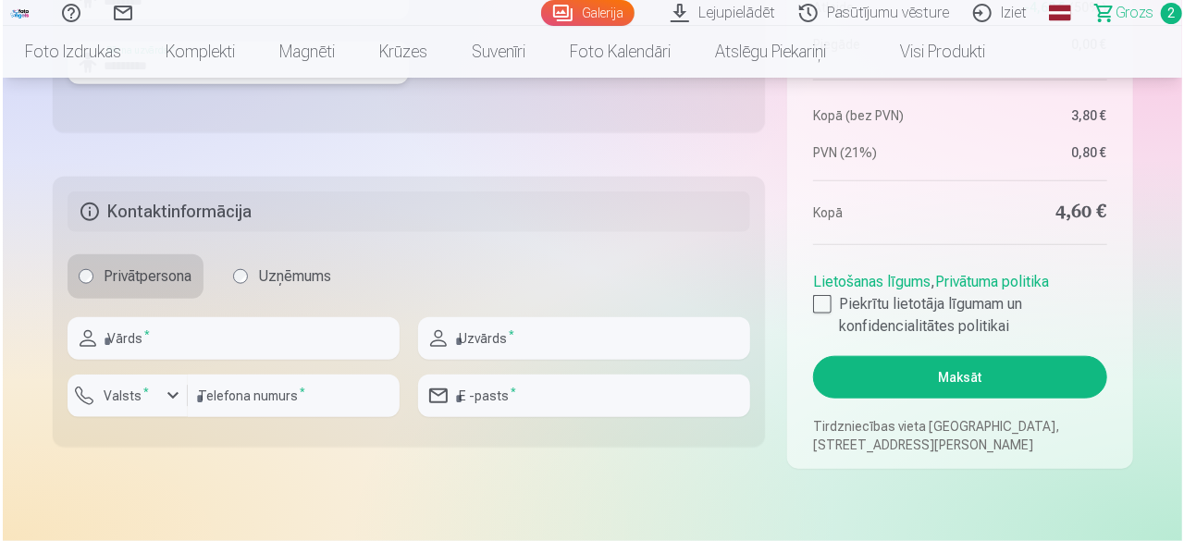
scroll to position [856, 0]
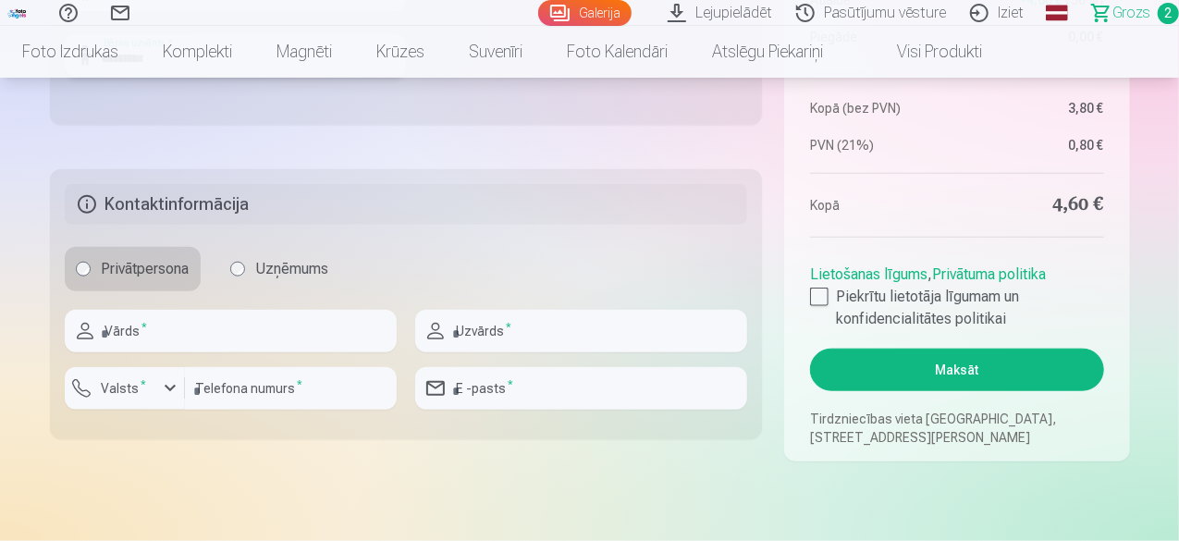
type input "*********"
click at [107, 267] on label "Privātpersona" at bounding box center [133, 269] width 136 height 44
click at [157, 324] on input "text" at bounding box center [231, 331] width 332 height 43
type input "****"
click at [504, 325] on input "text" at bounding box center [581, 331] width 332 height 43
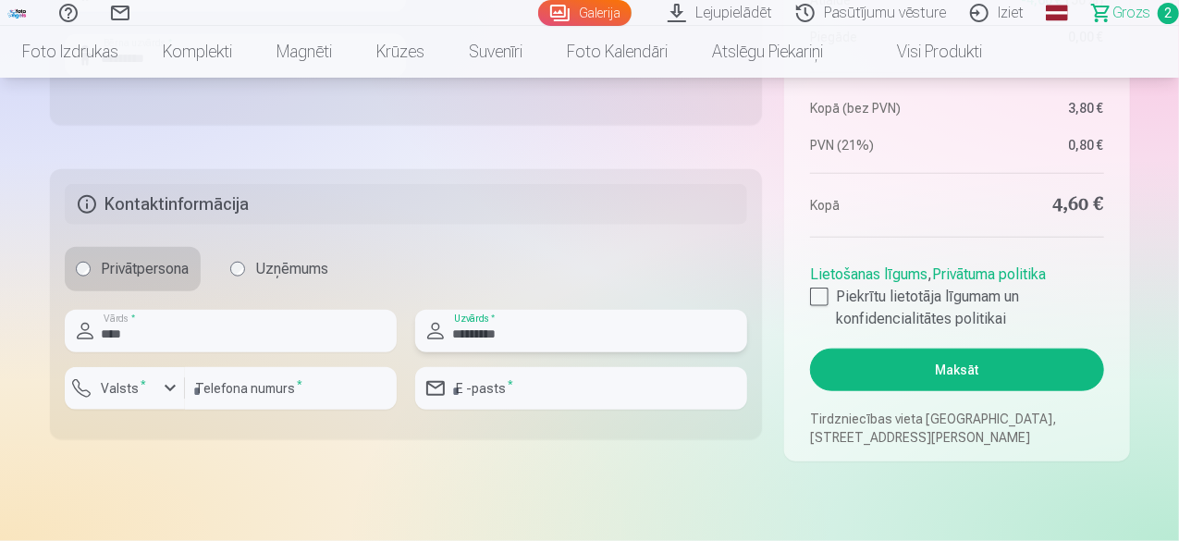
type input "*********"
click at [168, 388] on div "button" at bounding box center [170, 388] width 22 height 22
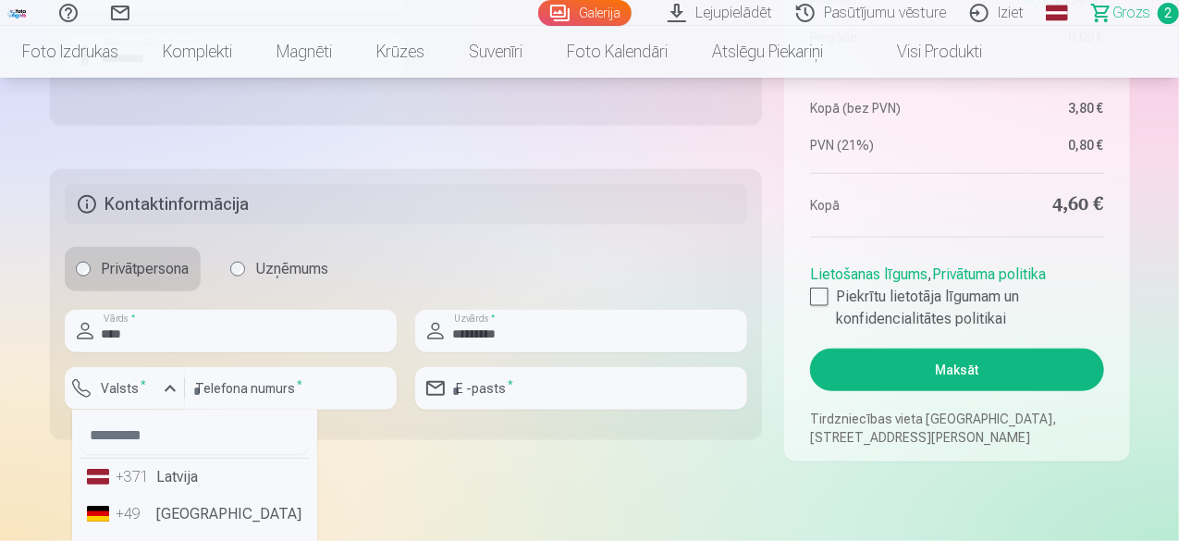
click at [157, 482] on li "+371 Latvija" at bounding box center [195, 477] width 230 height 37
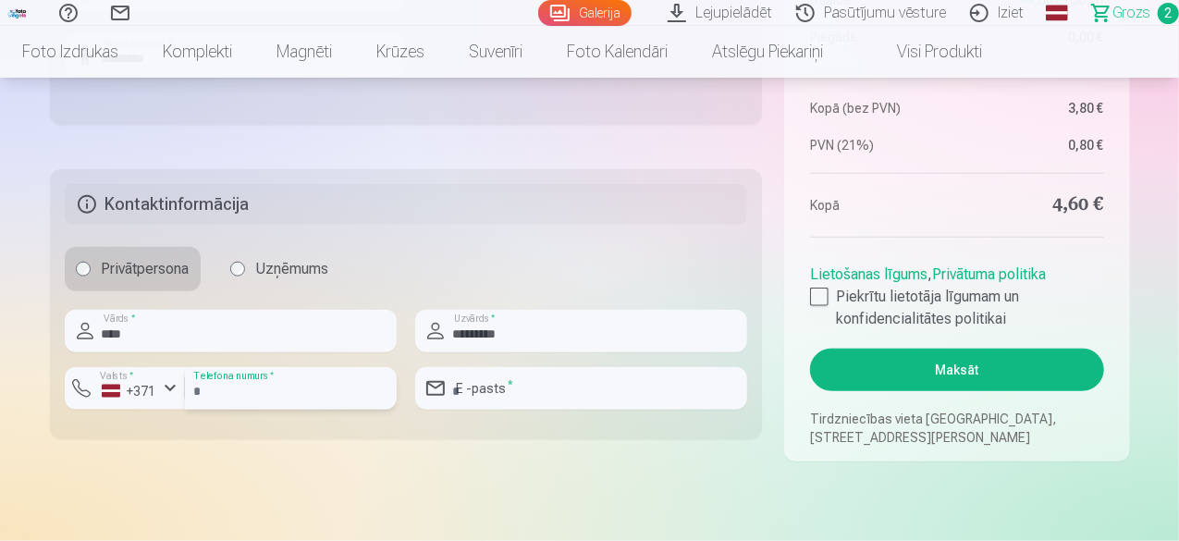
click at [279, 385] on input "number" at bounding box center [291, 388] width 212 height 43
type input "********"
click at [529, 337] on input "*********" at bounding box center [581, 331] width 332 height 43
type input "*********"
click at [524, 393] on input "email" at bounding box center [581, 388] width 332 height 43
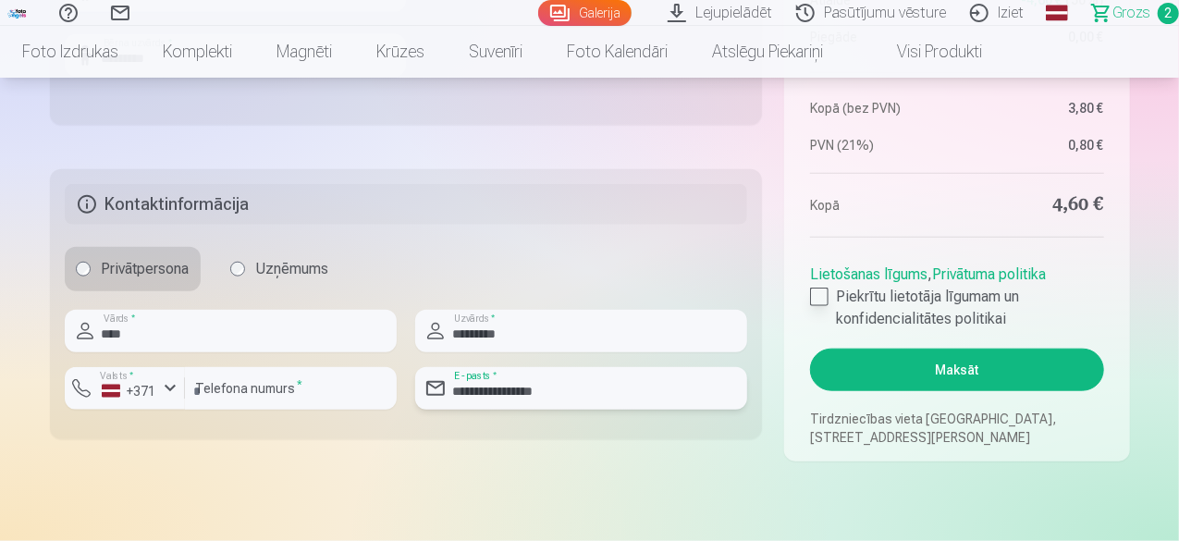
type input "**********"
click at [825, 301] on div at bounding box center [819, 297] width 18 height 18
click at [946, 365] on button "Maksāt" at bounding box center [956, 370] width 293 height 43
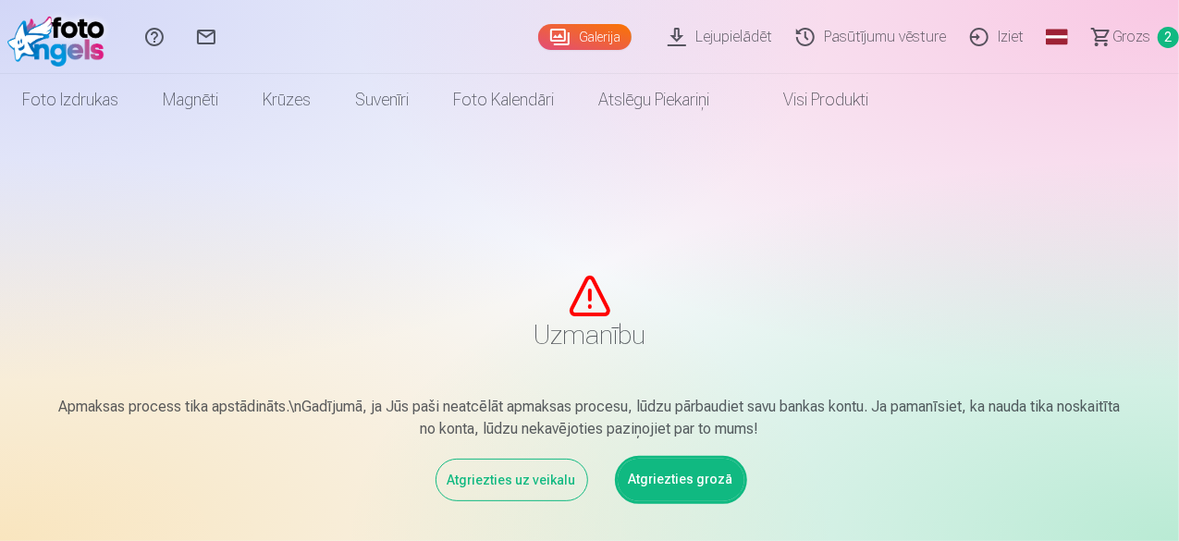
click at [971, 34] on link "Iziet" at bounding box center [1000, 37] width 78 height 74
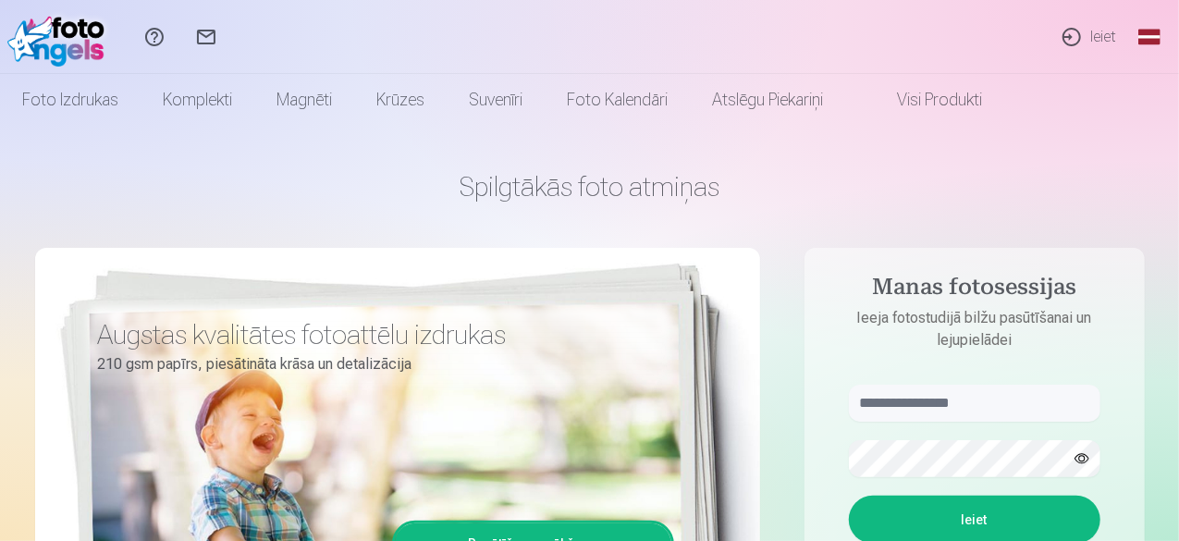
click at [1093, 29] on link "Ieiet" at bounding box center [1088, 37] width 85 height 74
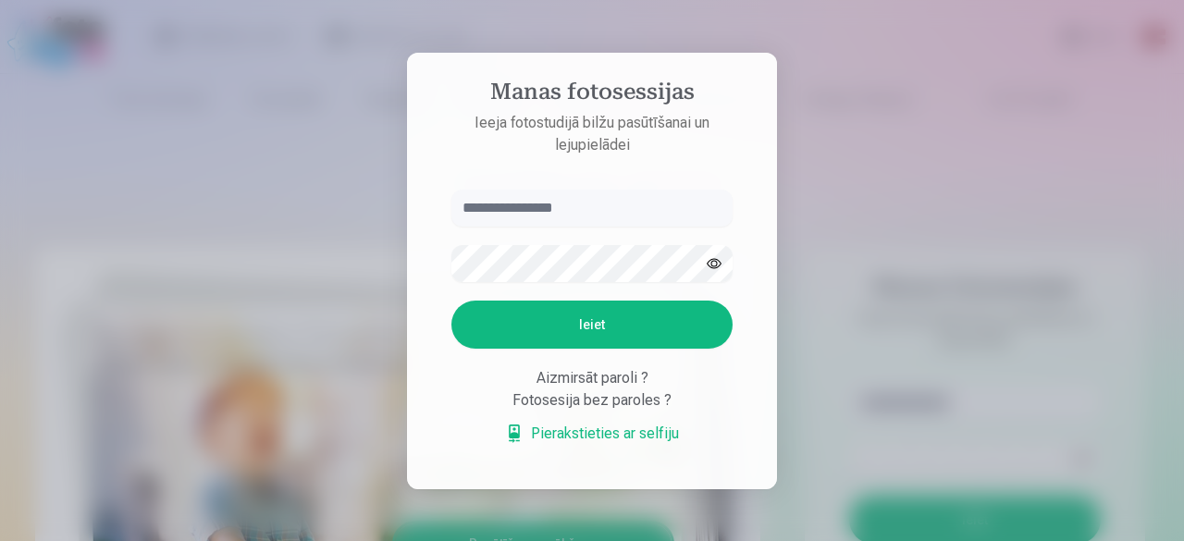
click at [568, 241] on form "Ieiet Aizmirsāt paroli ? Fotosesija bez paroles ? Pierakstieties ar selfiju" at bounding box center [592, 327] width 318 height 274
click at [544, 206] on input "text" at bounding box center [591, 208] width 281 height 37
type input "**********"
click at [451, 301] on button "Ieiet" at bounding box center [591, 325] width 281 height 48
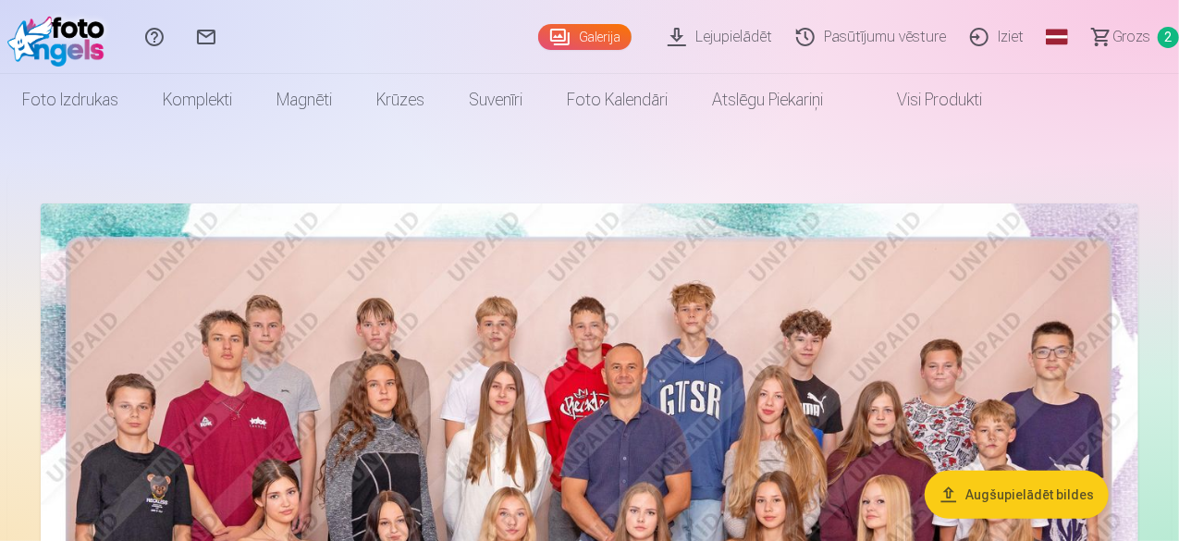
click at [1113, 30] on span "Grozs" at bounding box center [1132, 37] width 38 height 22
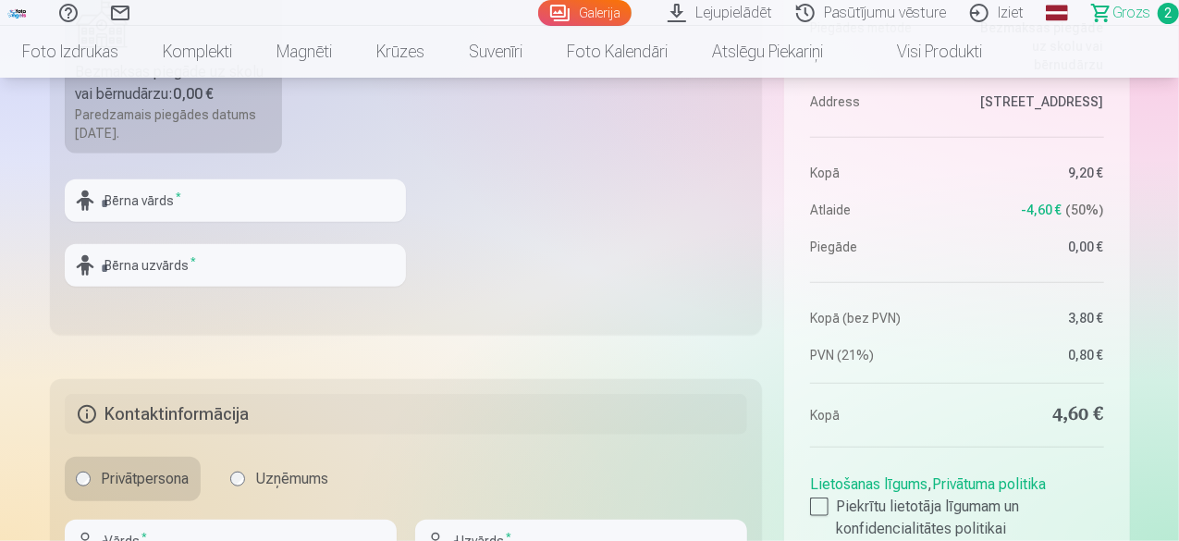
scroll to position [655, 0]
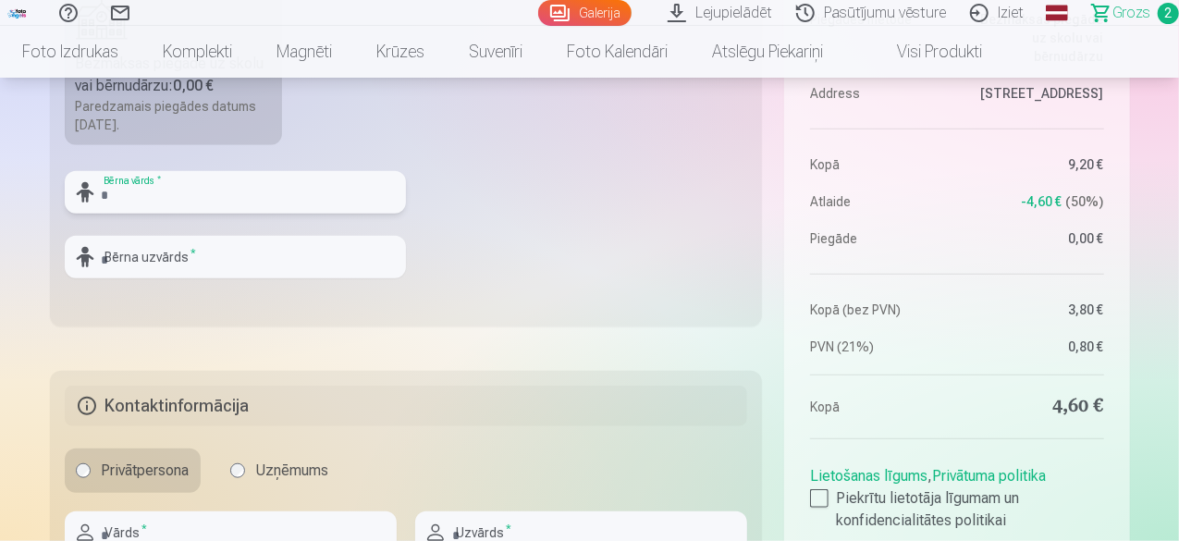
click at [121, 197] on input "text" at bounding box center [235, 192] width 341 height 43
type input "*******"
click at [144, 247] on input "text" at bounding box center [235, 257] width 341 height 43
type input "*********"
click at [156, 467] on label "Privātpersona" at bounding box center [133, 471] width 136 height 44
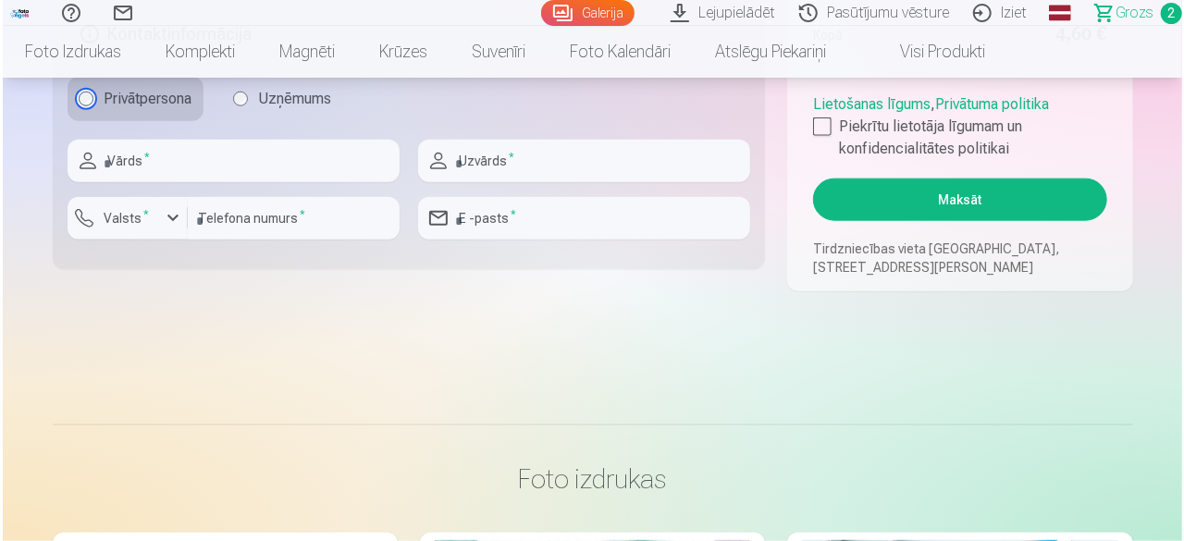
scroll to position [1035, 0]
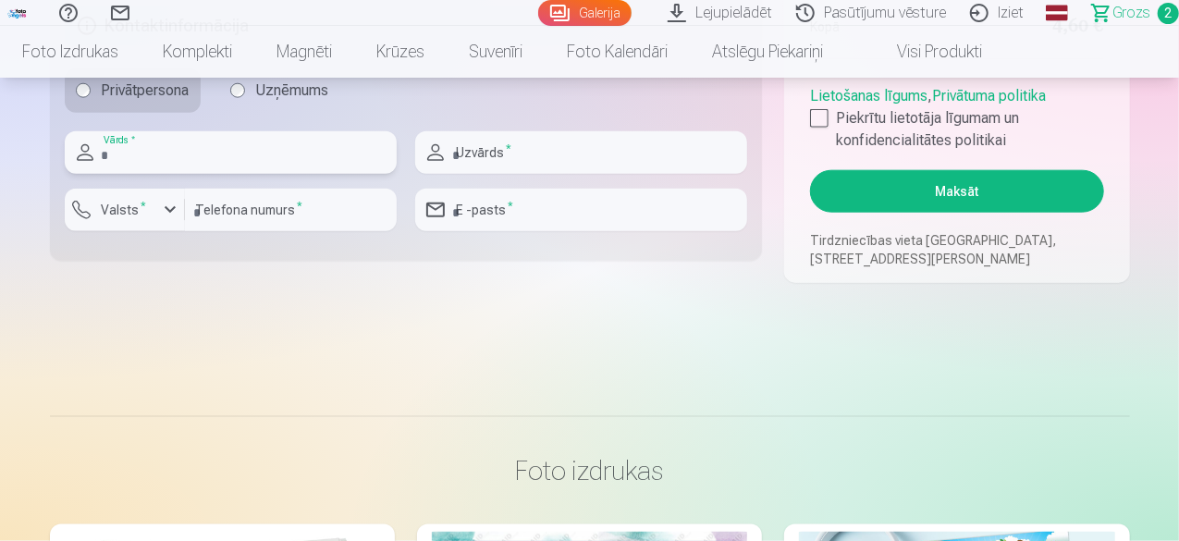
click at [207, 150] on input "text" at bounding box center [231, 152] width 332 height 43
type input "*****"
click at [503, 151] on input "text" at bounding box center [581, 152] width 332 height 43
type input "*********"
click at [166, 212] on div "button" at bounding box center [170, 210] width 22 height 22
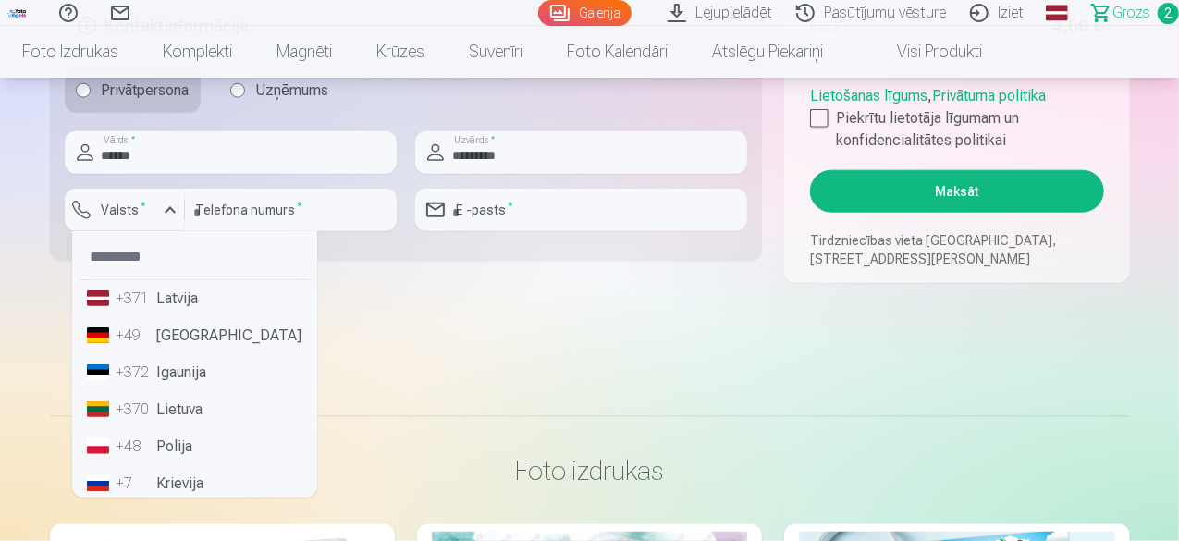
click at [155, 296] on li "+371 Latvija" at bounding box center [195, 298] width 230 height 37
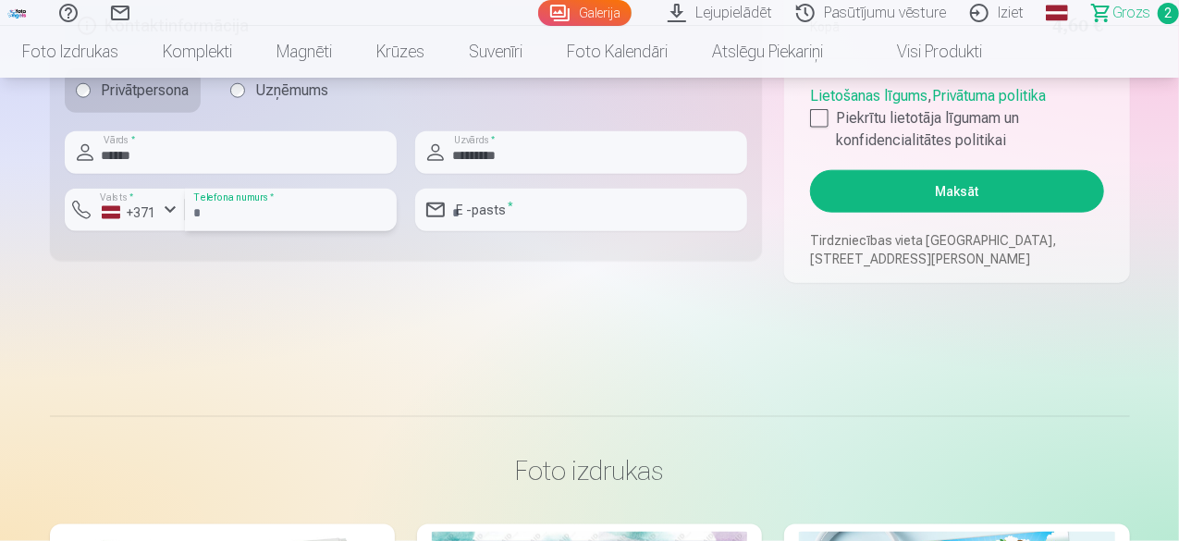
click at [263, 209] on input "number" at bounding box center [291, 210] width 212 height 43
type input "********"
click at [494, 212] on input "email" at bounding box center [581, 210] width 332 height 43
type input "**********"
click at [821, 116] on div at bounding box center [819, 118] width 18 height 18
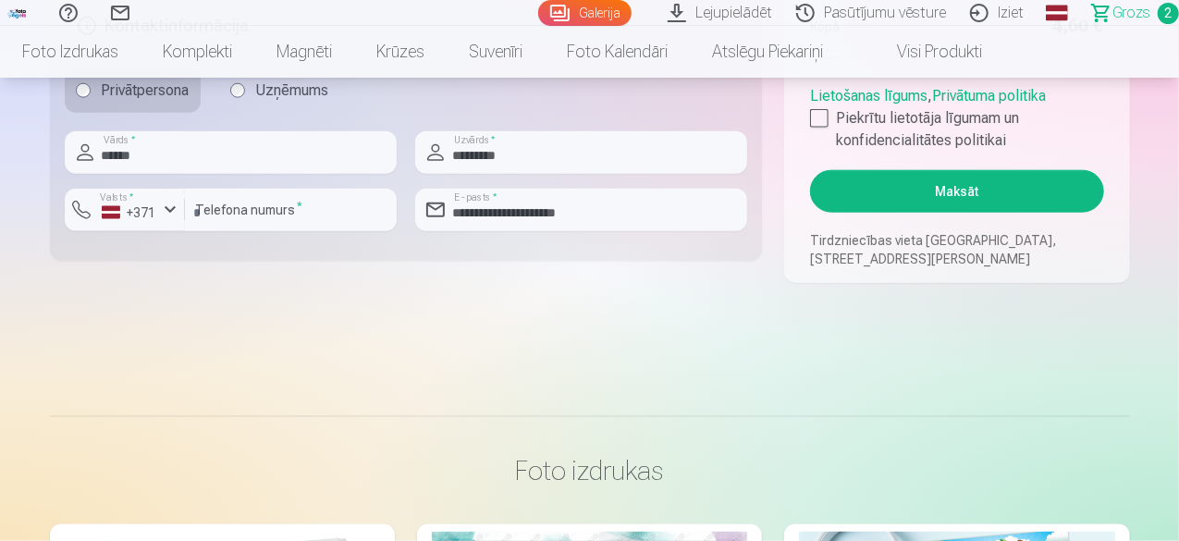
click at [943, 188] on button "Maksāt" at bounding box center [956, 191] width 293 height 43
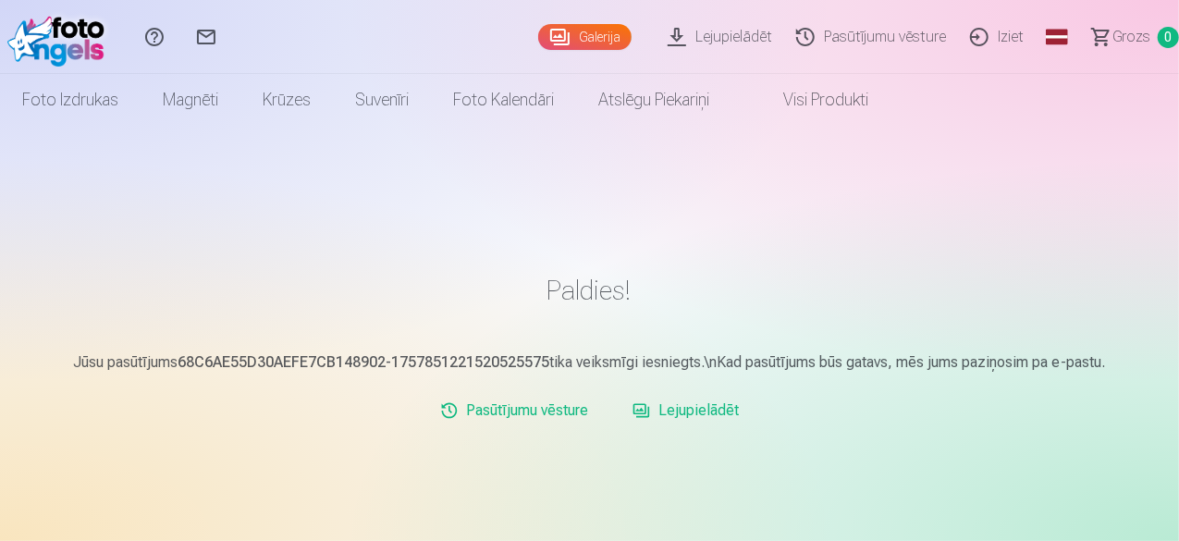
click at [975, 36] on link "Iziet" at bounding box center [1000, 37] width 78 height 74
